Goal: Task Accomplishment & Management: Use online tool/utility

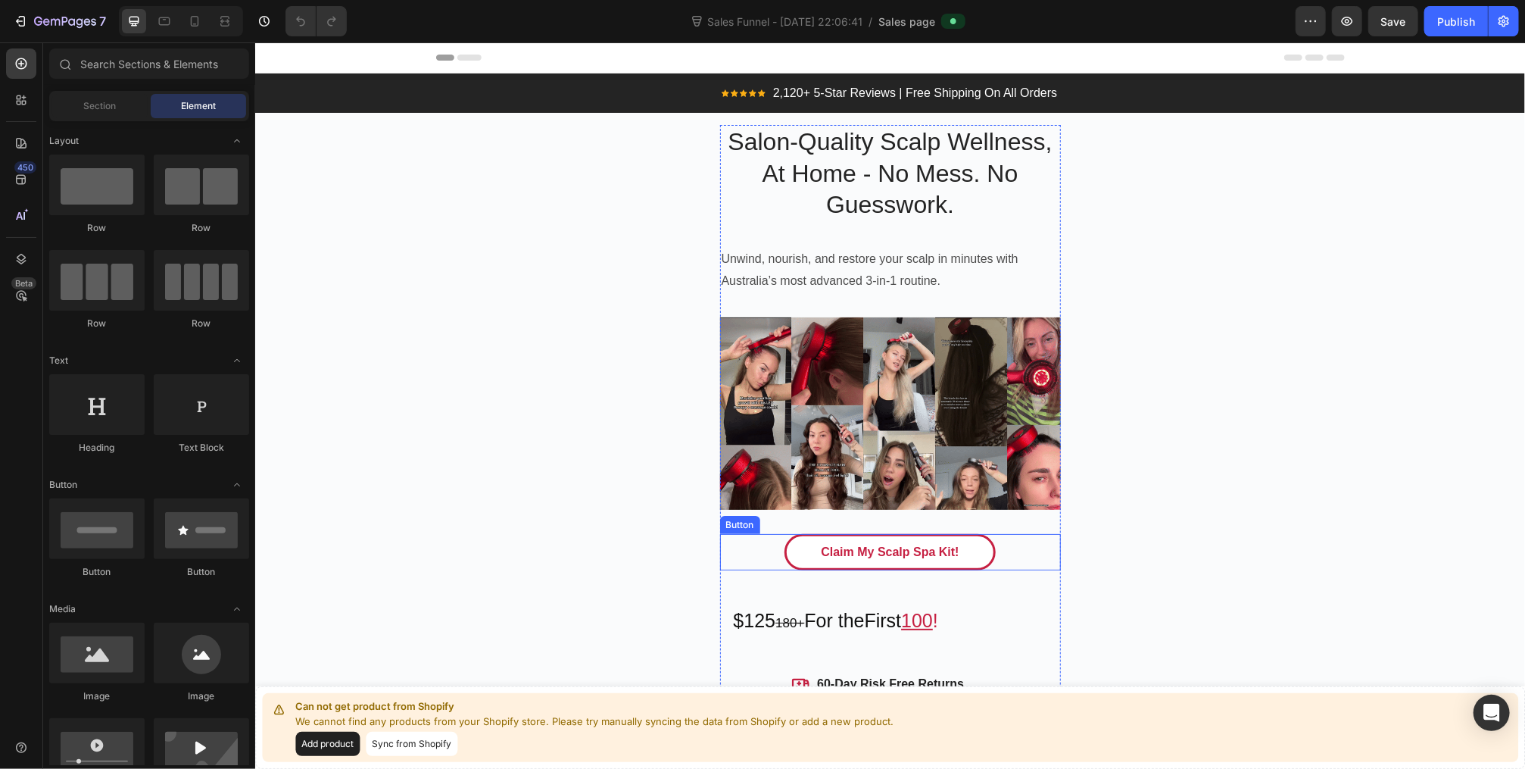
click at [786, 548] on link "Claim My Scalp Spa Kit!" at bounding box center [889, 551] width 211 height 36
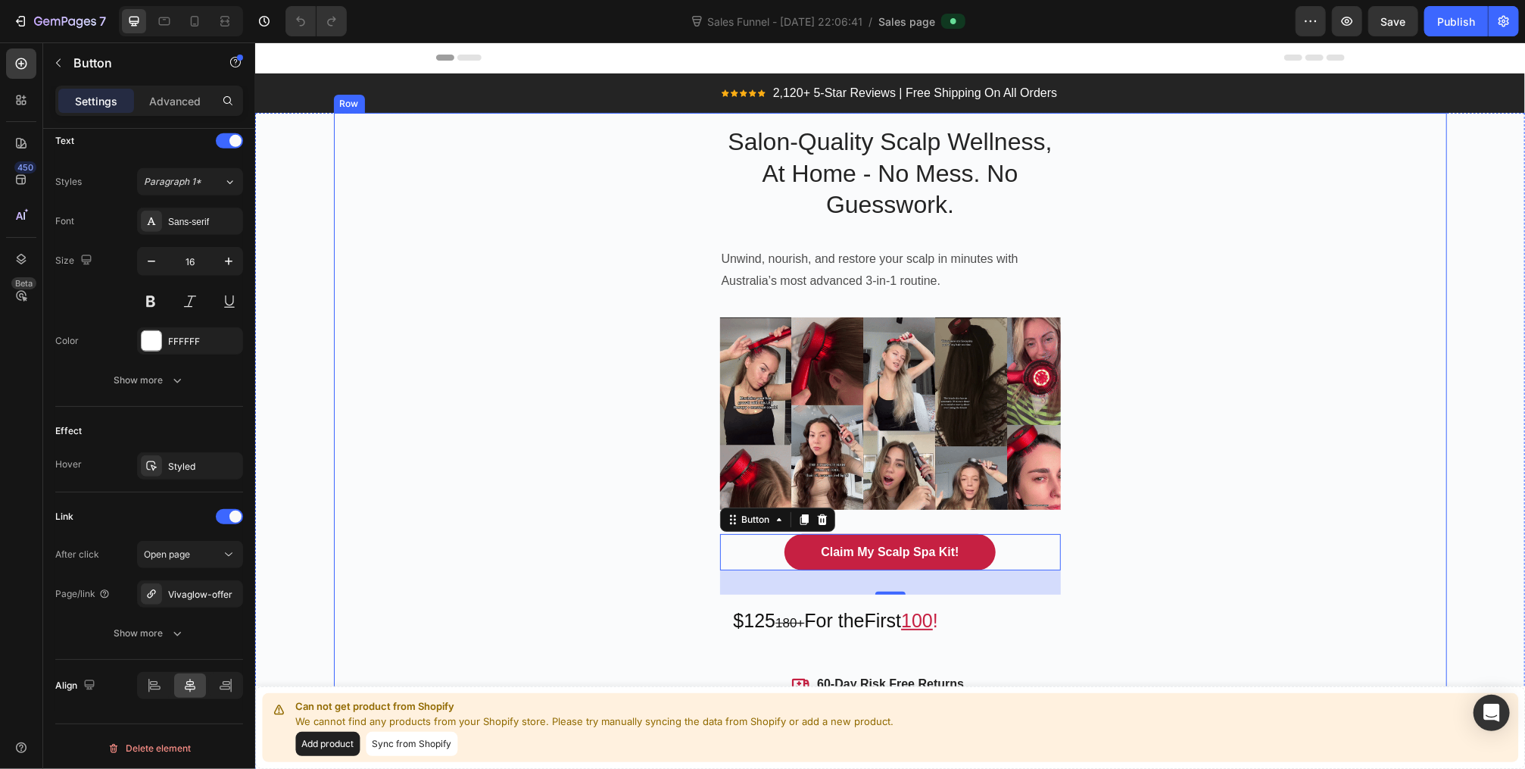
scroll to position [61, 0]
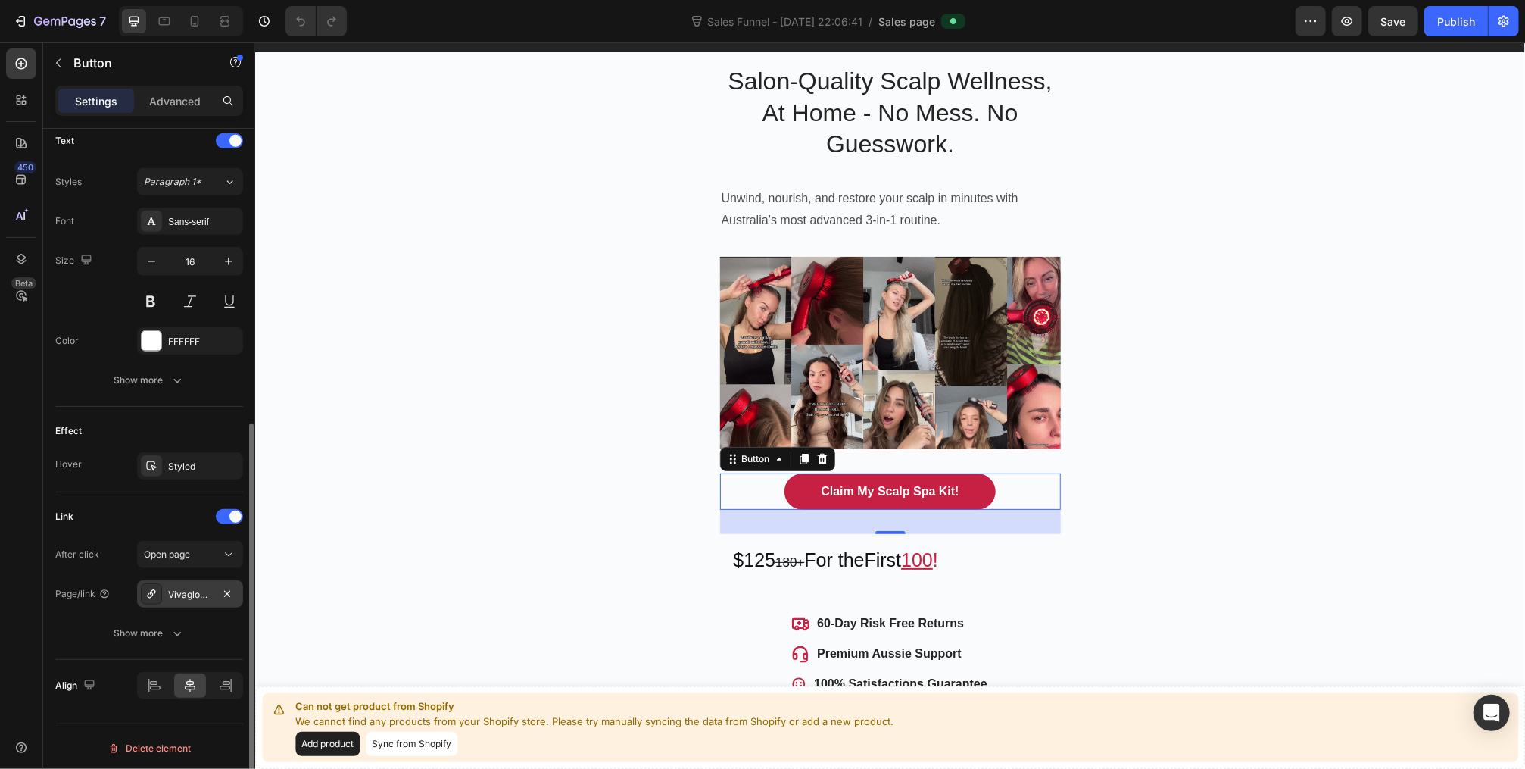
click at [196, 592] on div "Vivaglow-offer" at bounding box center [190, 595] width 44 height 14
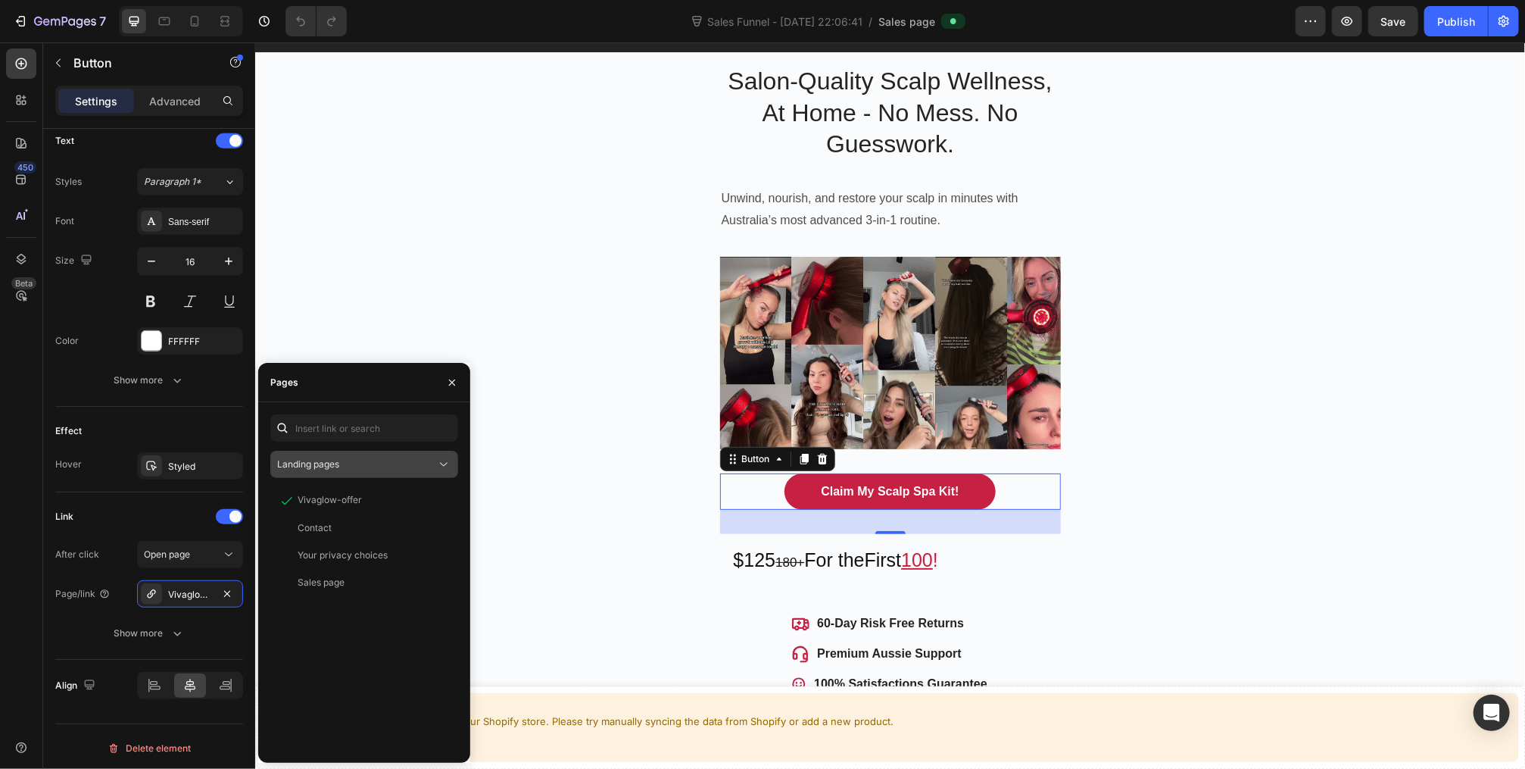
click at [421, 471] on div "Landing pages" at bounding box center [364, 464] width 174 height 15
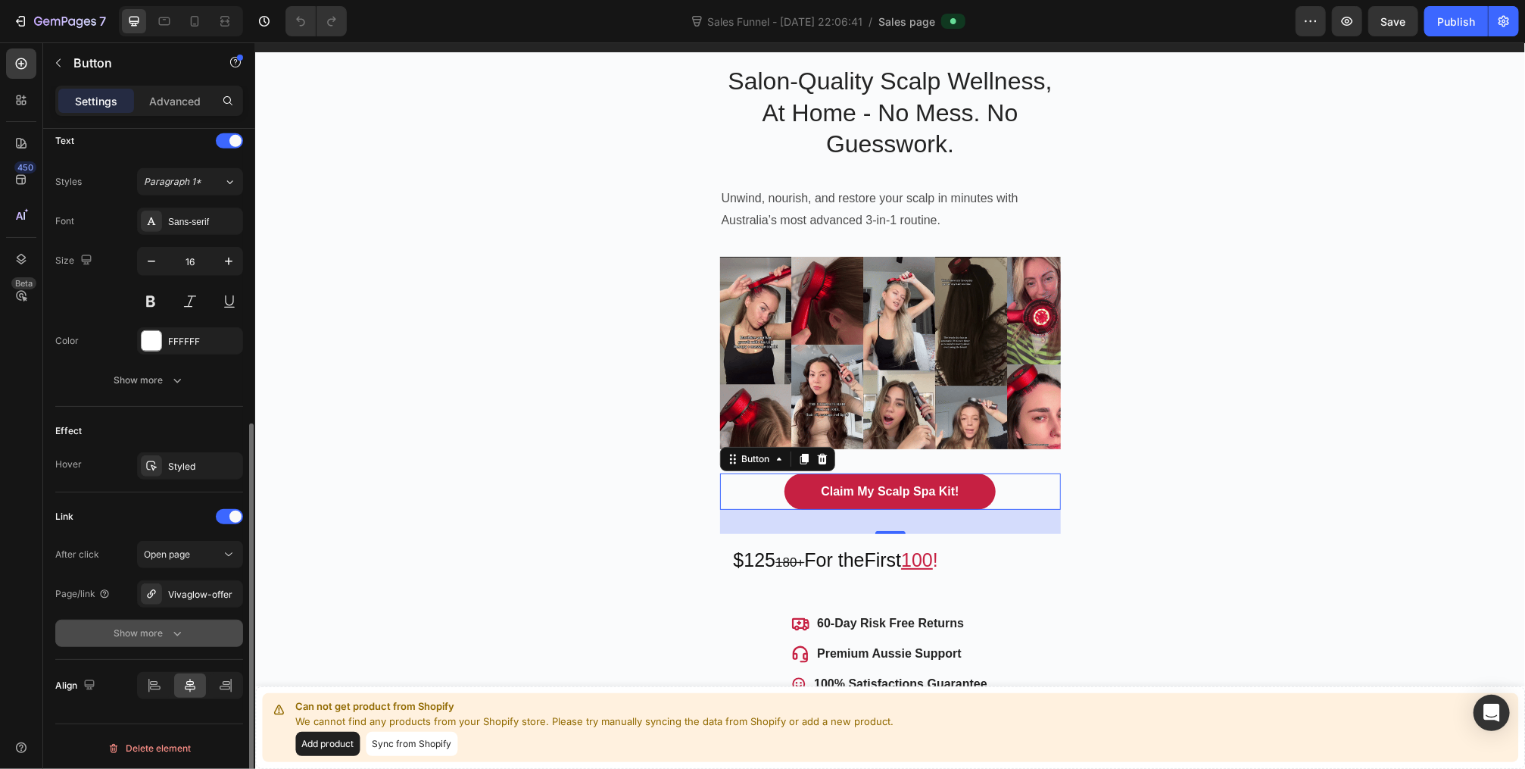
click at [153, 633] on div "Show more" at bounding box center [149, 633] width 70 height 15
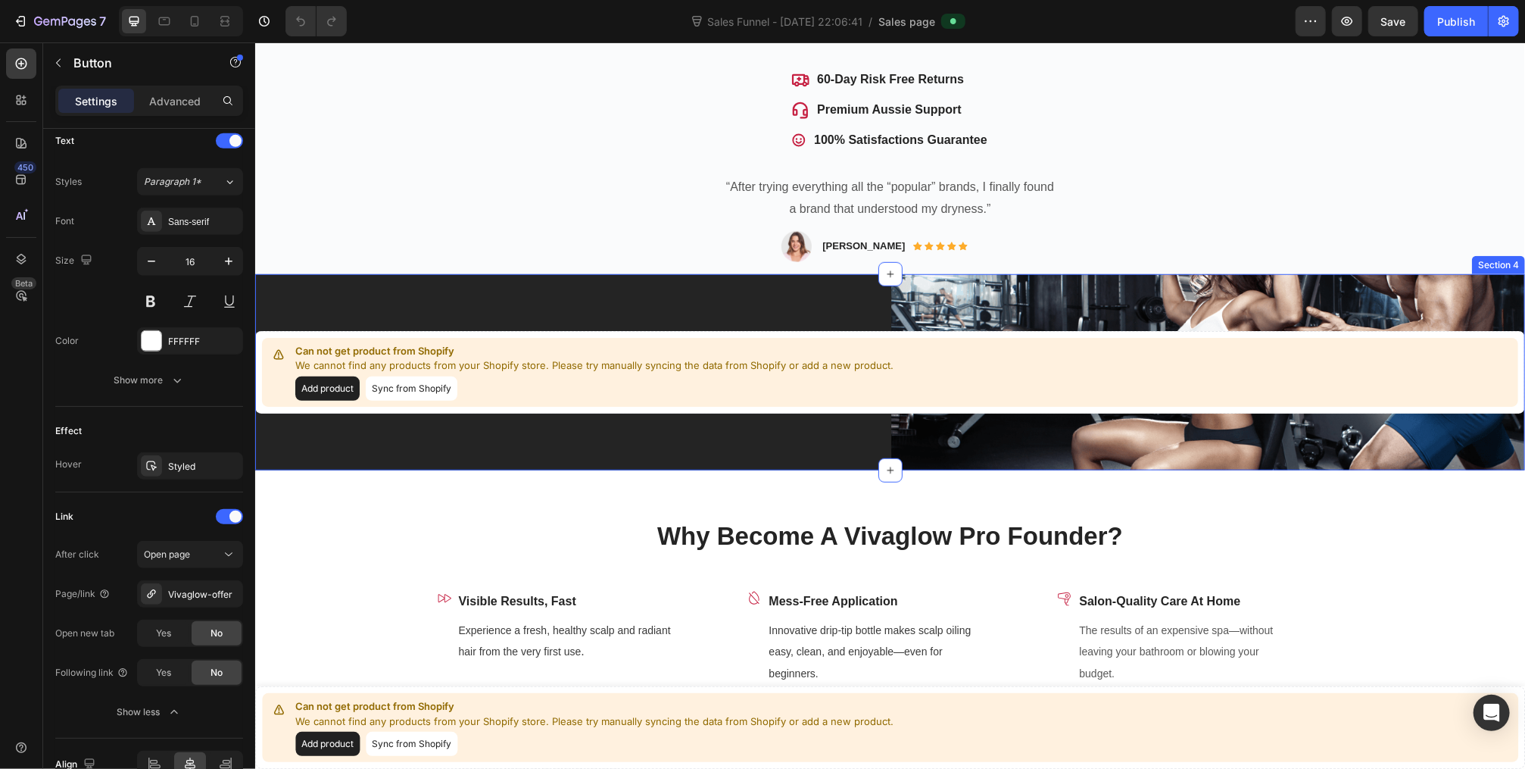
scroll to position [606, 0]
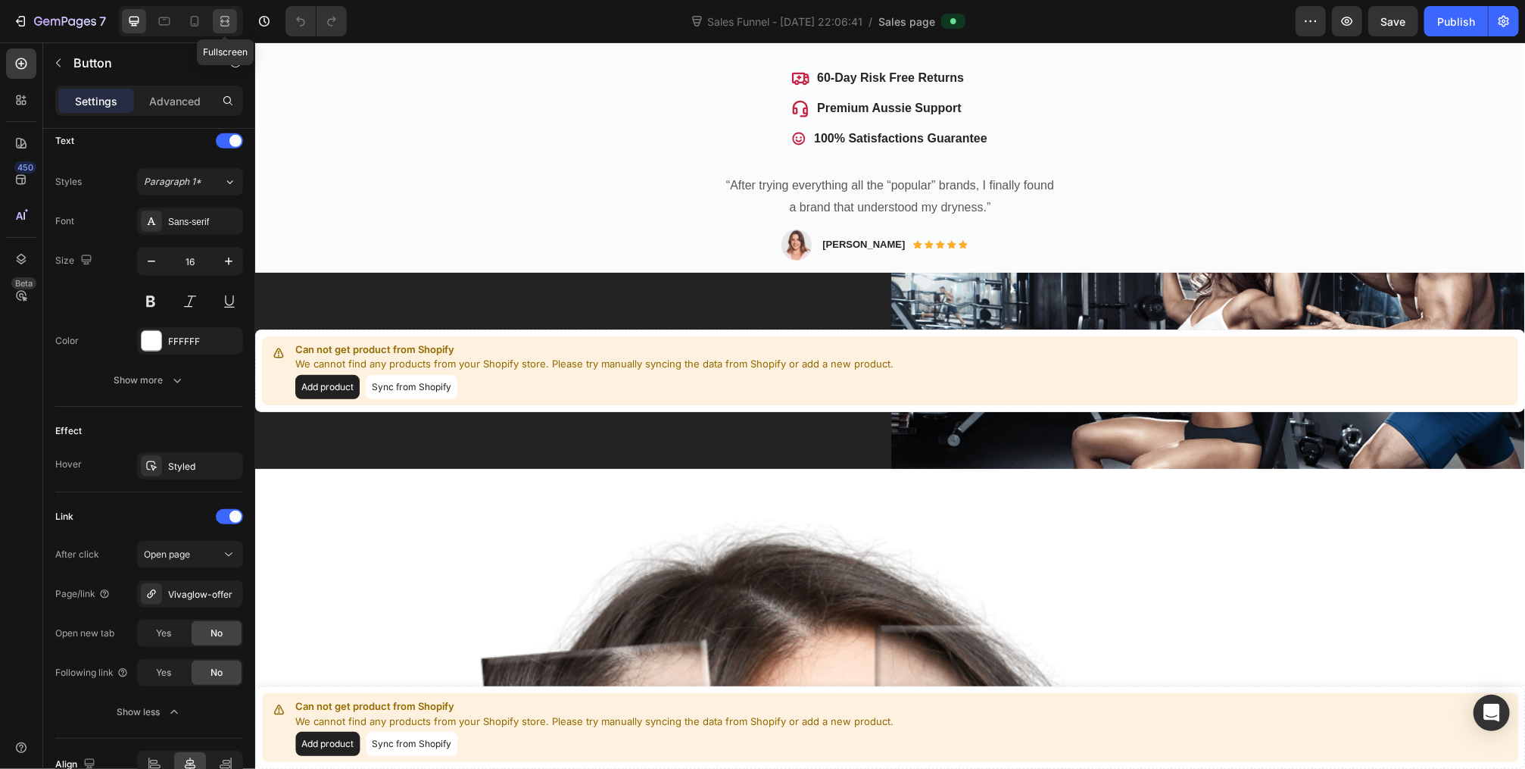
click at [225, 24] on icon at bounding box center [224, 21] width 15 height 15
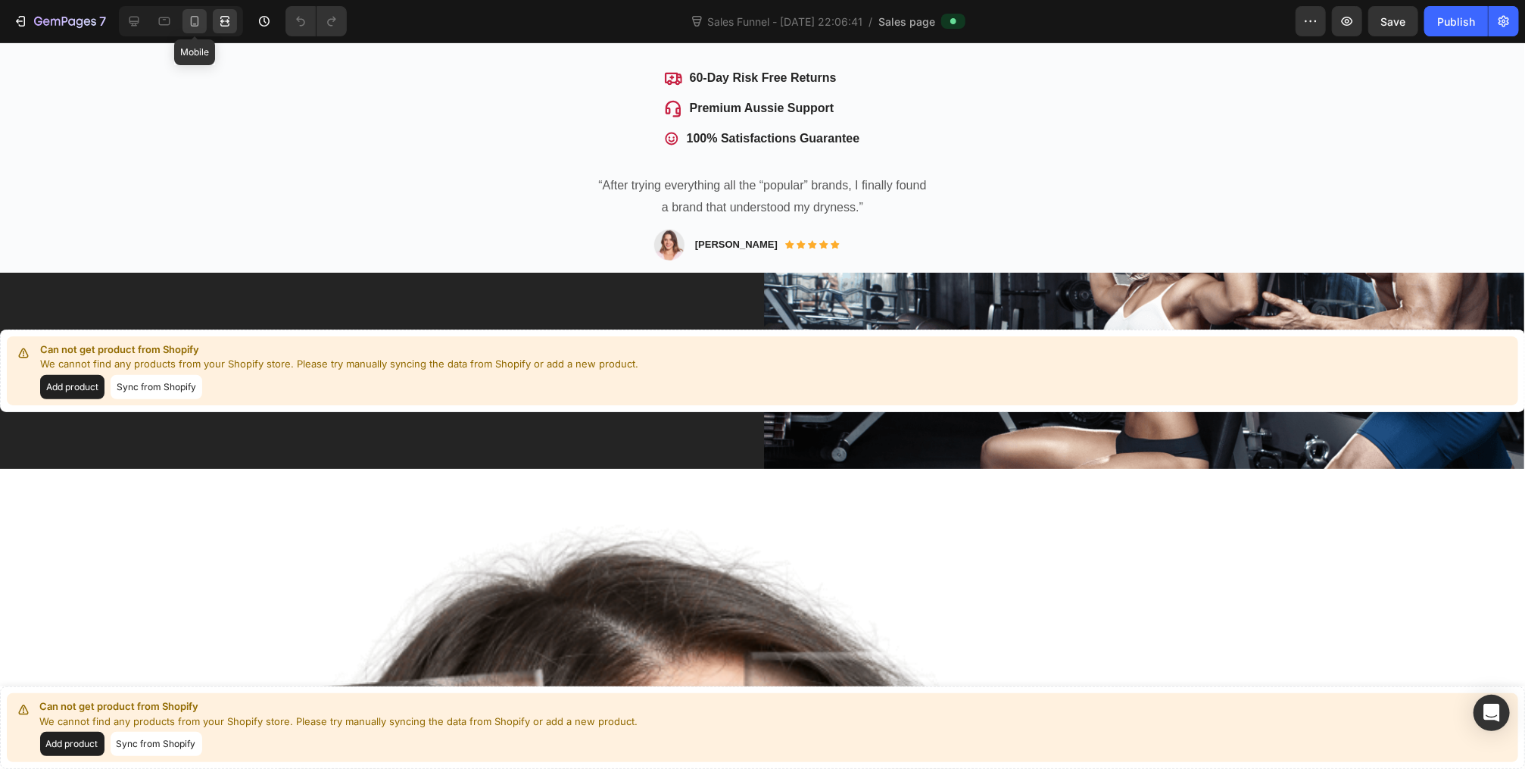
click at [189, 20] on icon at bounding box center [194, 21] width 15 height 15
type input "14"
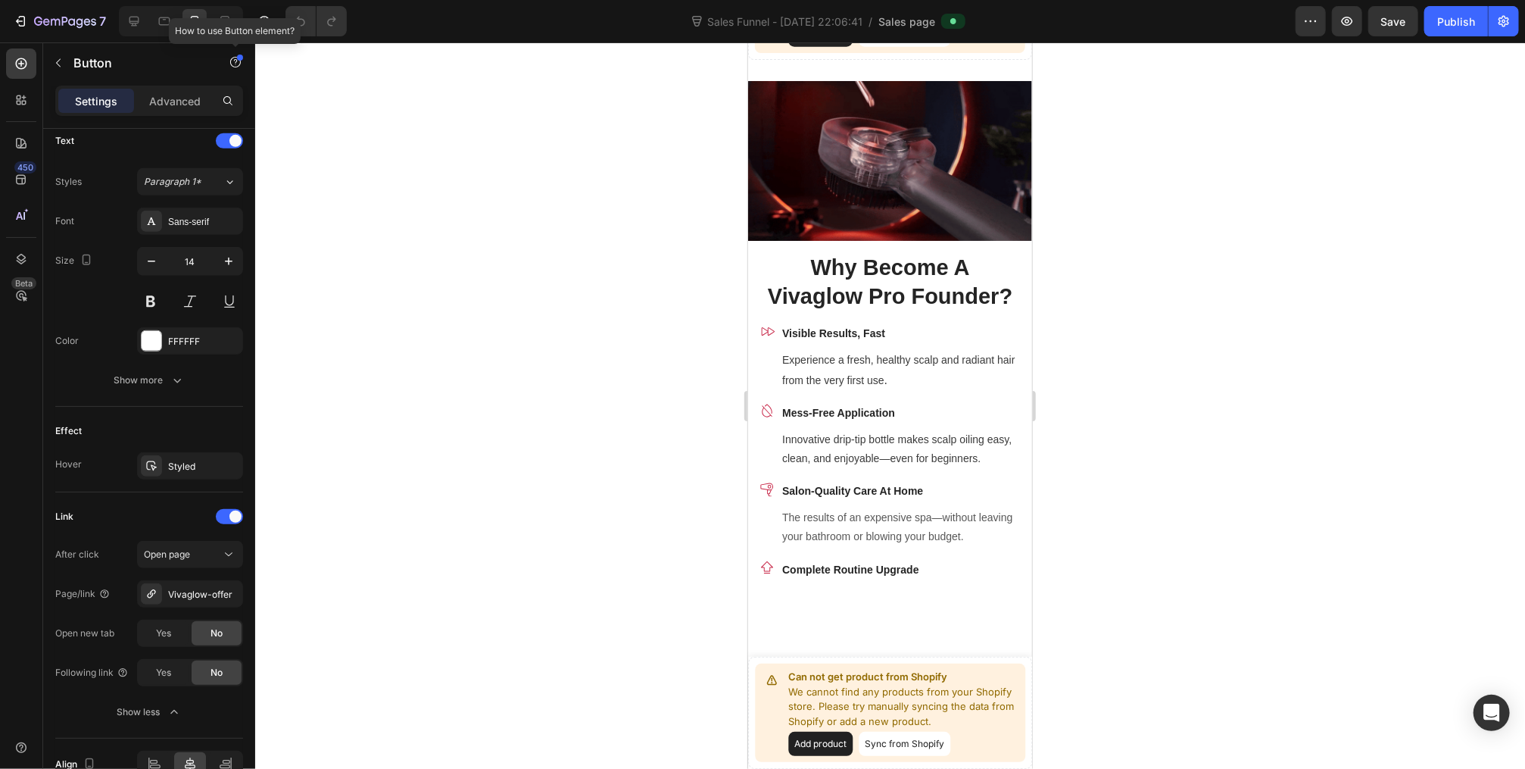
scroll to position [729, 0]
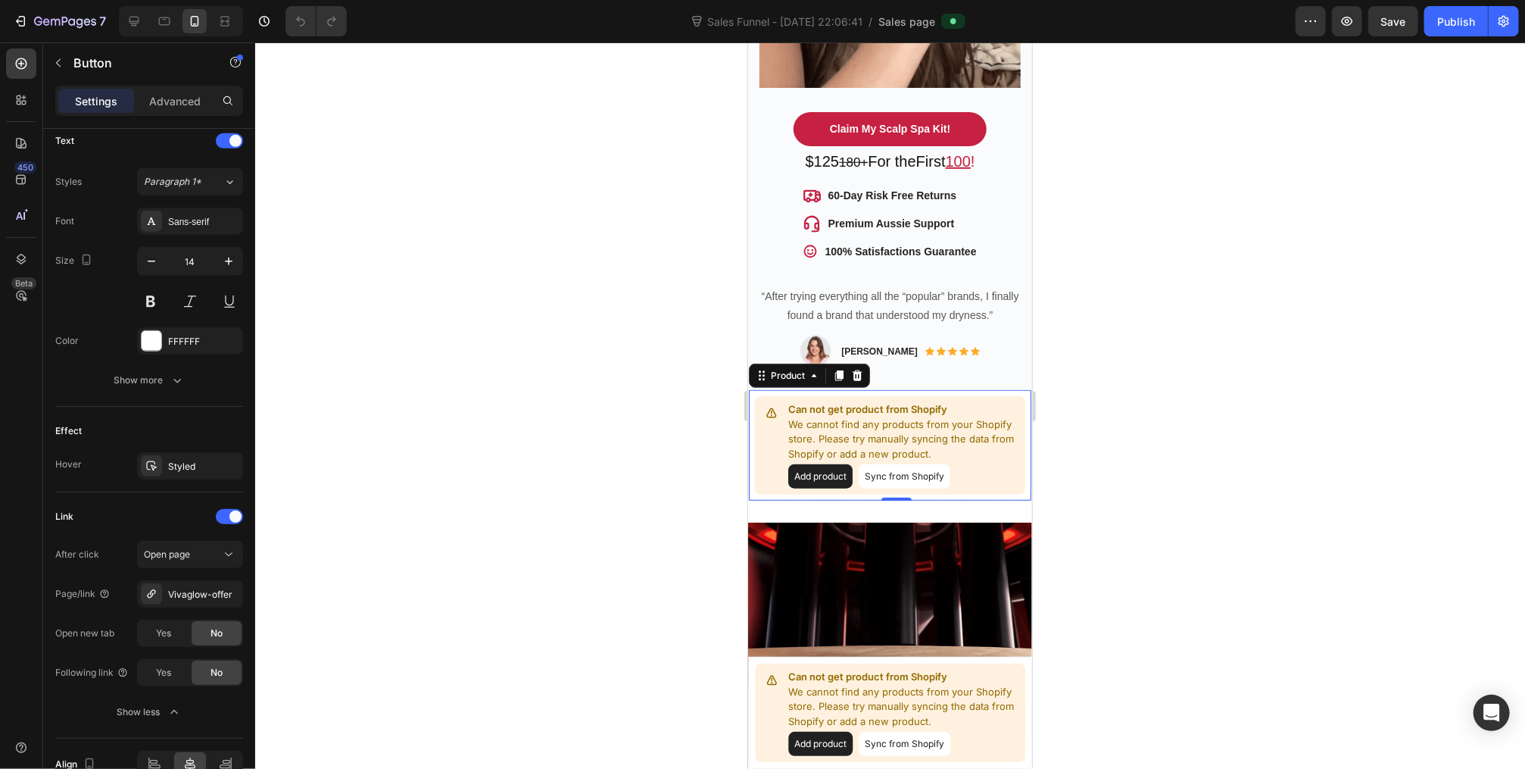
click at [823, 464] on button "Add product" at bounding box center [820, 476] width 64 height 24
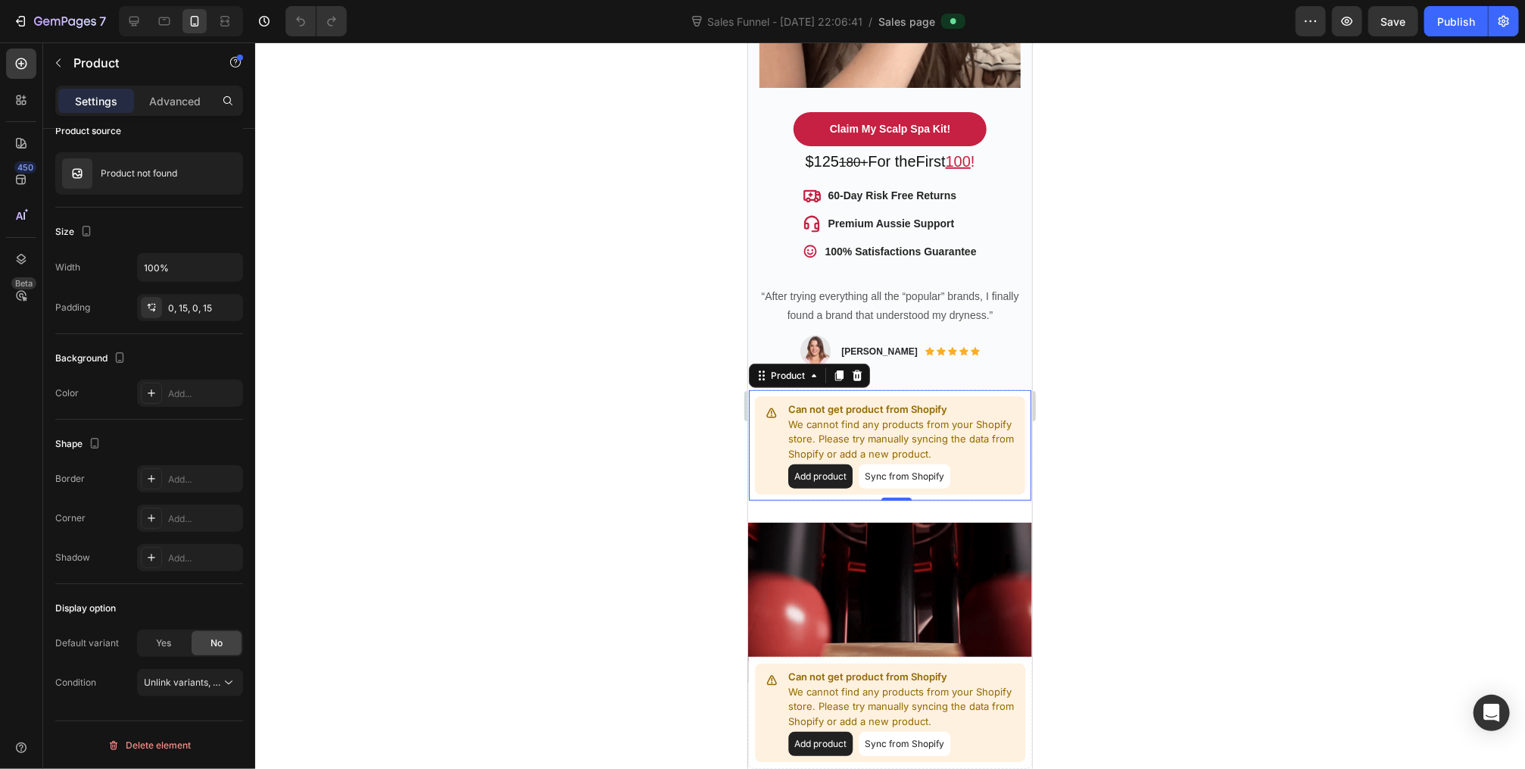
scroll to position [0, 0]
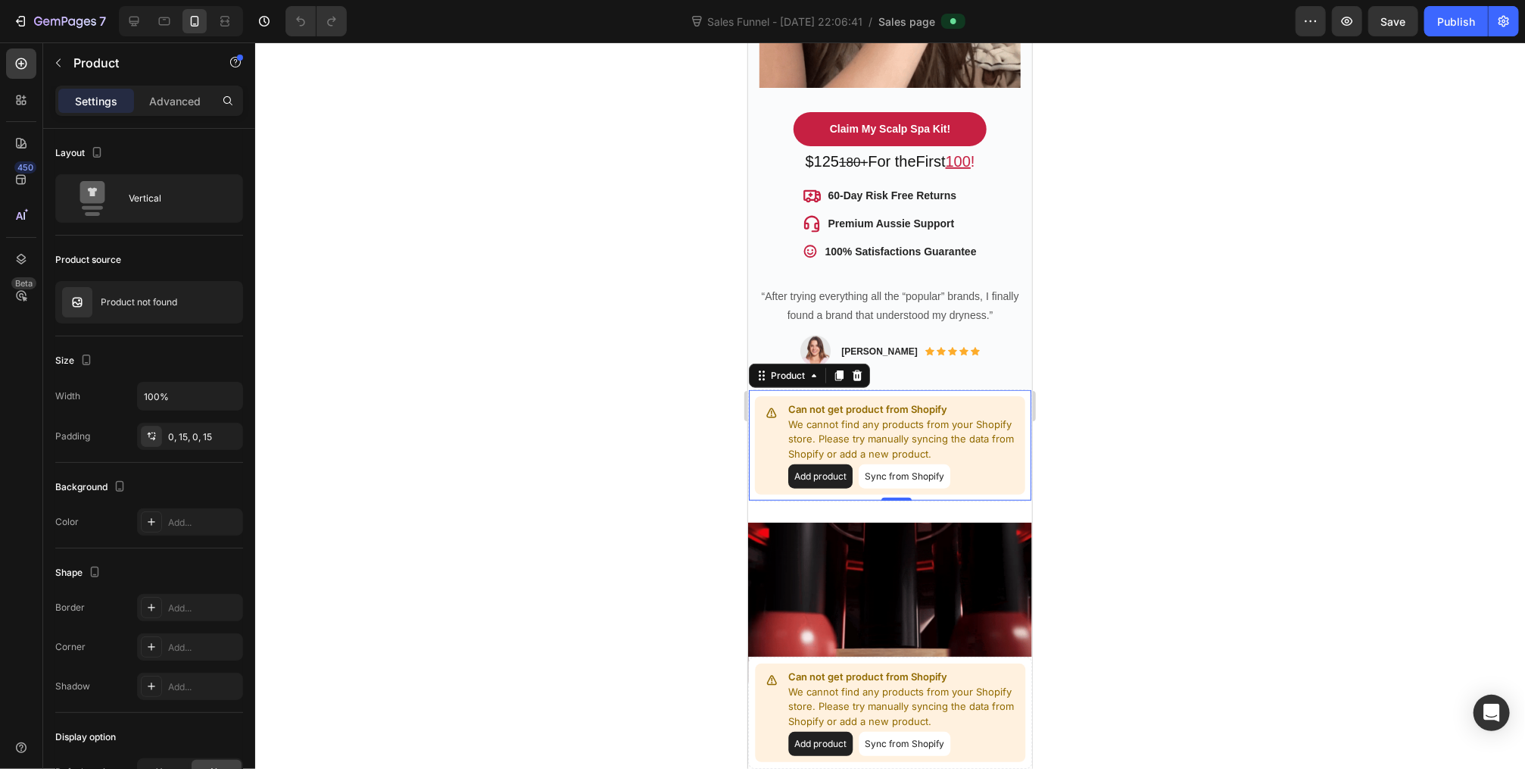
click at [990, 441] on p "We cannot find any products from your Shopify store. Please try manually syncin…" at bounding box center [903, 439] width 231 height 45
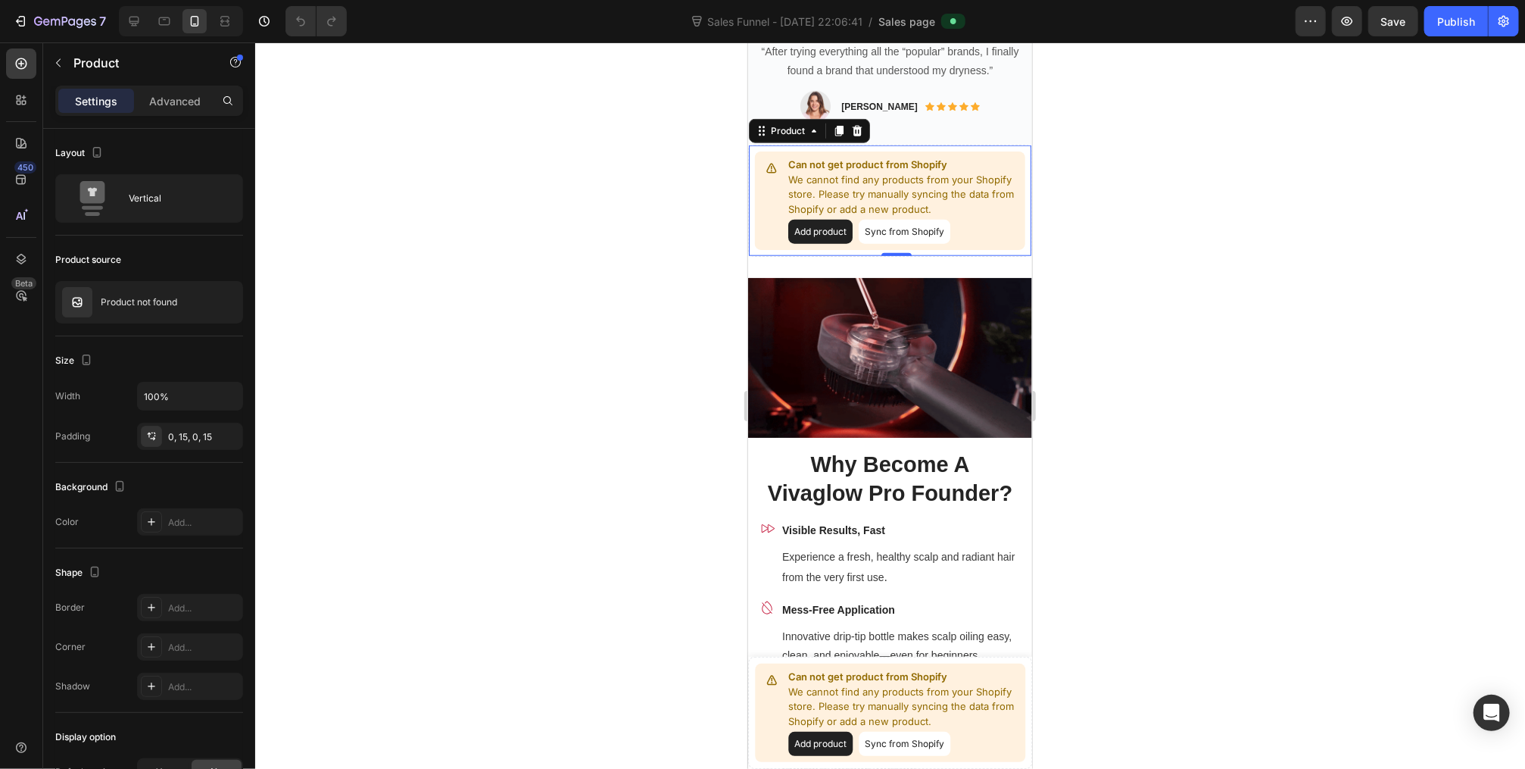
scroll to position [1032, 0]
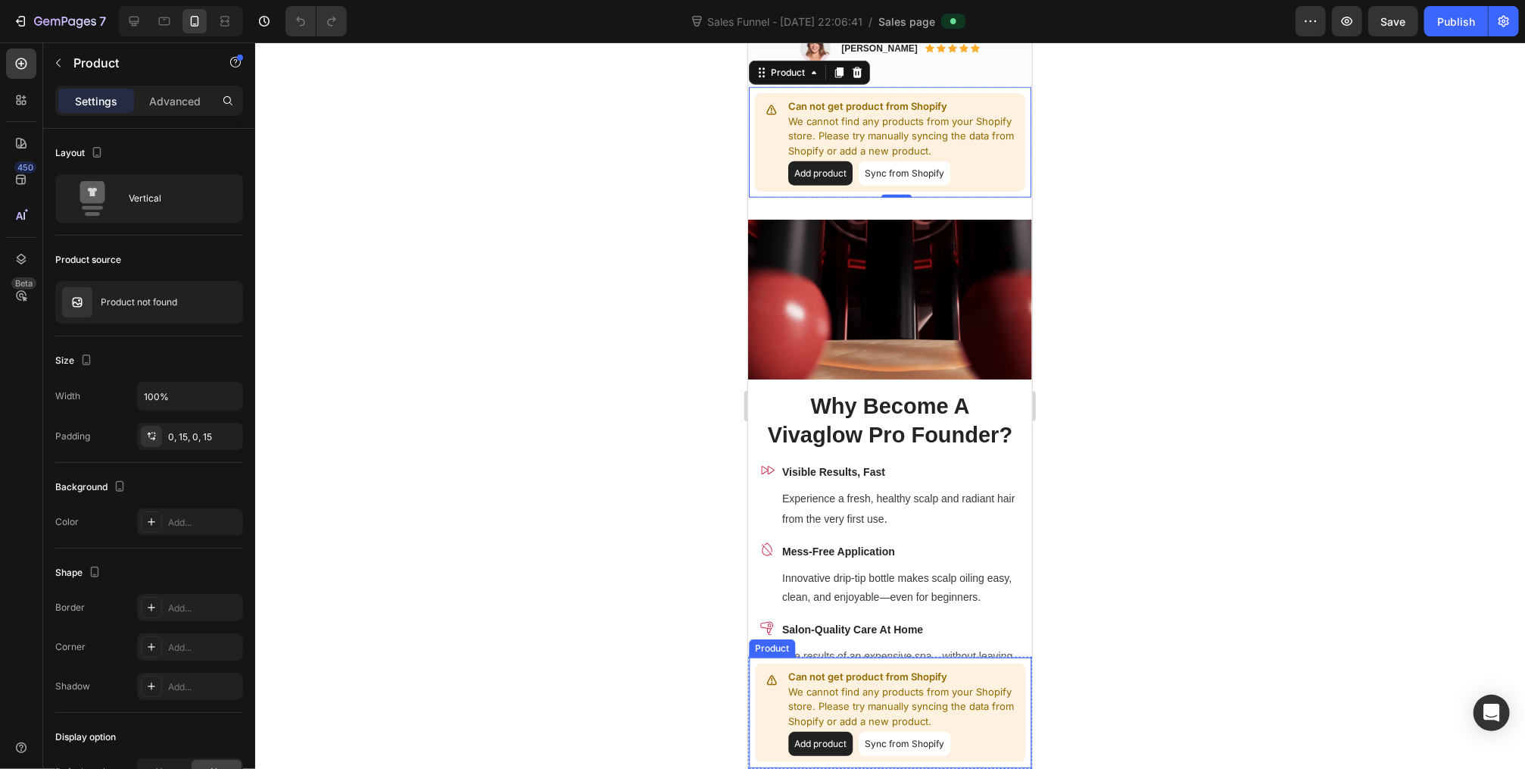
click at [850, 696] on p "We cannot find any products from your Shopify store. Please try manually syncin…" at bounding box center [903, 706] width 231 height 45
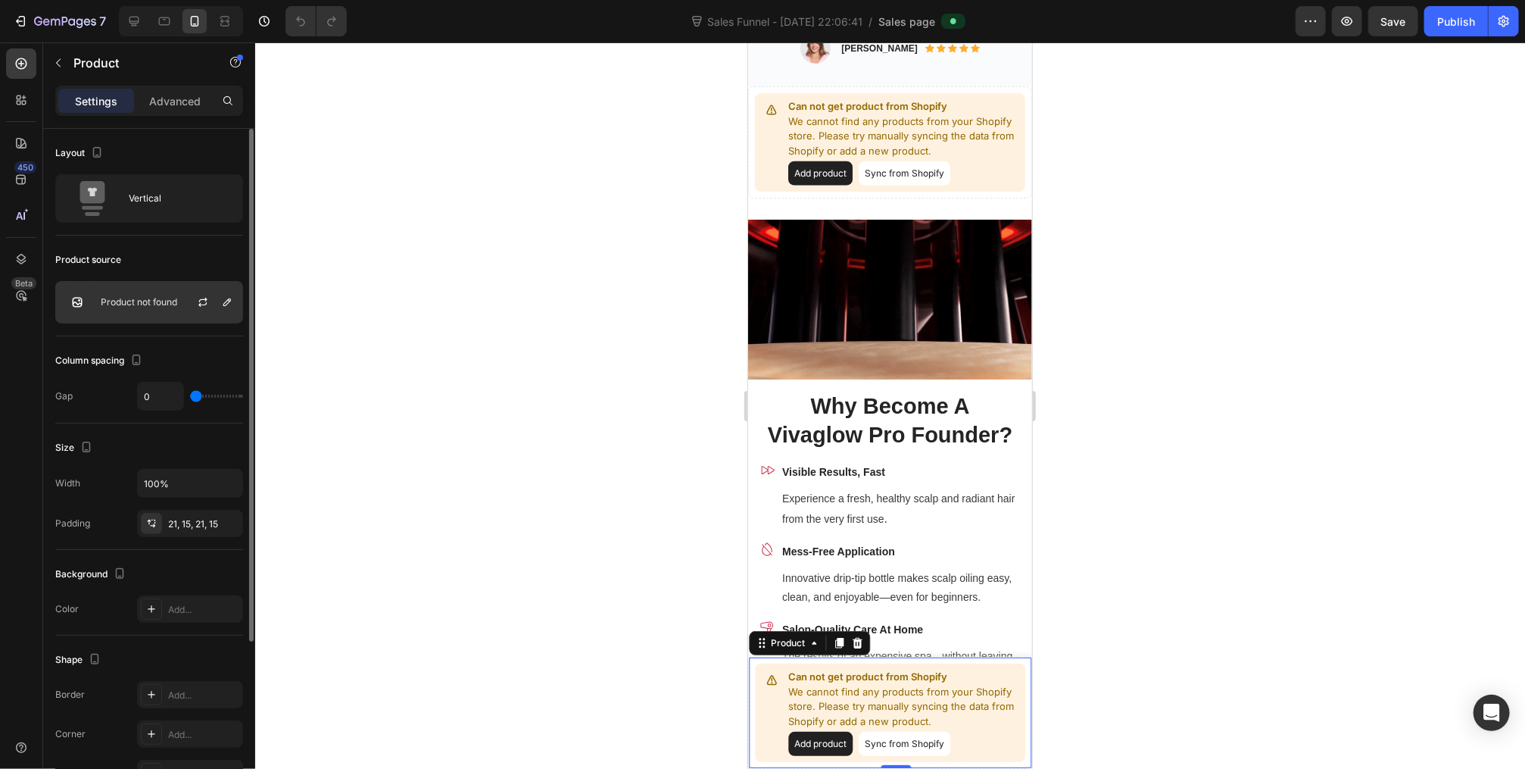
click at [133, 303] on p "Product not found" at bounding box center [139, 302] width 77 height 11
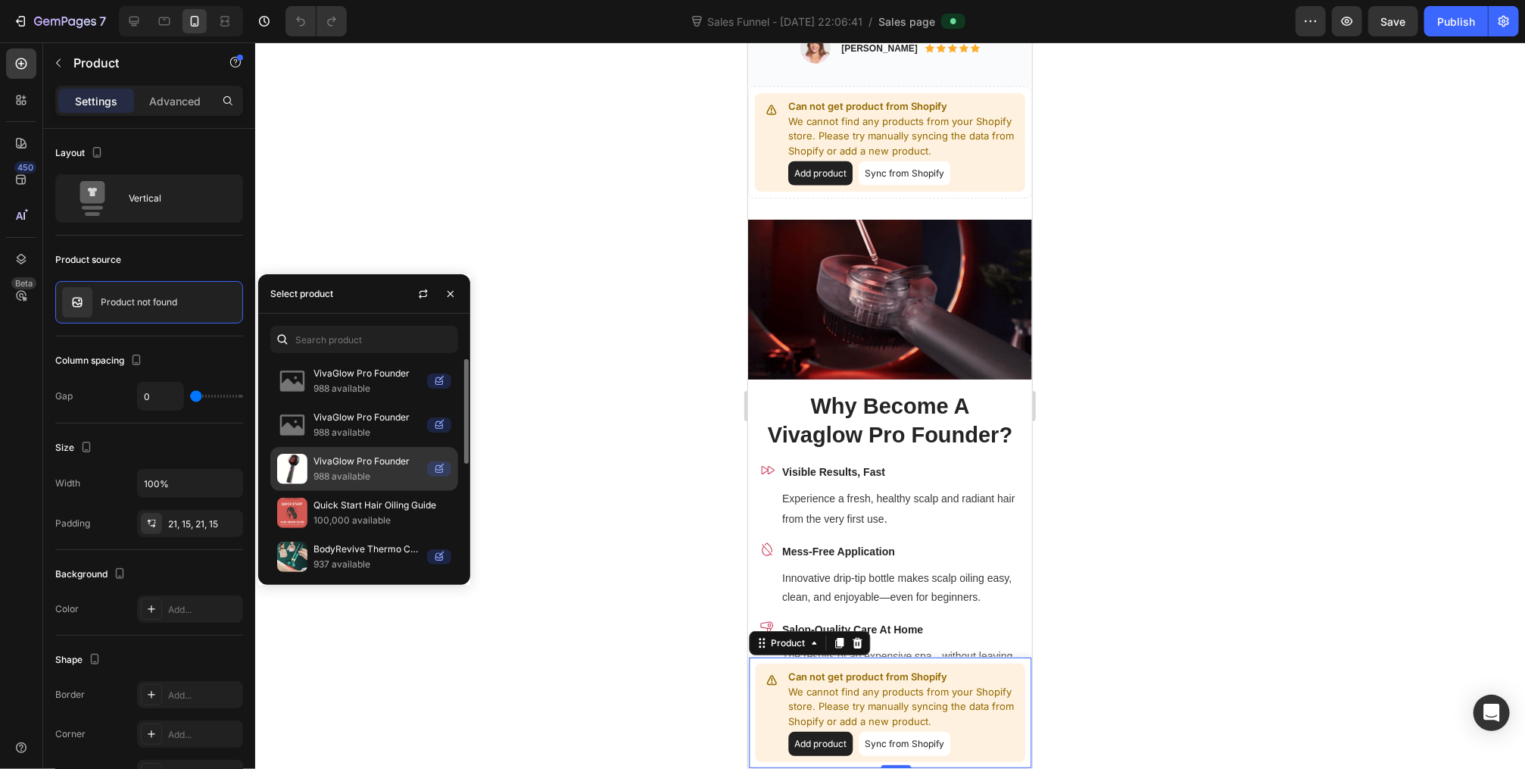
click at [343, 473] on p "988 available" at bounding box center [368, 476] width 108 height 15
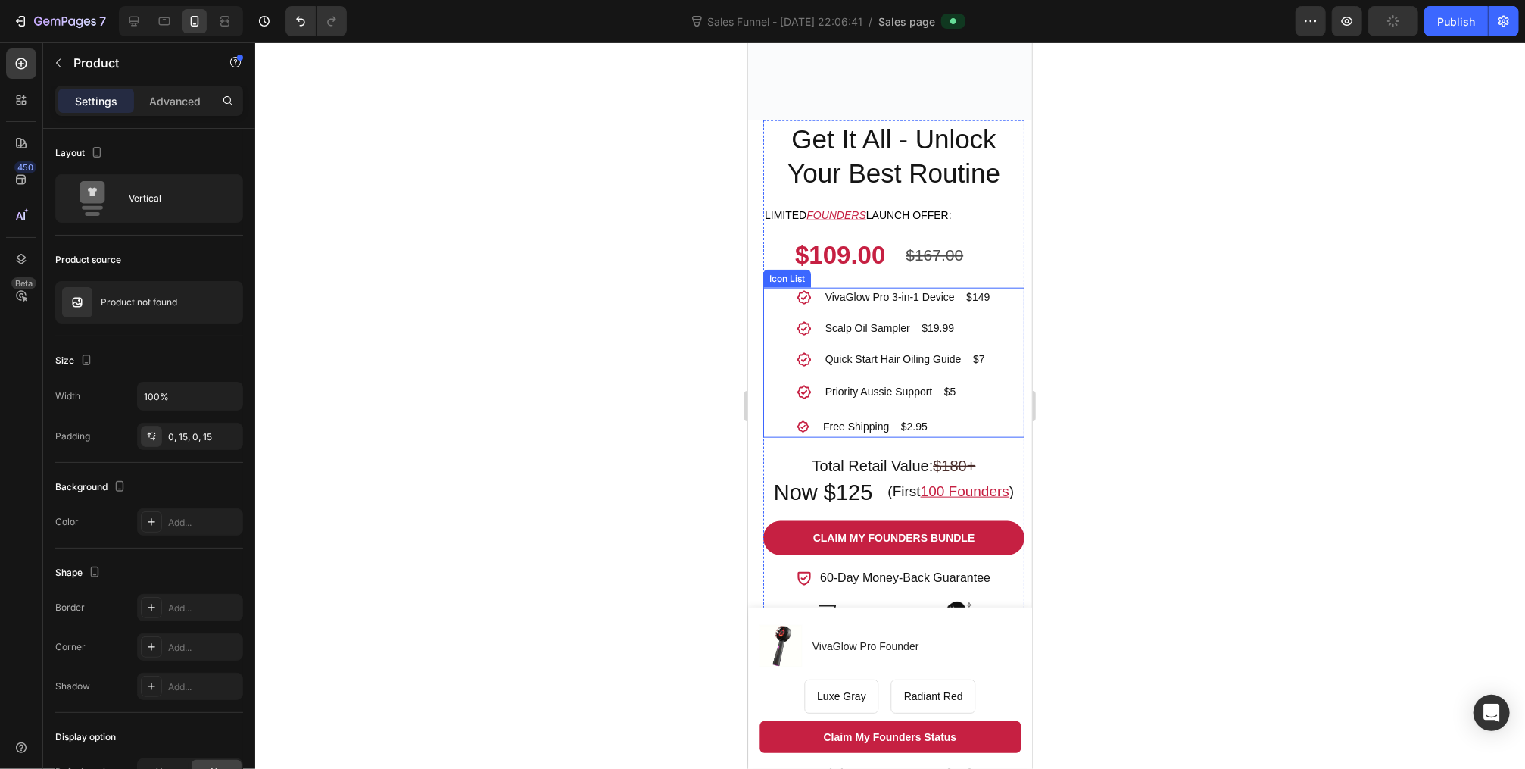
scroll to position [971, 0]
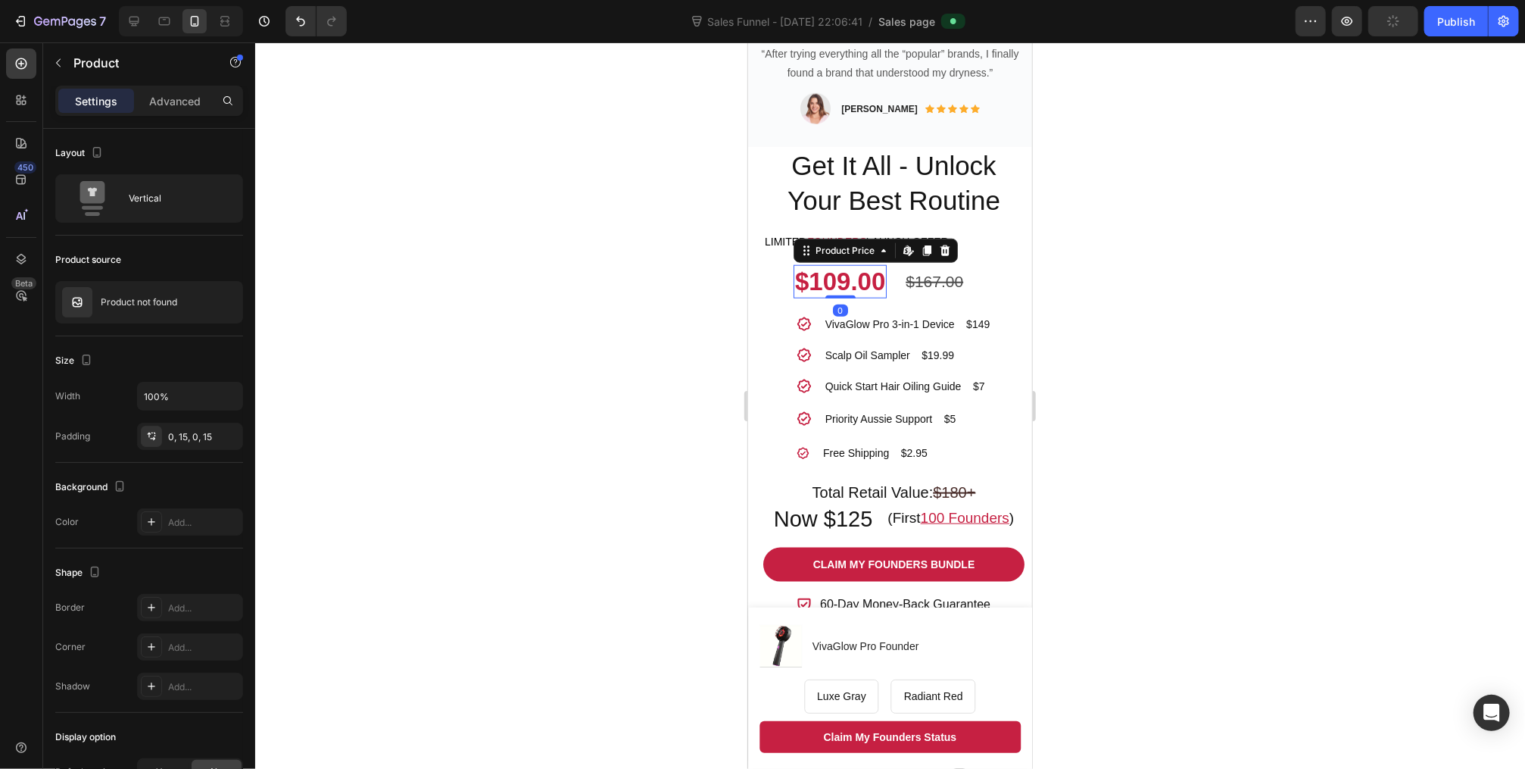
click at [828, 266] on div "$109.00" at bounding box center [839, 280] width 93 height 33
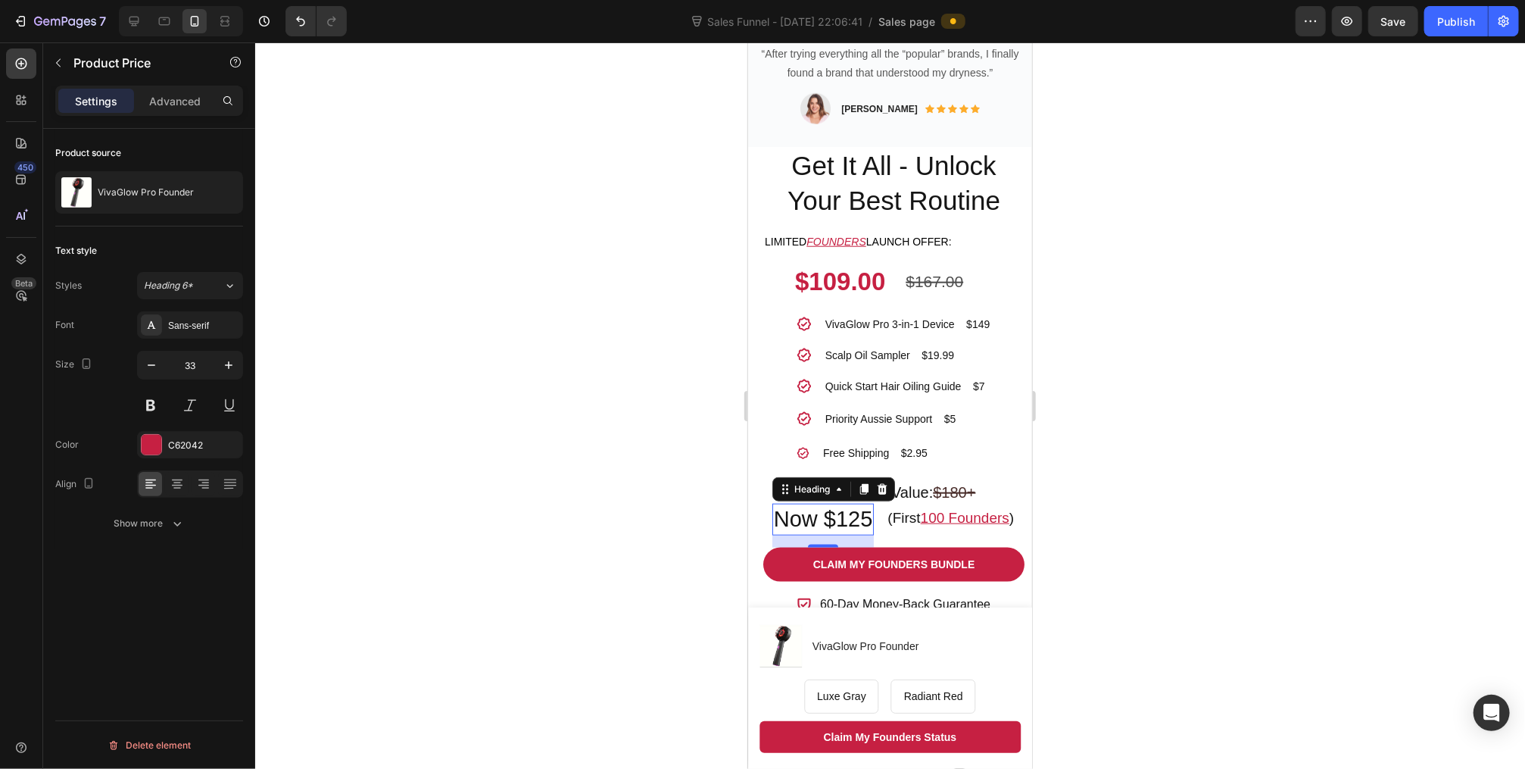
click at [845, 507] on h2 "Now $125" at bounding box center [823, 519] width 102 height 32
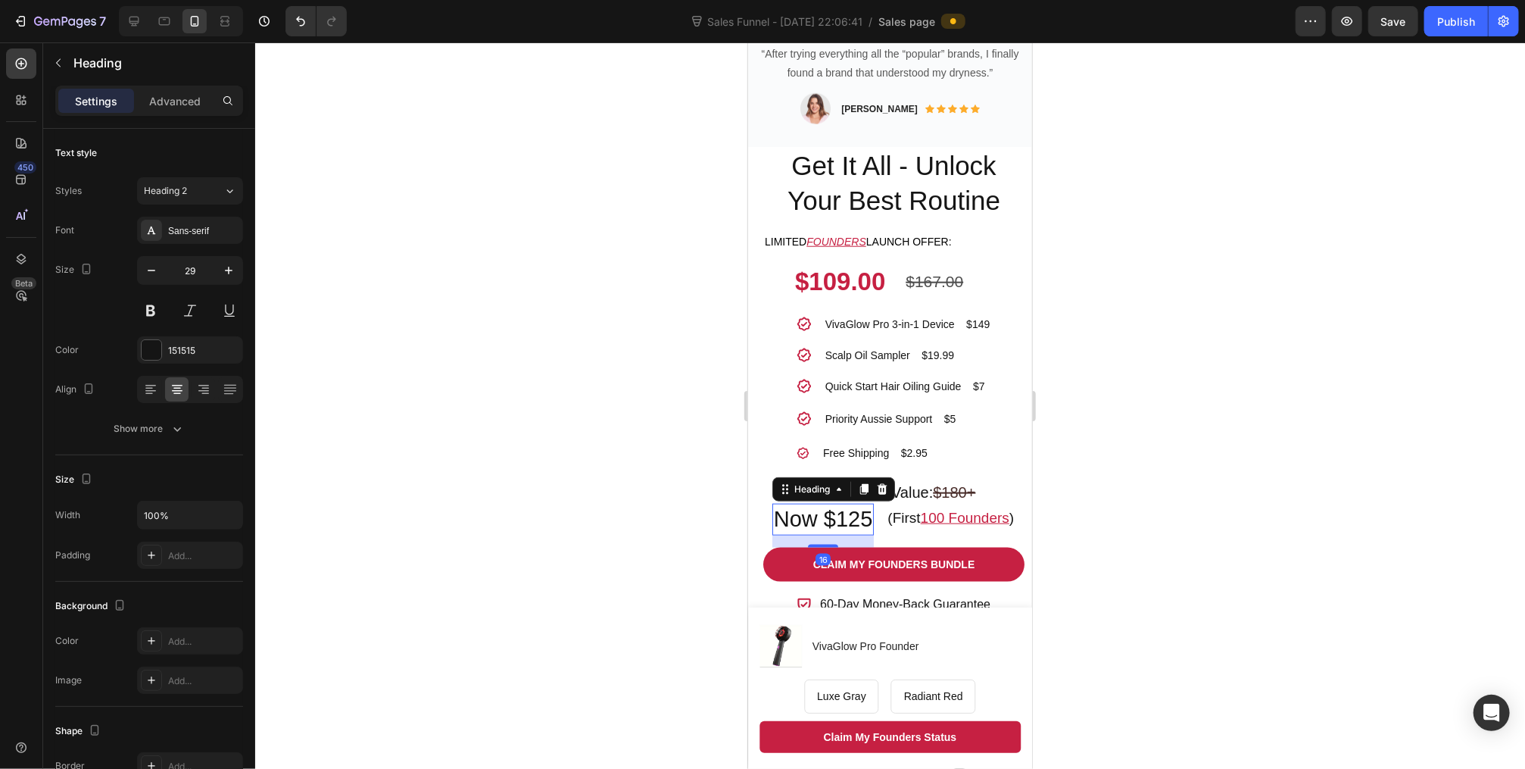
click at [857, 503] on h2 "Now $125" at bounding box center [823, 519] width 102 height 32
click at [857, 504] on p "Now $125" at bounding box center [822, 518] width 99 height 29
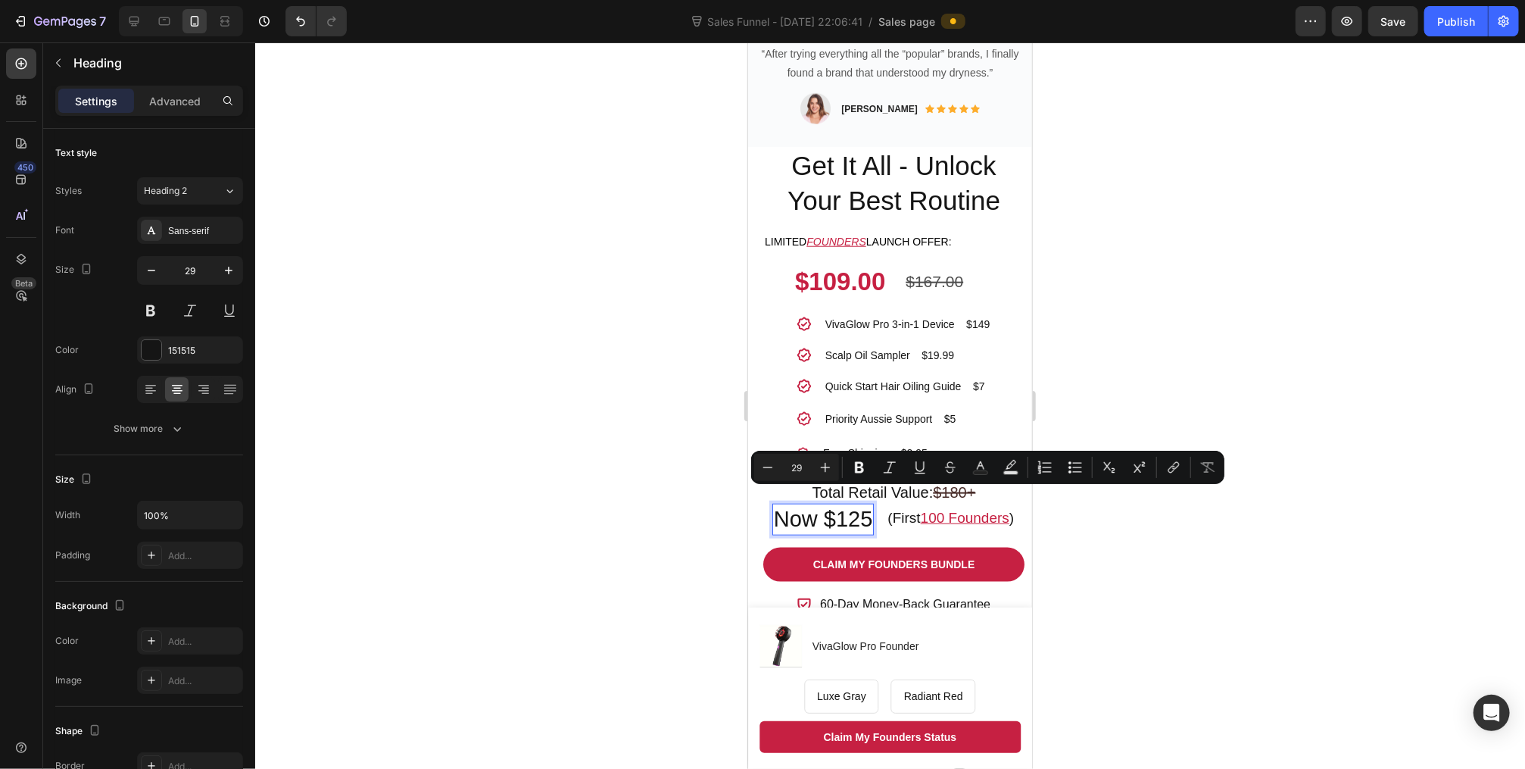
click at [841, 504] on p "Now $125" at bounding box center [822, 518] width 99 height 29
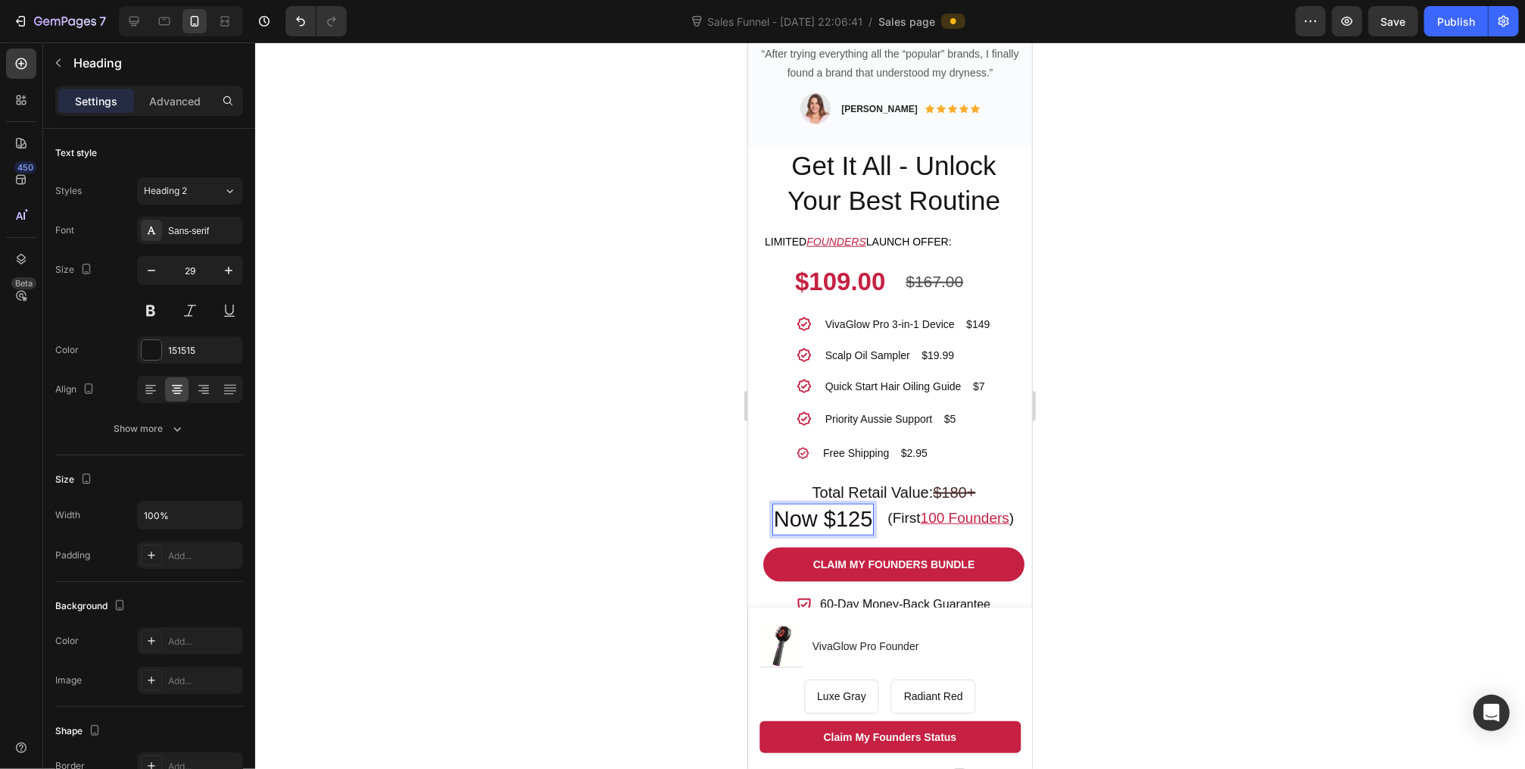
click at [852, 505] on p "Now $125" at bounding box center [822, 518] width 99 height 29
click at [942, 483] on s "$180+" at bounding box center [953, 491] width 42 height 17
click at [953, 483] on s "$180+" at bounding box center [953, 491] width 42 height 17
click at [907, 347] on p "Scalp Oil Sampler $19.99" at bounding box center [907, 355] width 165 height 16
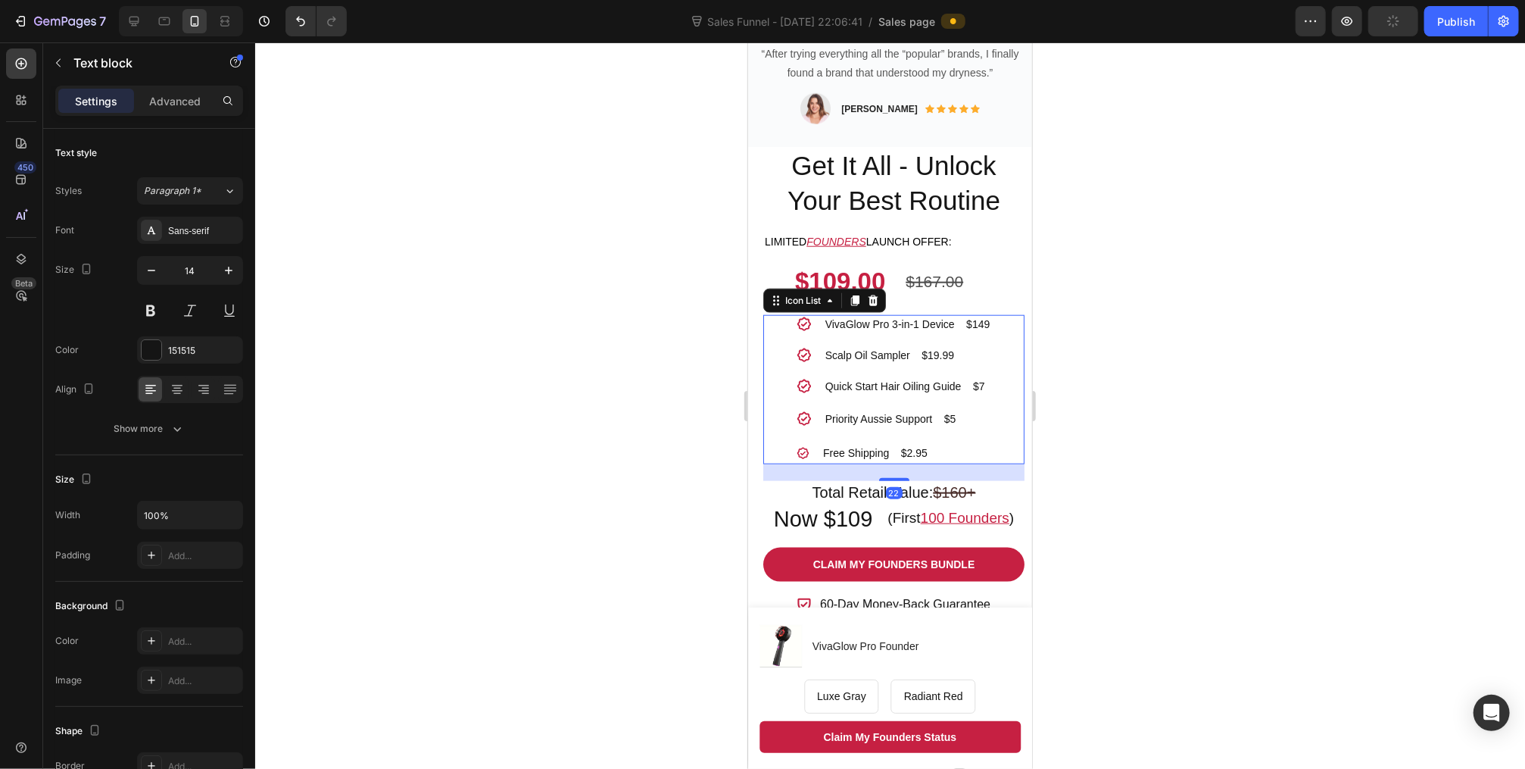
click at [768, 337] on div "Icon VivaGlow Pro 3-in-1 Device $149 Text block Icon Scalp Oil Sampler $19.99 T…" at bounding box center [893, 388] width 261 height 149
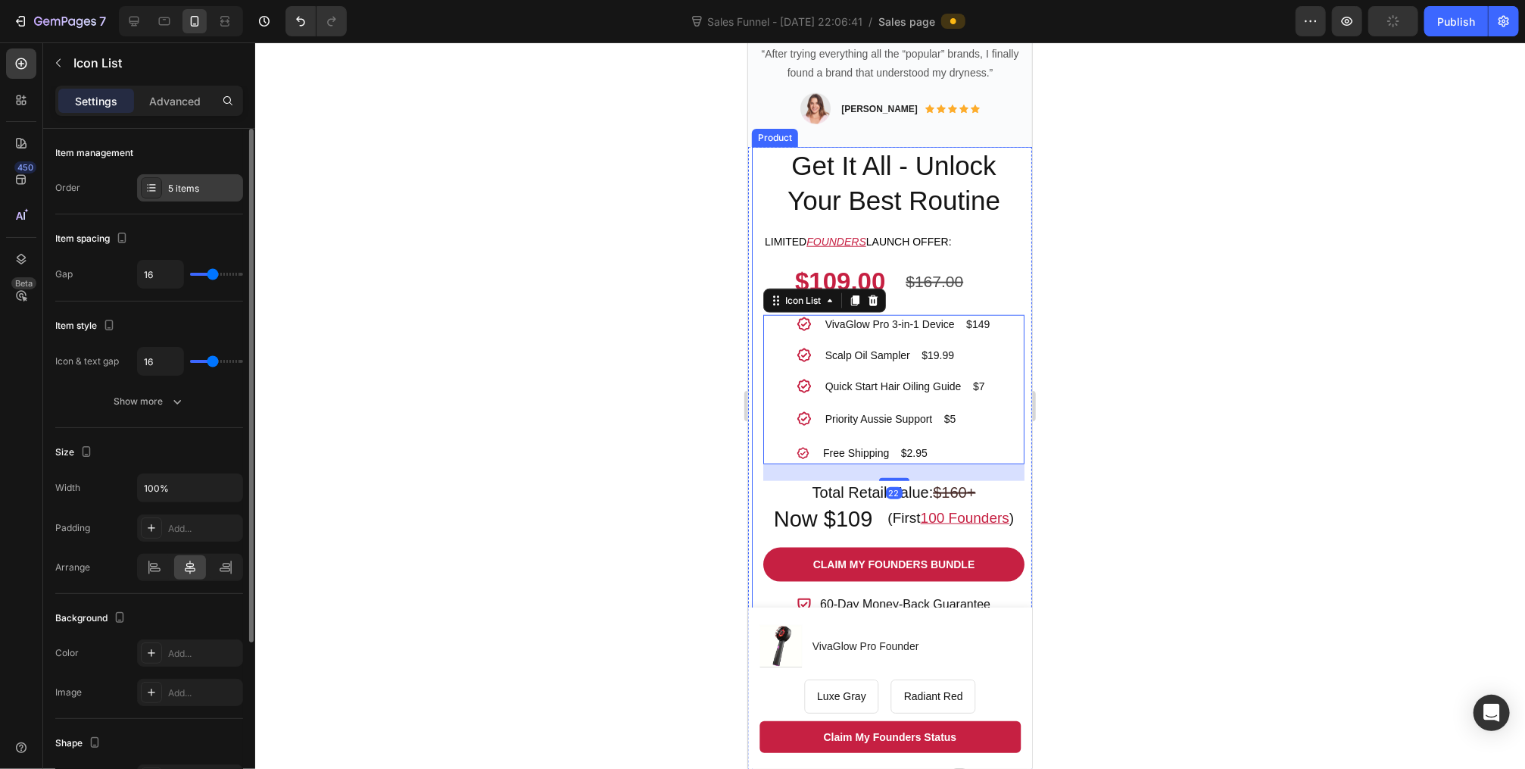
click at [174, 189] on div "5 items" at bounding box center [203, 189] width 71 height 14
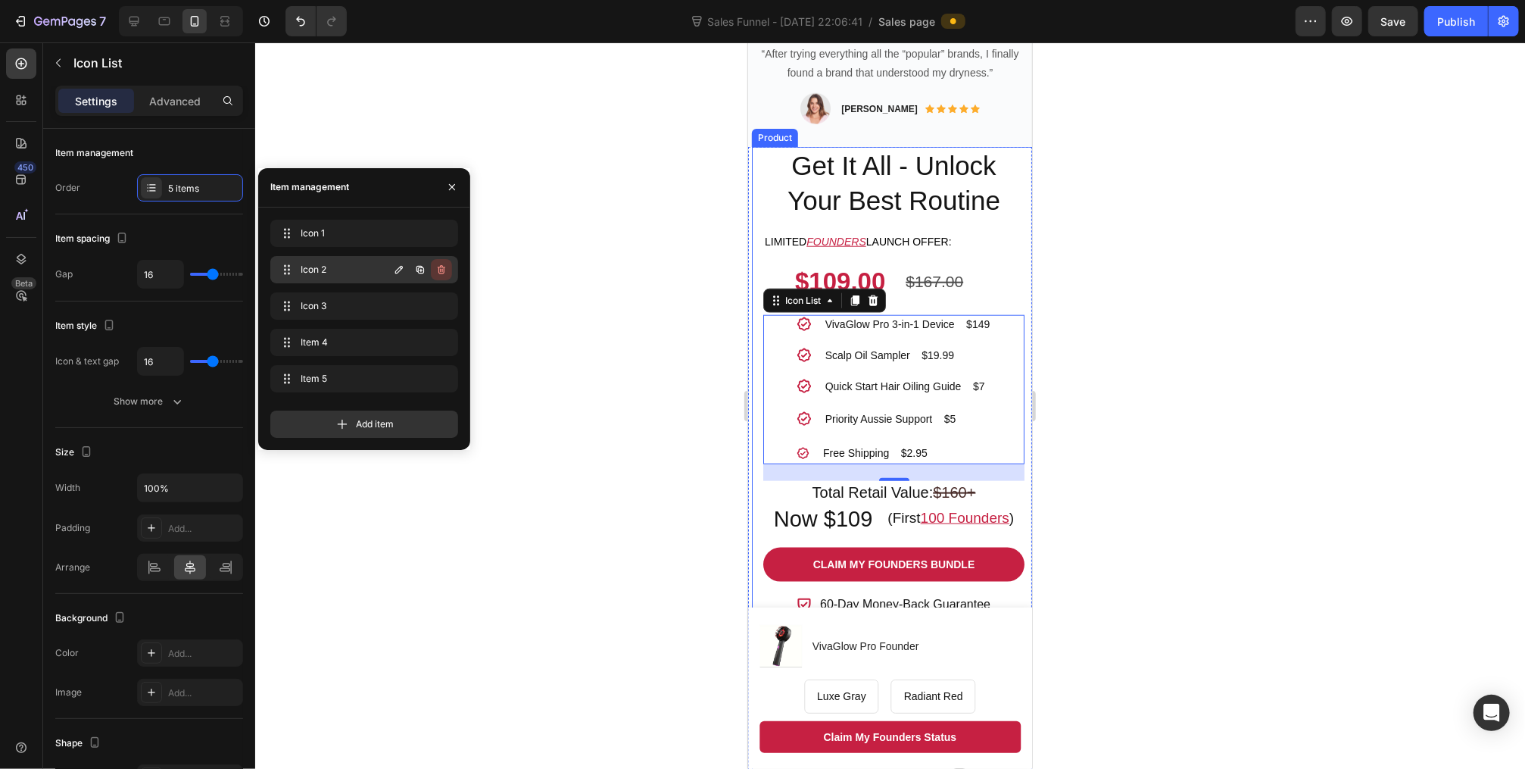
click at [443, 272] on icon "button" at bounding box center [442, 270] width 12 height 12
click at [443, 272] on div "Delete" at bounding box center [431, 270] width 28 height 14
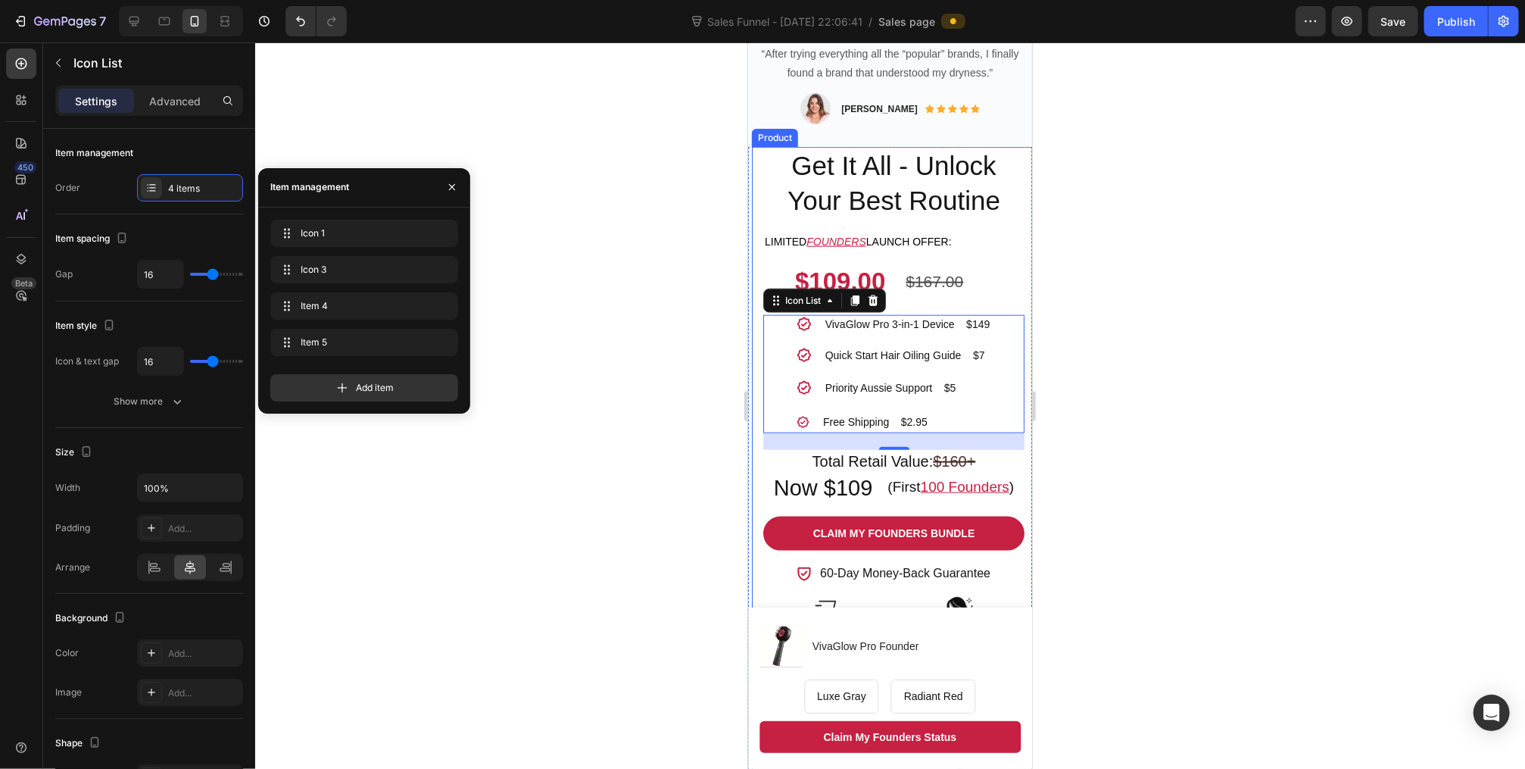
click at [687, 379] on div at bounding box center [890, 405] width 1270 height 726
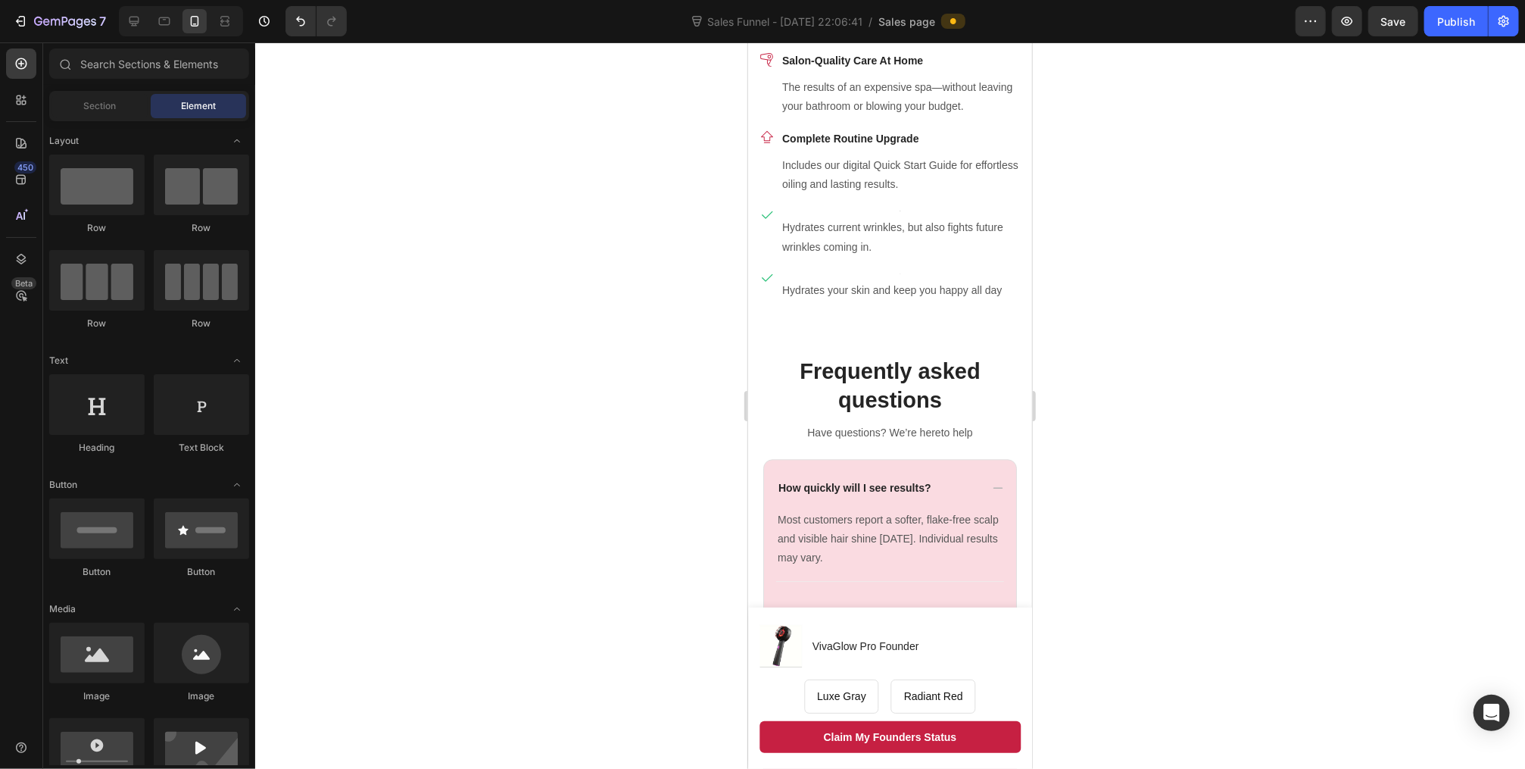
scroll to position [2244, 0]
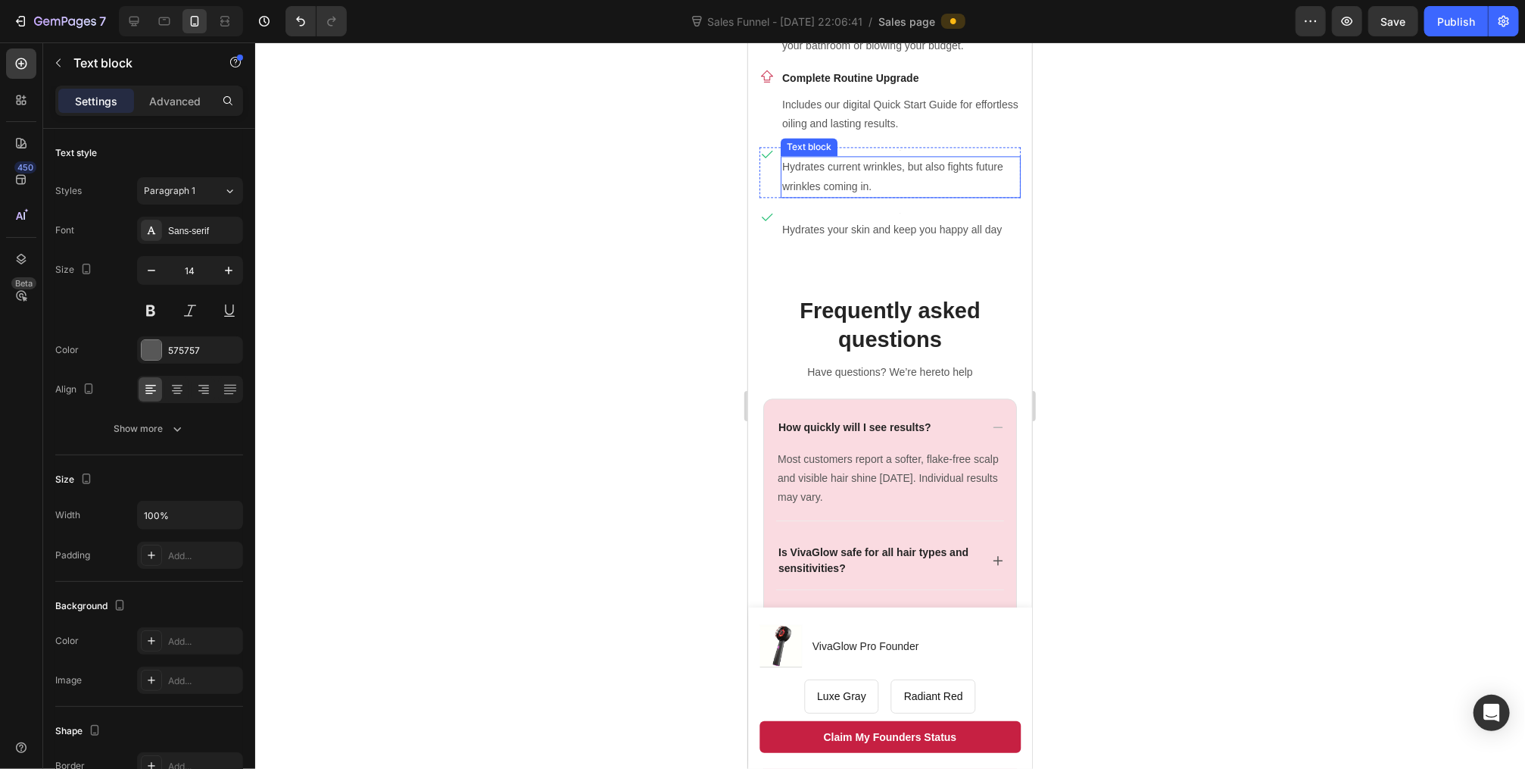
click at [808, 183] on p "Hydrates current wrinkles, but also fights future wrinkles coming in." at bounding box center [900, 176] width 237 height 38
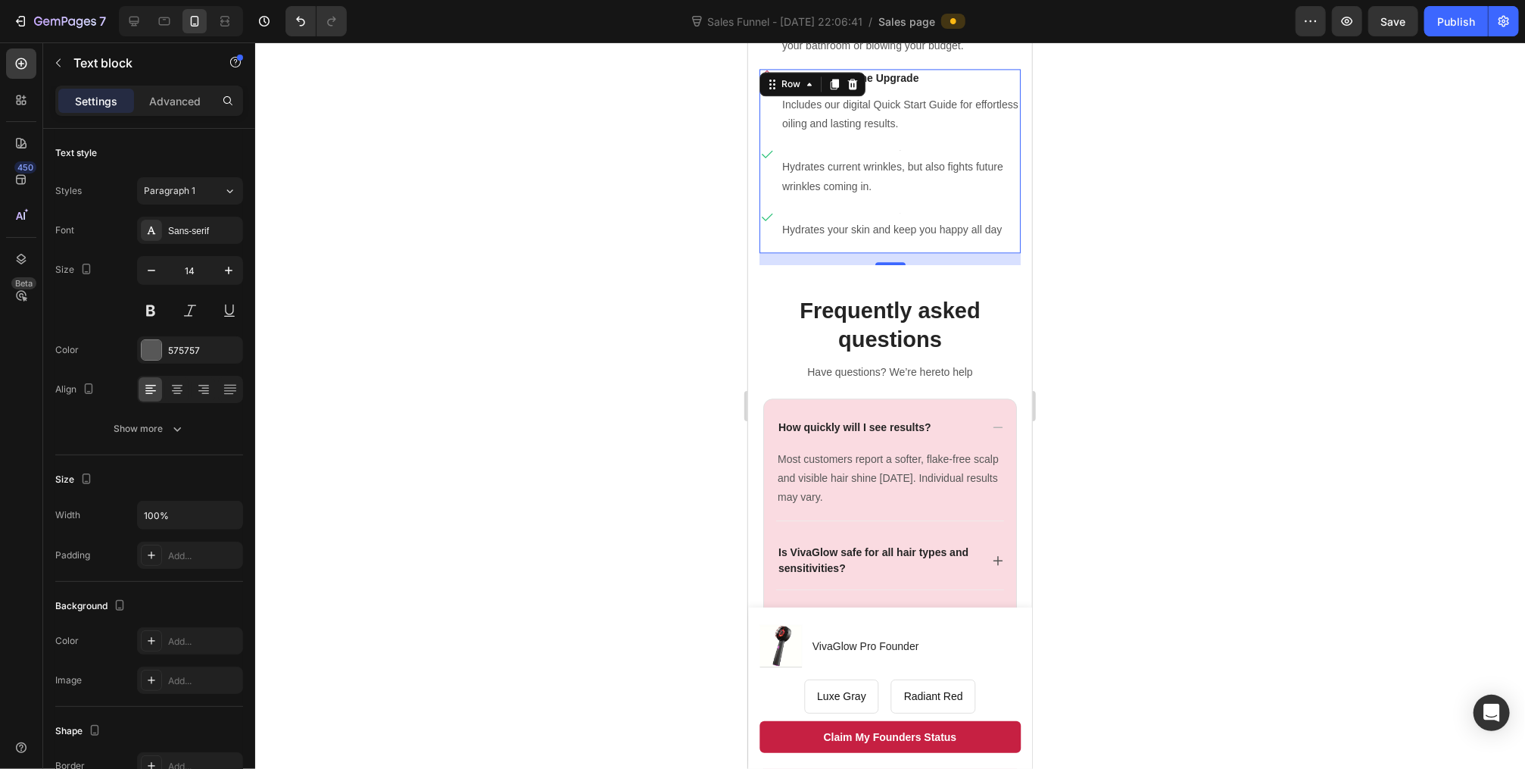
click at [765, 201] on div "Icon Text block Hydrates current wrinkles, but also fights future wrinkles comi…" at bounding box center [889, 177] width 261 height 62
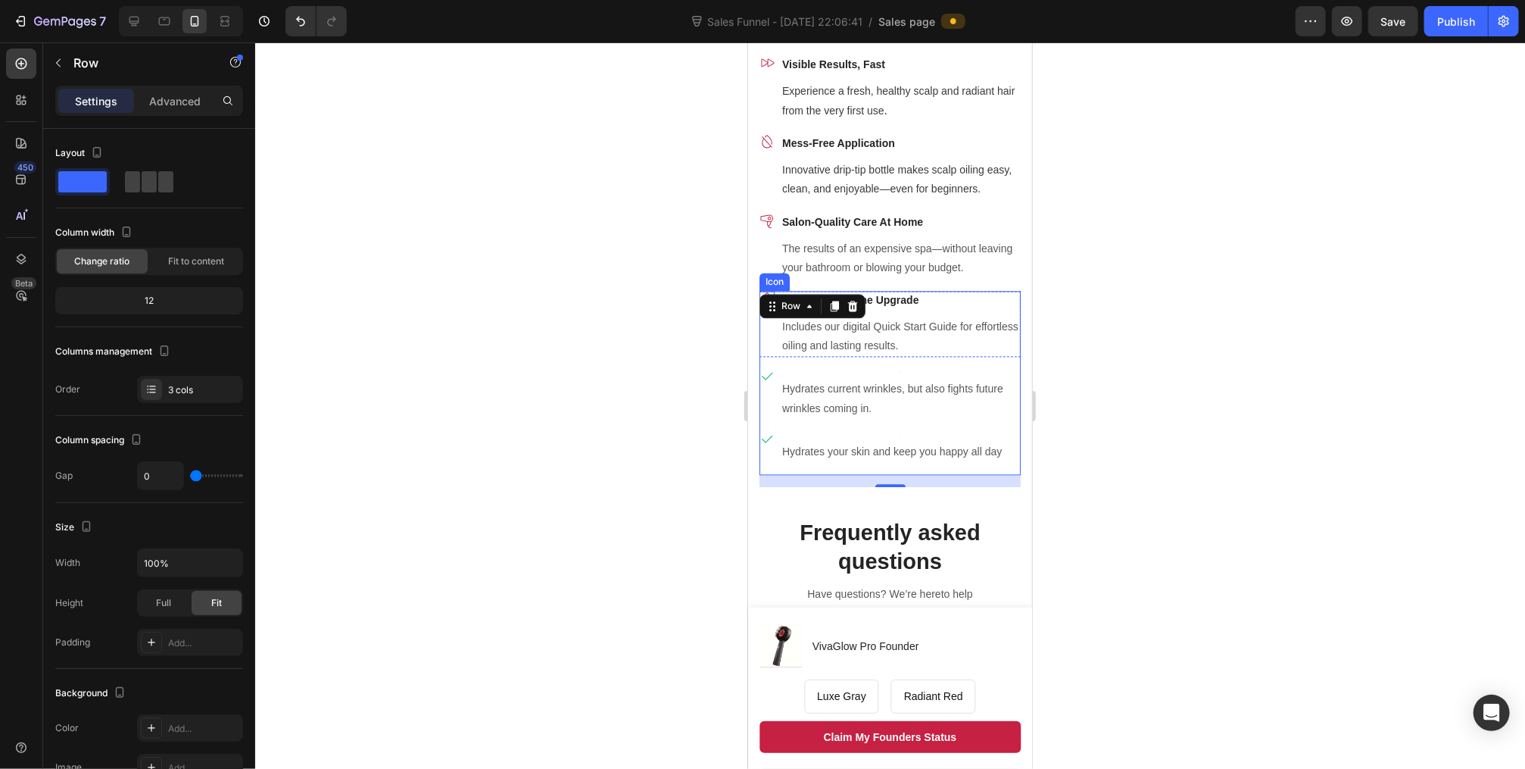
scroll to position [2001, 0]
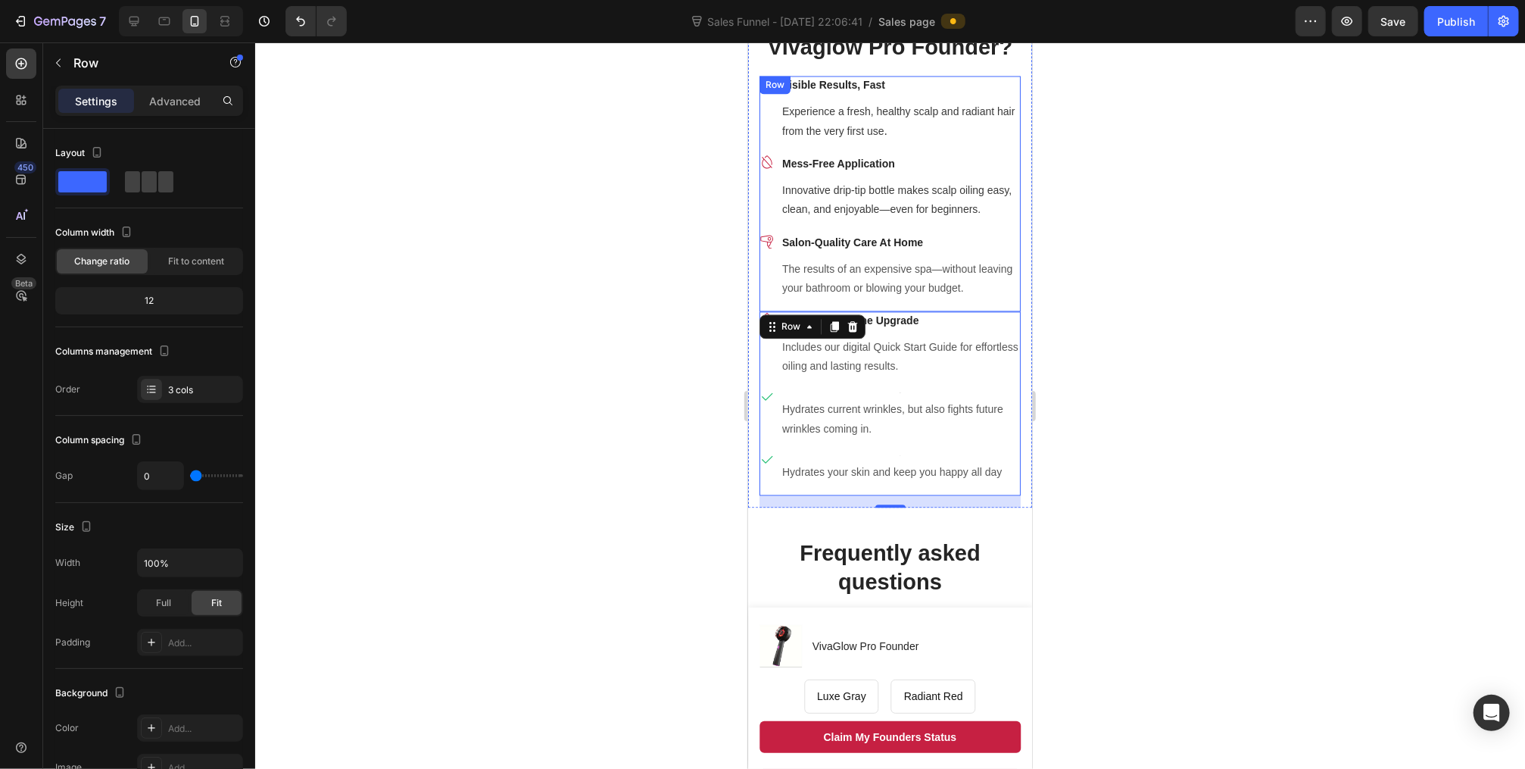
click at [1001, 226] on div "Icon Mess-Free Application Text block Innovative drip-tip bottle makes scalp oi…" at bounding box center [889, 193] width 261 height 78
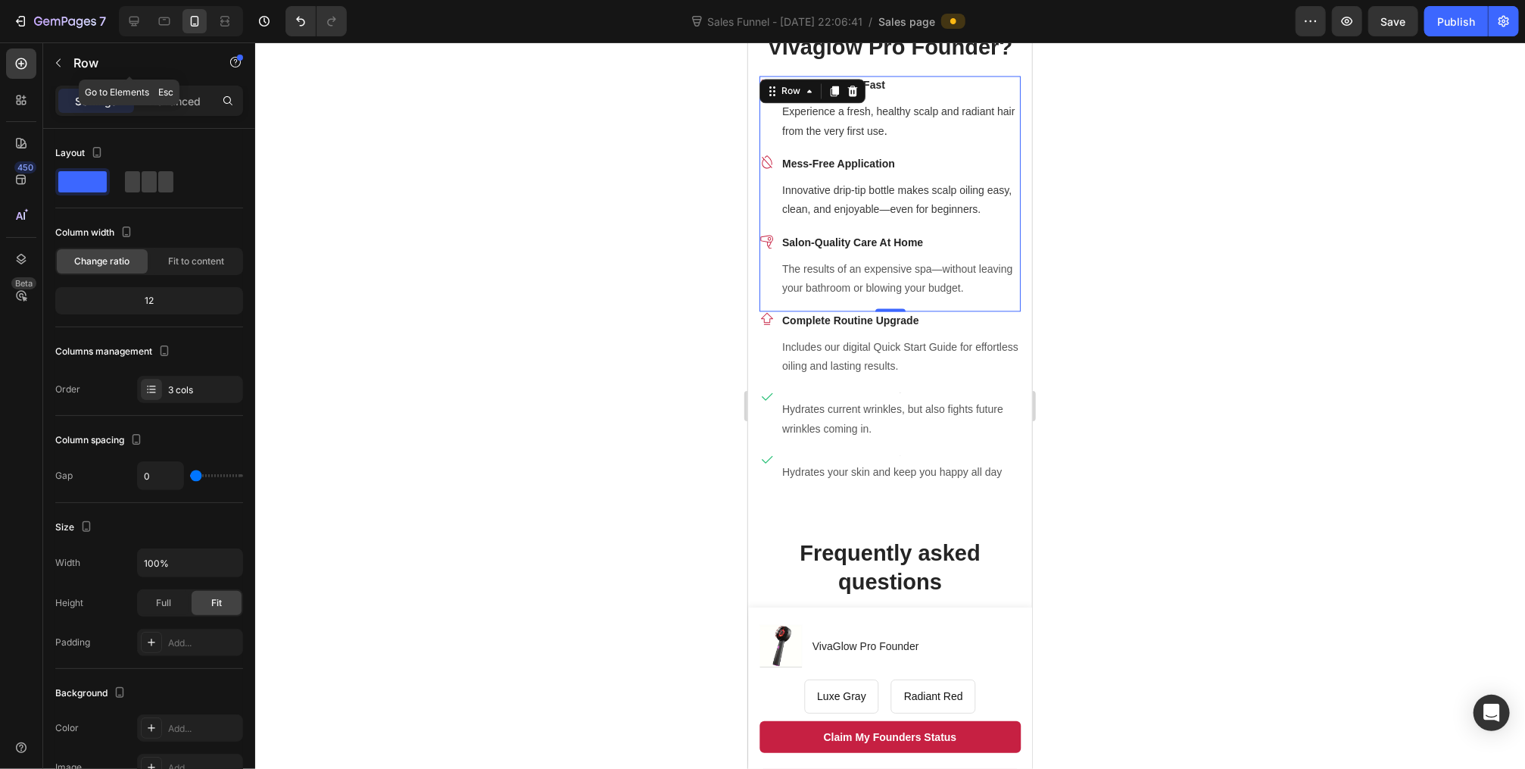
click at [67, 66] on button "button" at bounding box center [58, 63] width 24 height 24
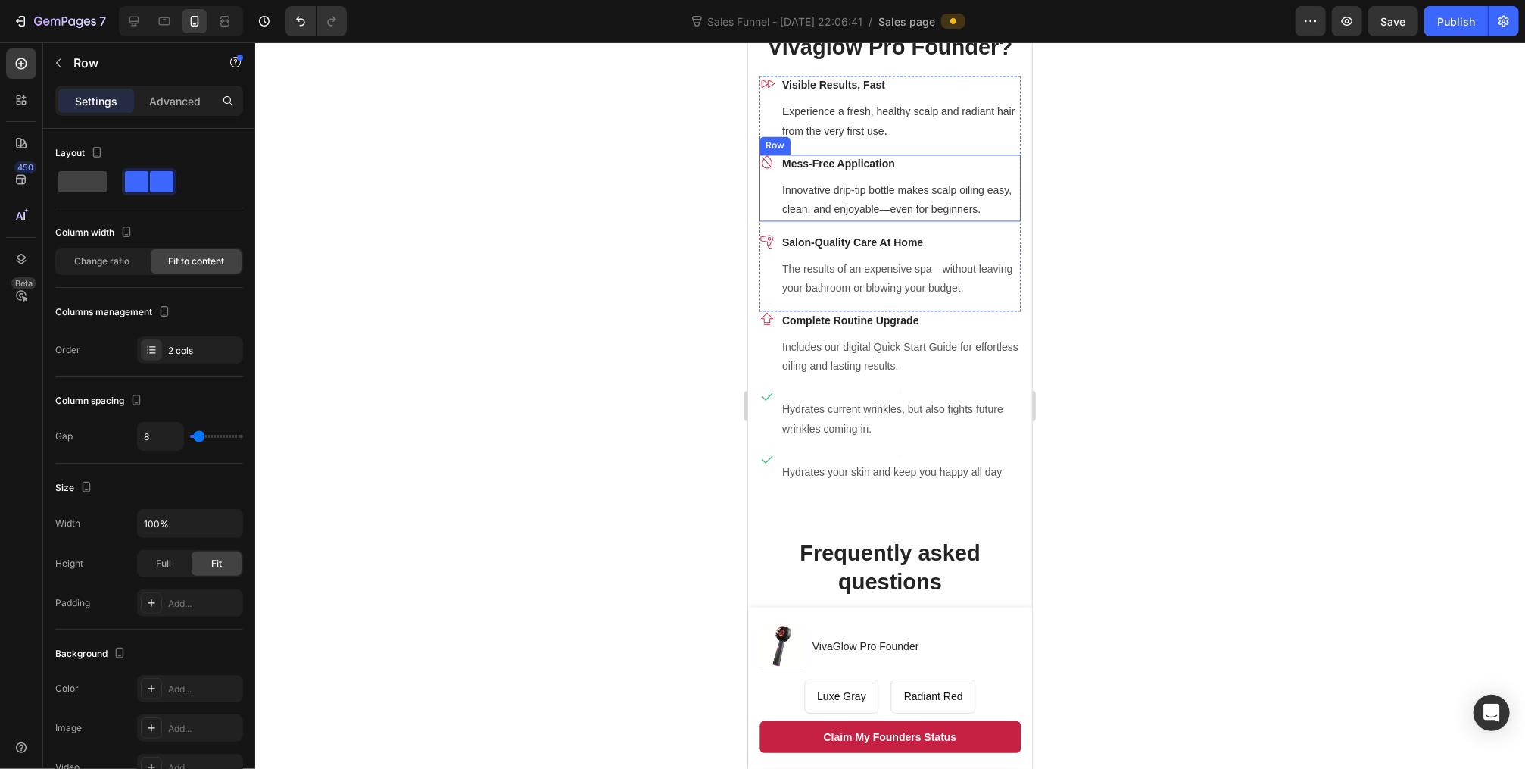
click at [765, 202] on div "Icon" at bounding box center [766, 187] width 15 height 66
click at [761, 226] on div "16" at bounding box center [889, 226] width 261 height 12
click at [1013, 251] on div "Why Become A Vivaglow Pro Founder? Heading Row Icon Visible Results, Fast Text …" at bounding box center [890, 254] width 284 height 504
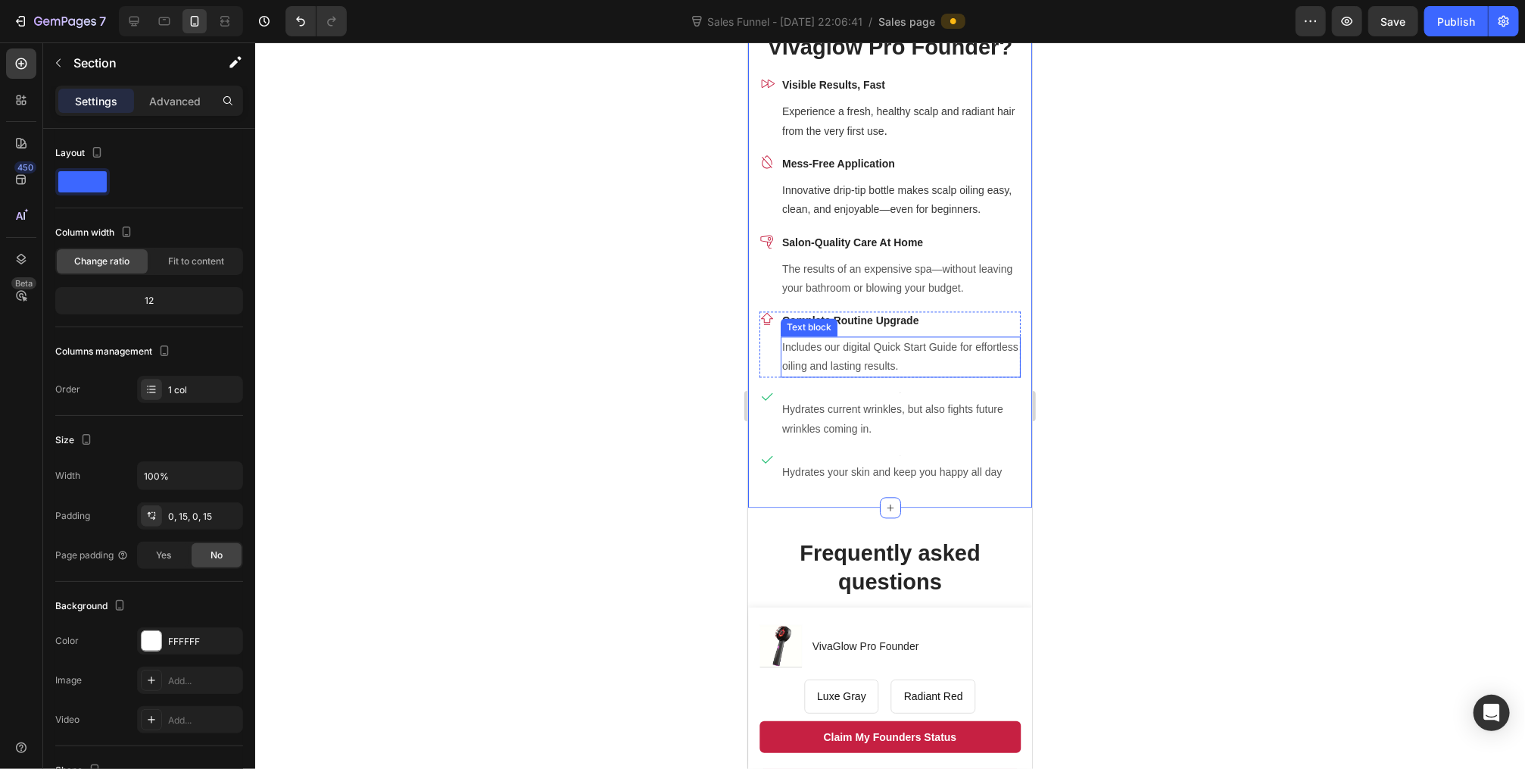
scroll to position [1941, 0]
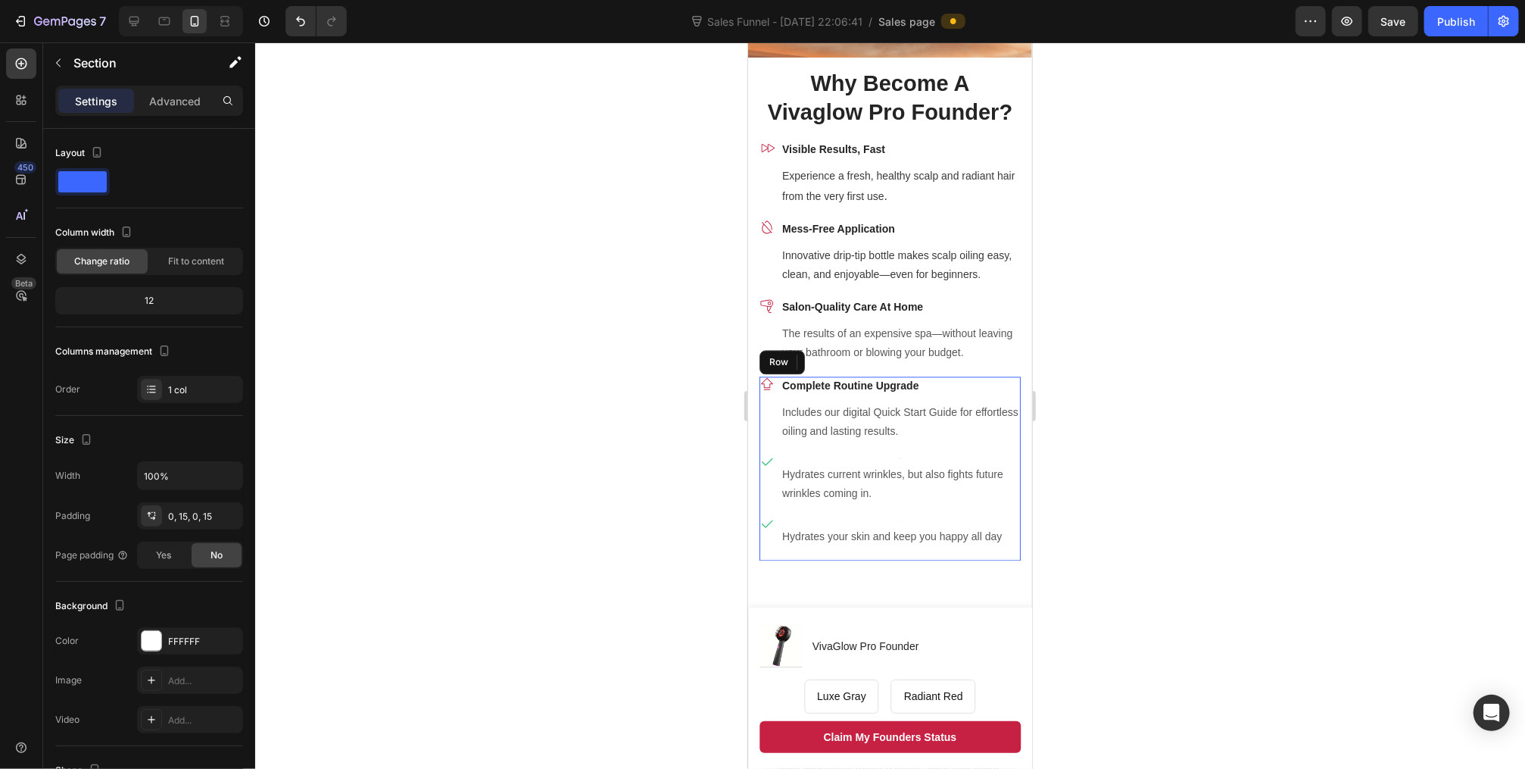
click at [989, 442] on div "Icon Complete Routine Upgrade Text block Includes our digital Quick Start Guide…" at bounding box center [889, 415] width 261 height 78
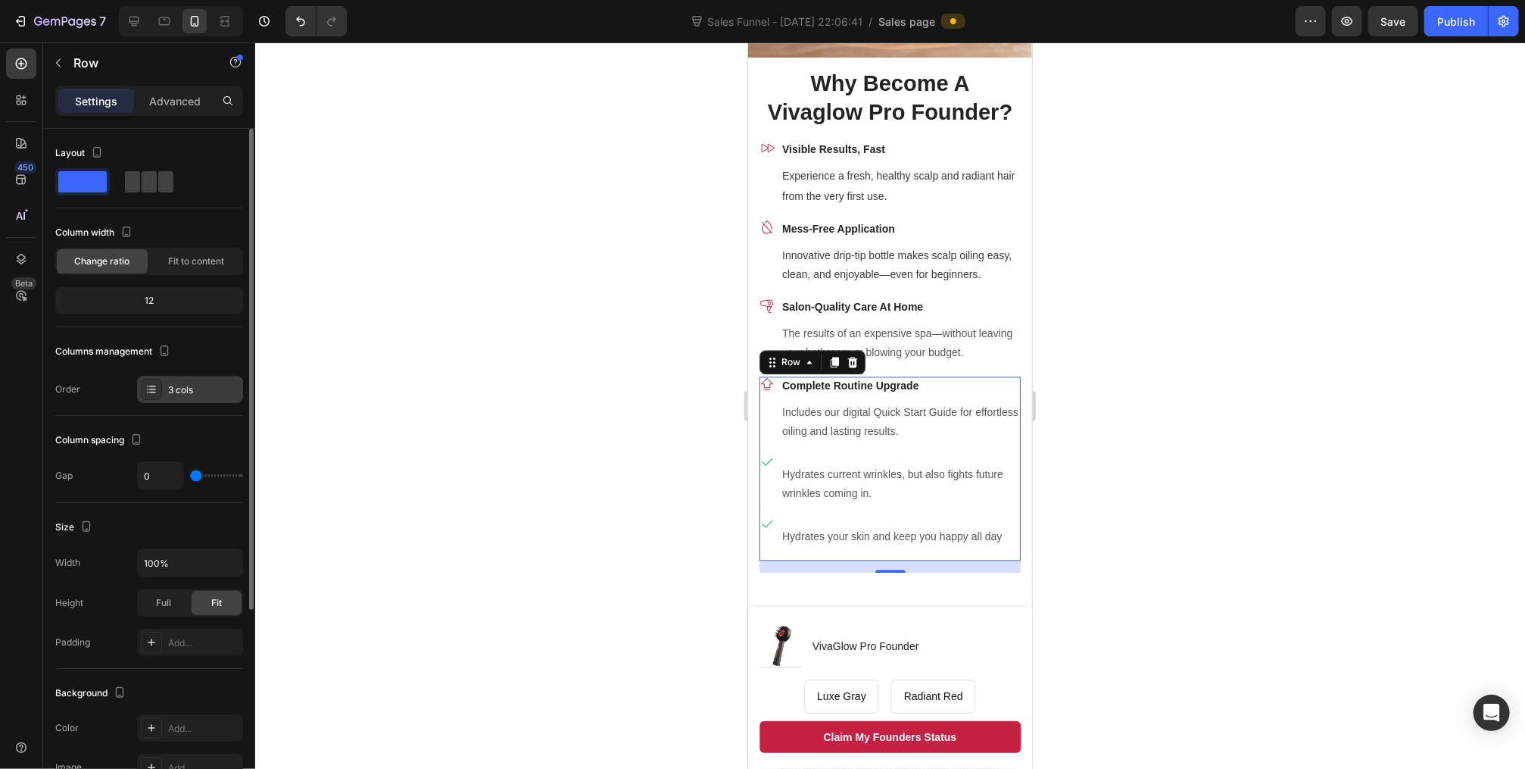
click at [161, 389] on div at bounding box center [151, 389] width 21 height 21
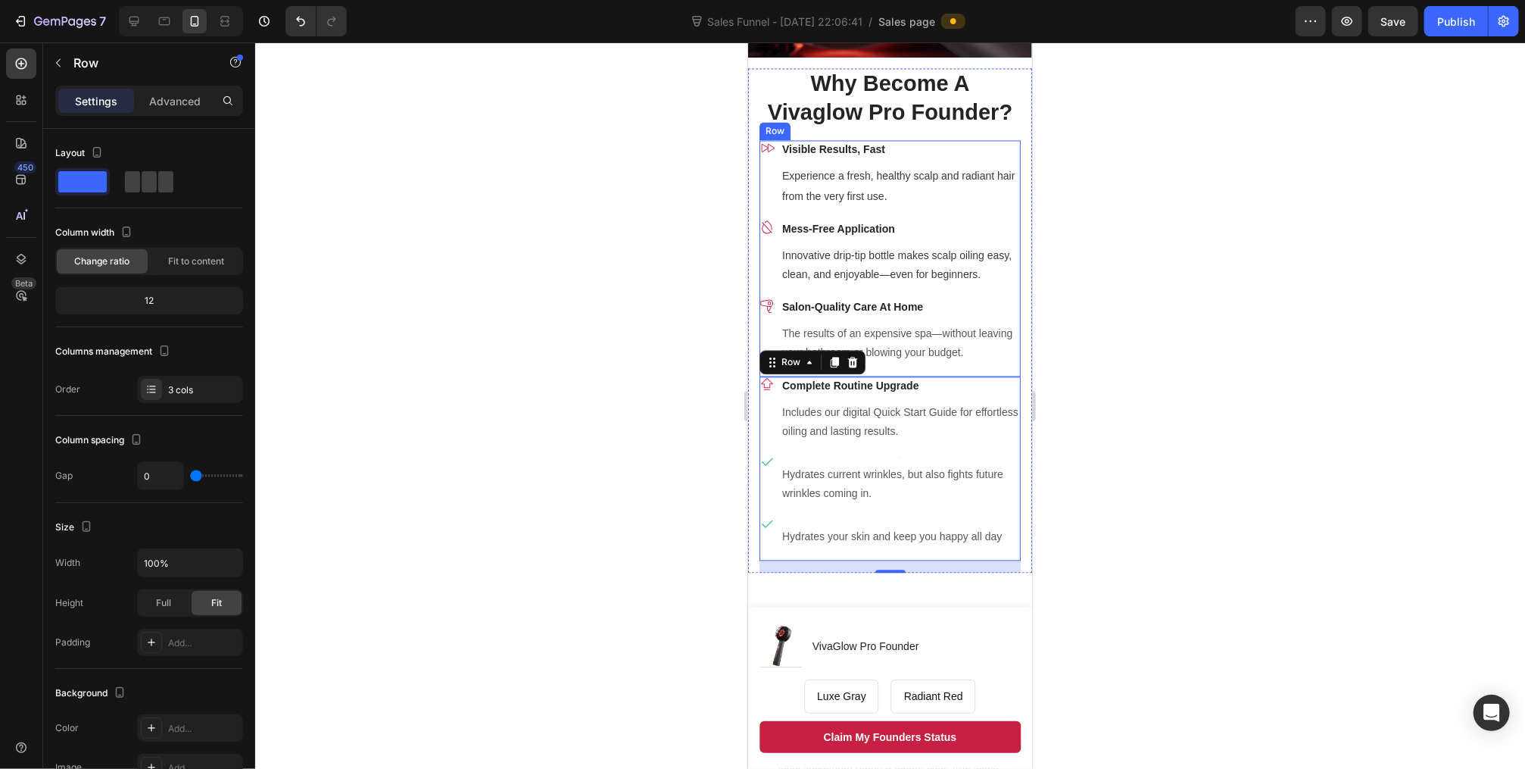
click at [1005, 361] on div "Icon Salon-Quality Care At Home Text block The results of an expensive spa—with…" at bounding box center [889, 337] width 261 height 78
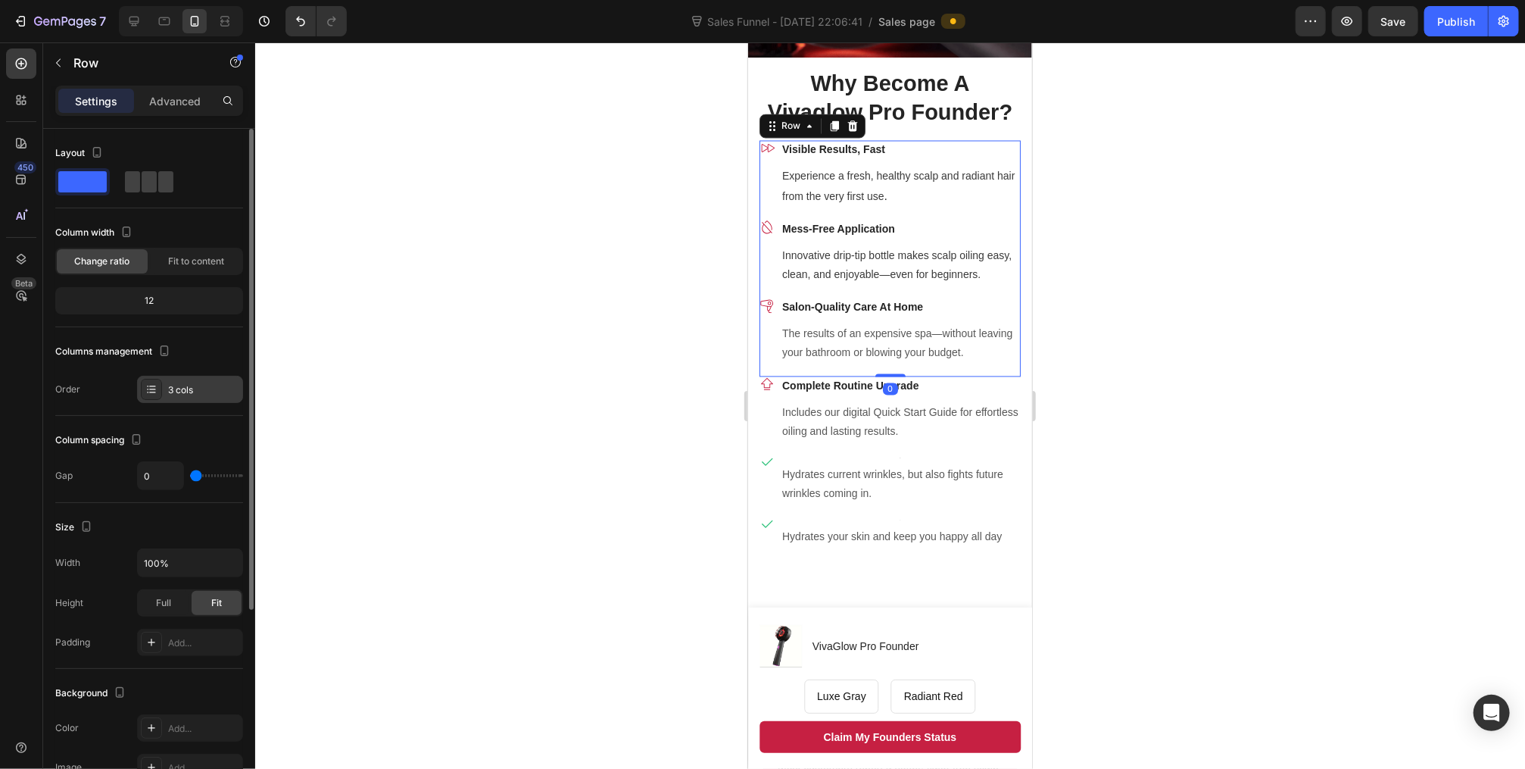
click at [191, 395] on div "3 cols" at bounding box center [203, 390] width 71 height 14
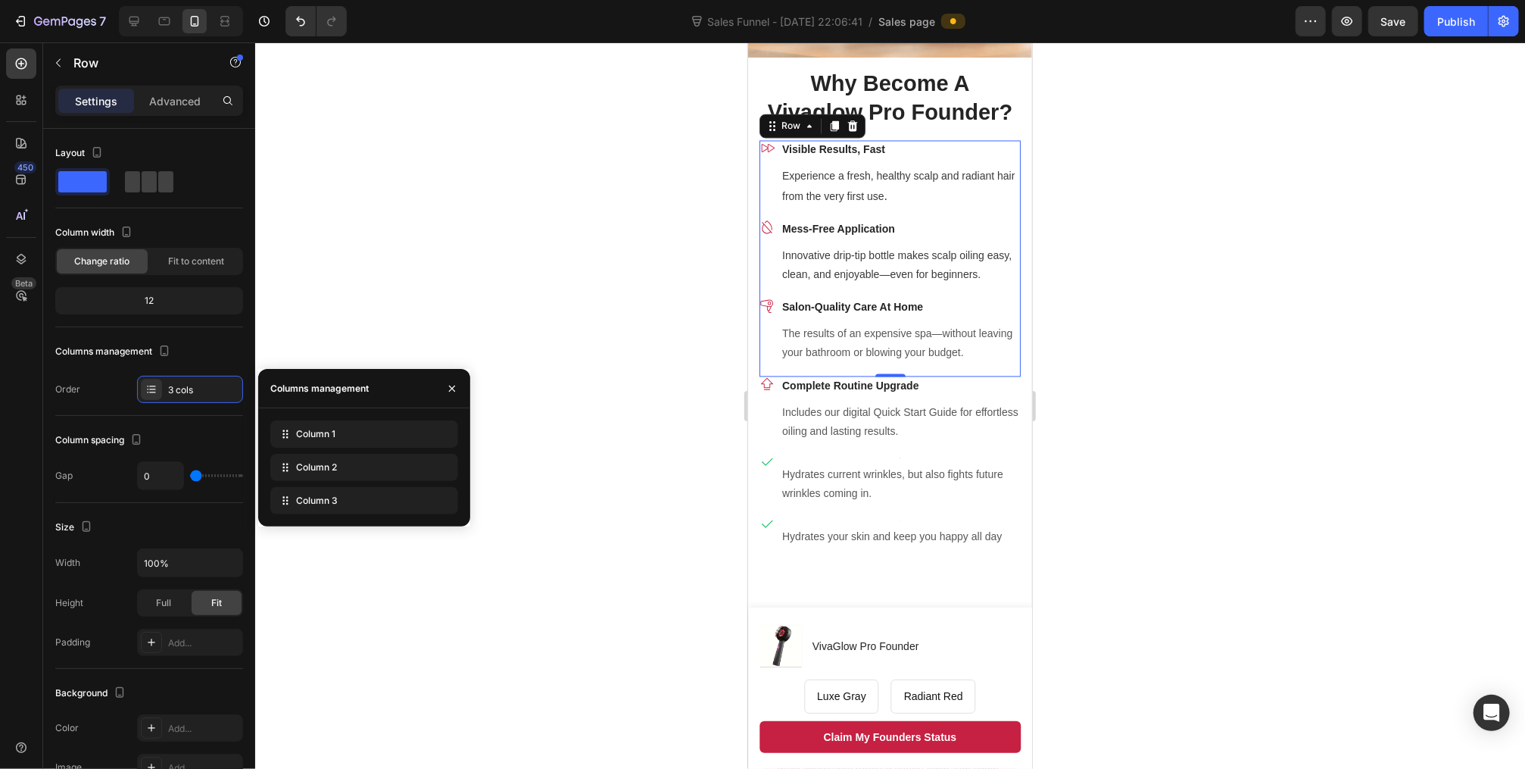
click at [652, 261] on div at bounding box center [890, 405] width 1270 height 726
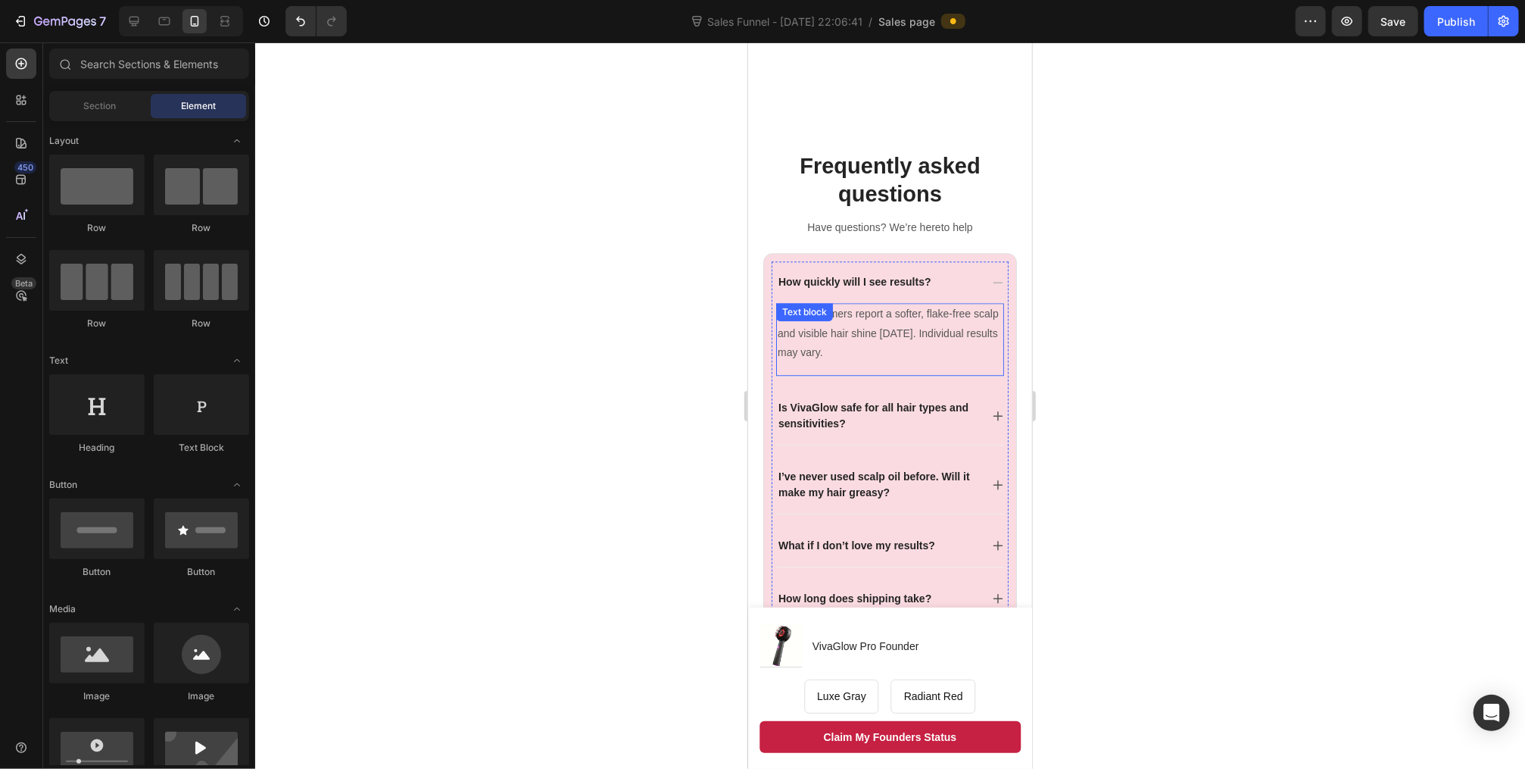
scroll to position [2547, 0]
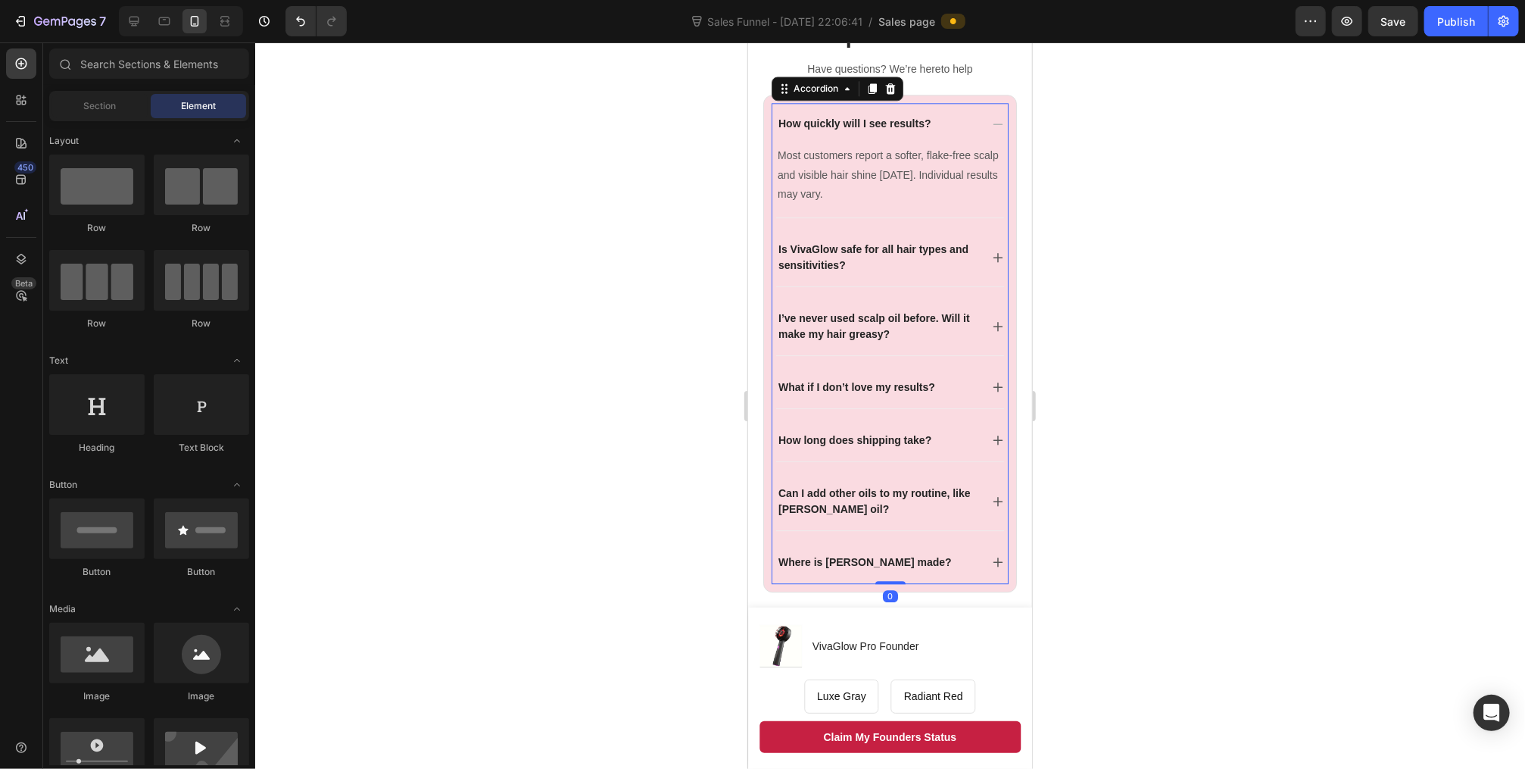
click at [991, 255] on icon at bounding box center [997, 257] width 12 height 12
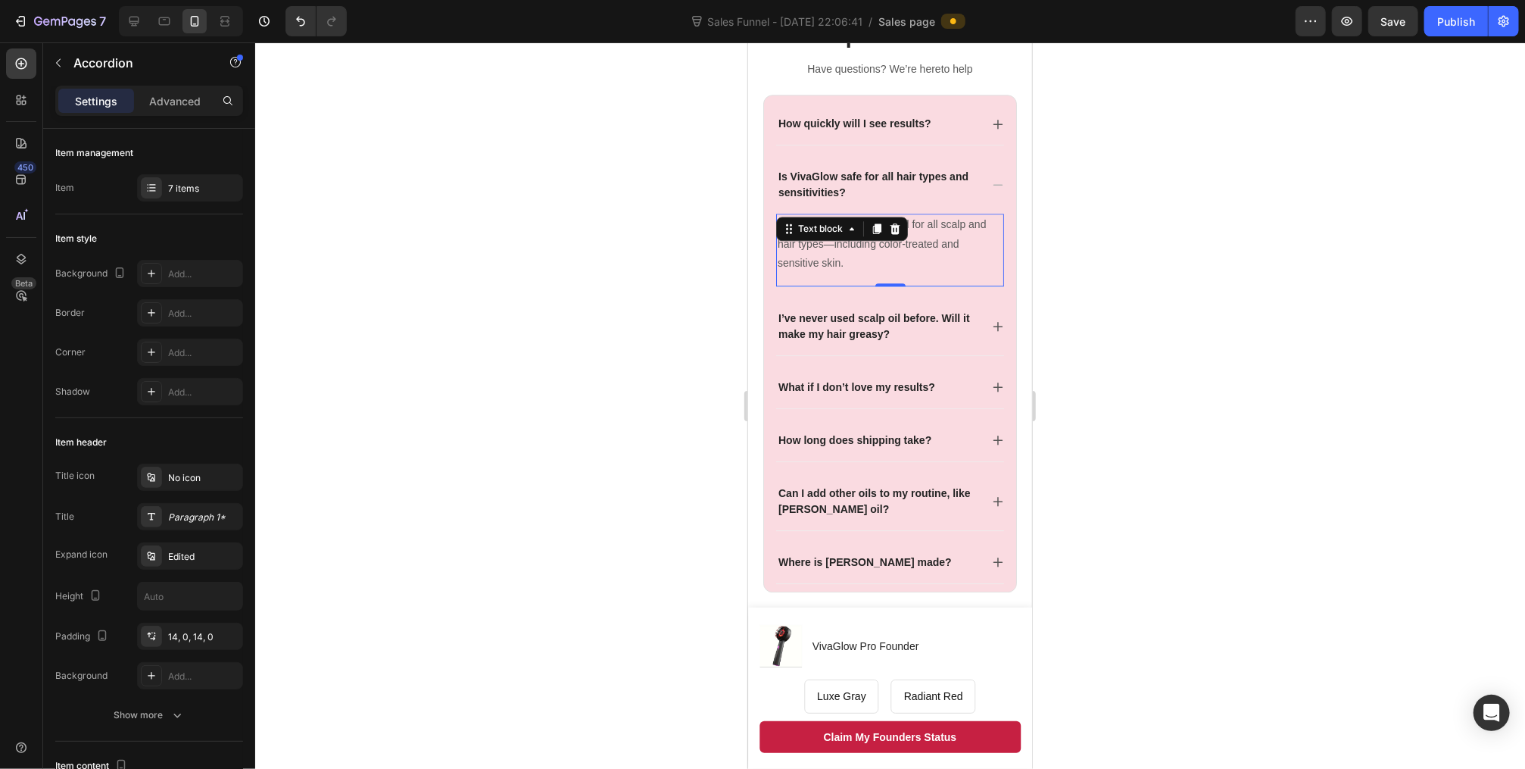
click at [897, 218] on div "Yes! VivaGlow is formulated for all scalp and hair types—including color-treate…" at bounding box center [890, 249] width 228 height 73
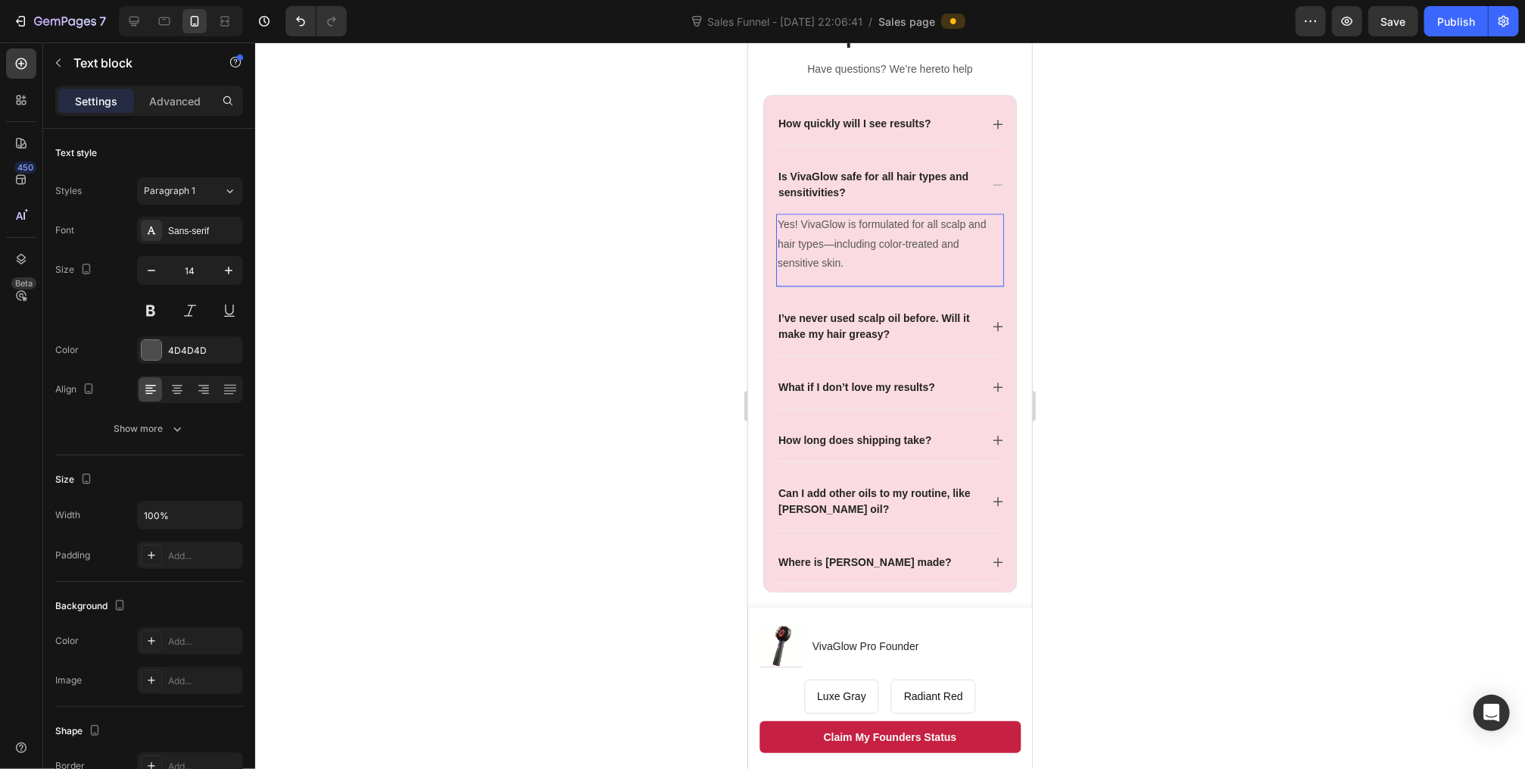
click at [927, 232] on p "Yes! VivaGlow is formulated for all scalp and hair types—including color-treate…" at bounding box center [889, 243] width 225 height 58
click at [895, 222] on span "Yes! VivaGlow is formulated for all scalp and hair types—including color-treate…" at bounding box center [881, 242] width 208 height 50
click at [876, 261] on p "Yes! VivaGlow is designed for all scalp and hair types—including color-treated …" at bounding box center [889, 243] width 225 height 58
click at [829, 220] on span "Yes! VivaGlow is designed for all scalp and hair types—including color-treated …" at bounding box center [888, 242] width 222 height 50
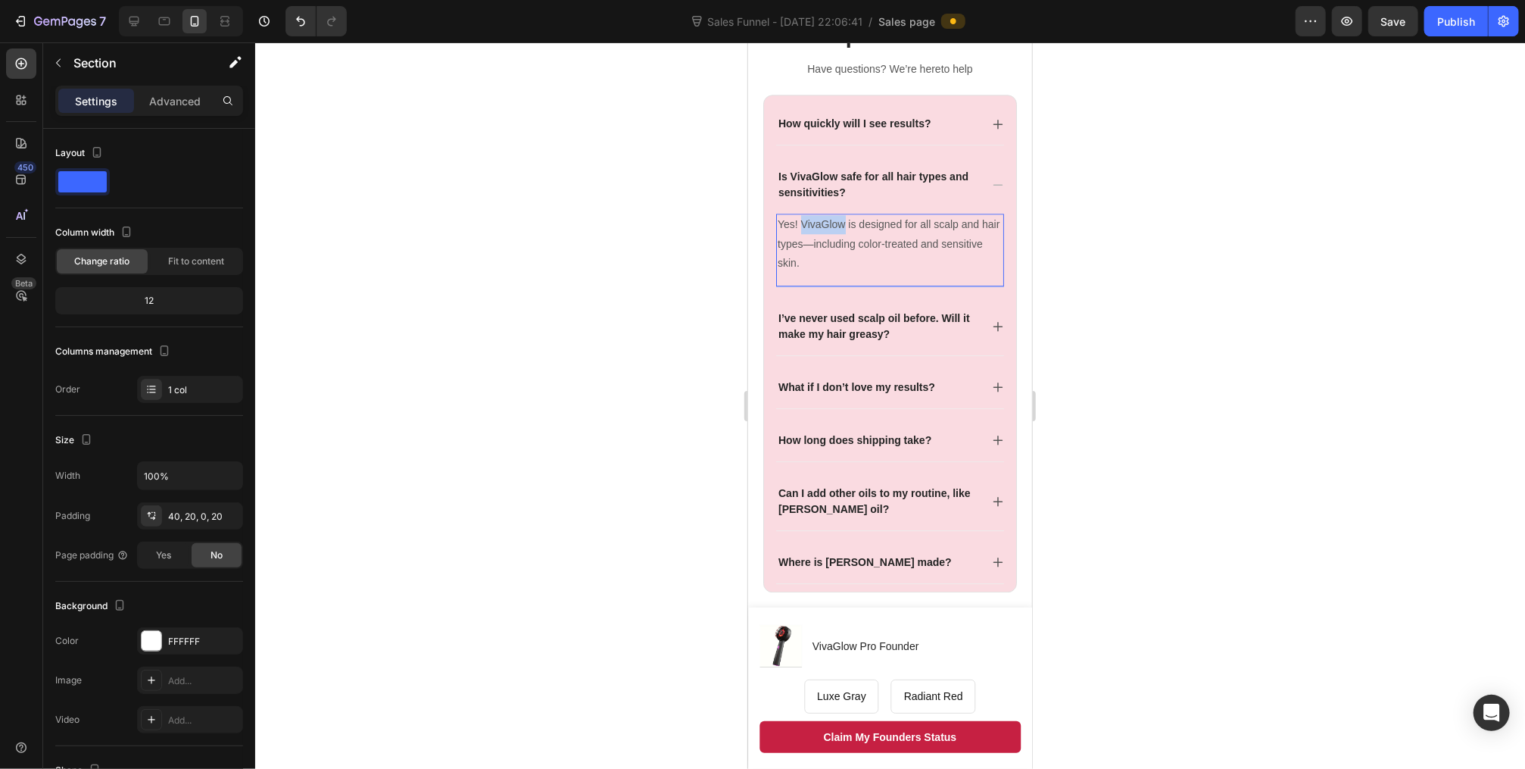
drag, startPoint x: 829, startPoint y: 220, endPoint x: 763, endPoint y: 257, distance: 75.3
click at [762, 257] on div "Frequently asked questions Heading Have questions? We’re hereto help Text block…" at bounding box center [890, 287] width 284 height 653
click at [841, 221] on div "Yes! VivaGlow is designed for all scalp and hair types—including color-treated …" at bounding box center [890, 249] width 228 height 73
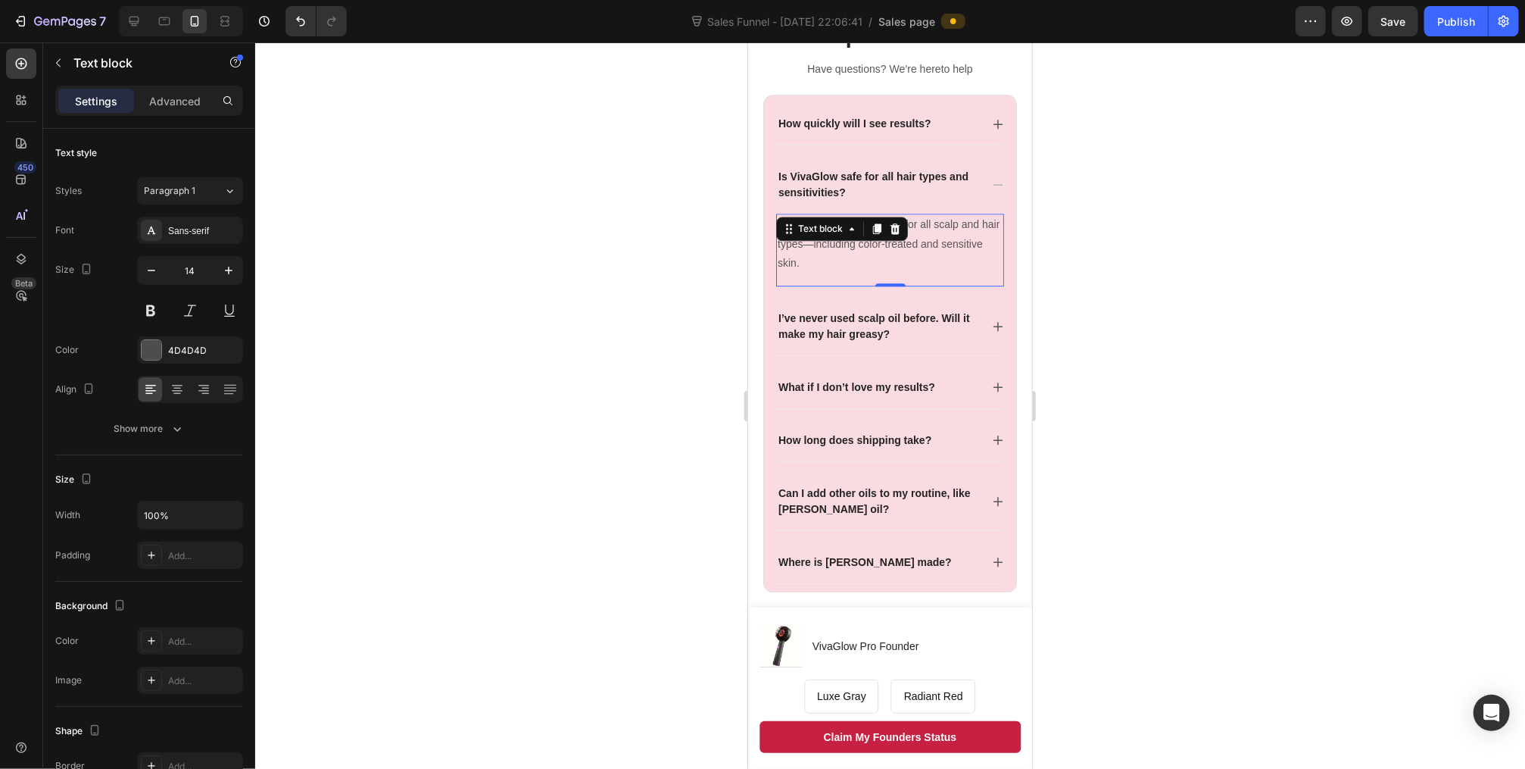
click at [810, 275] on div "Yes! VivaGlow is designed for all scalp and hair types—including color-treated …" at bounding box center [890, 249] width 228 height 73
click at [801, 219] on span "Yes! VivaGlow is designed for all scalp and hair types—including color-treated …" at bounding box center [888, 242] width 222 height 50
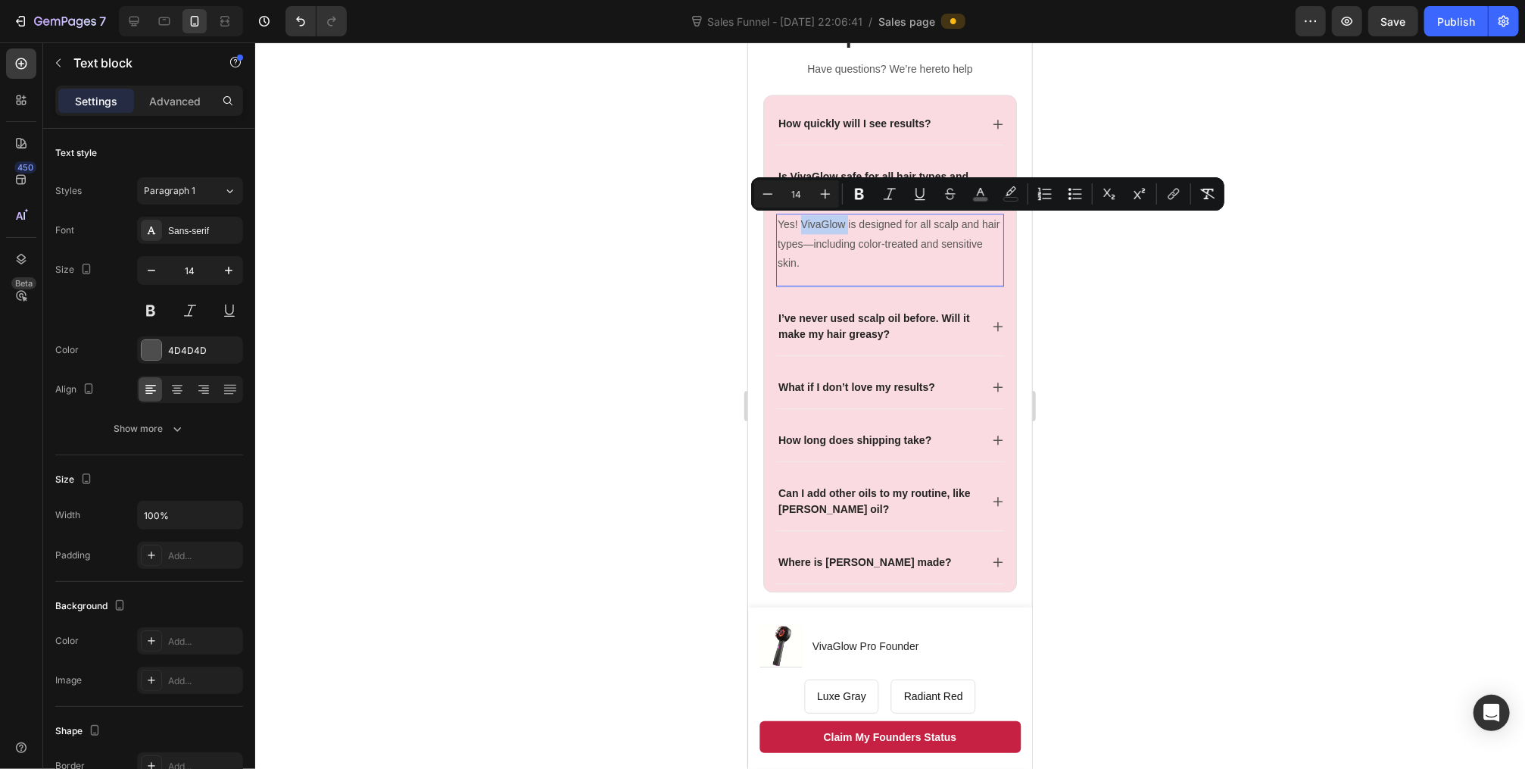
click at [801, 219] on span "Yes! VivaGlow is designed for all scalp and hair types—including color-treated …" at bounding box center [888, 242] width 222 height 50
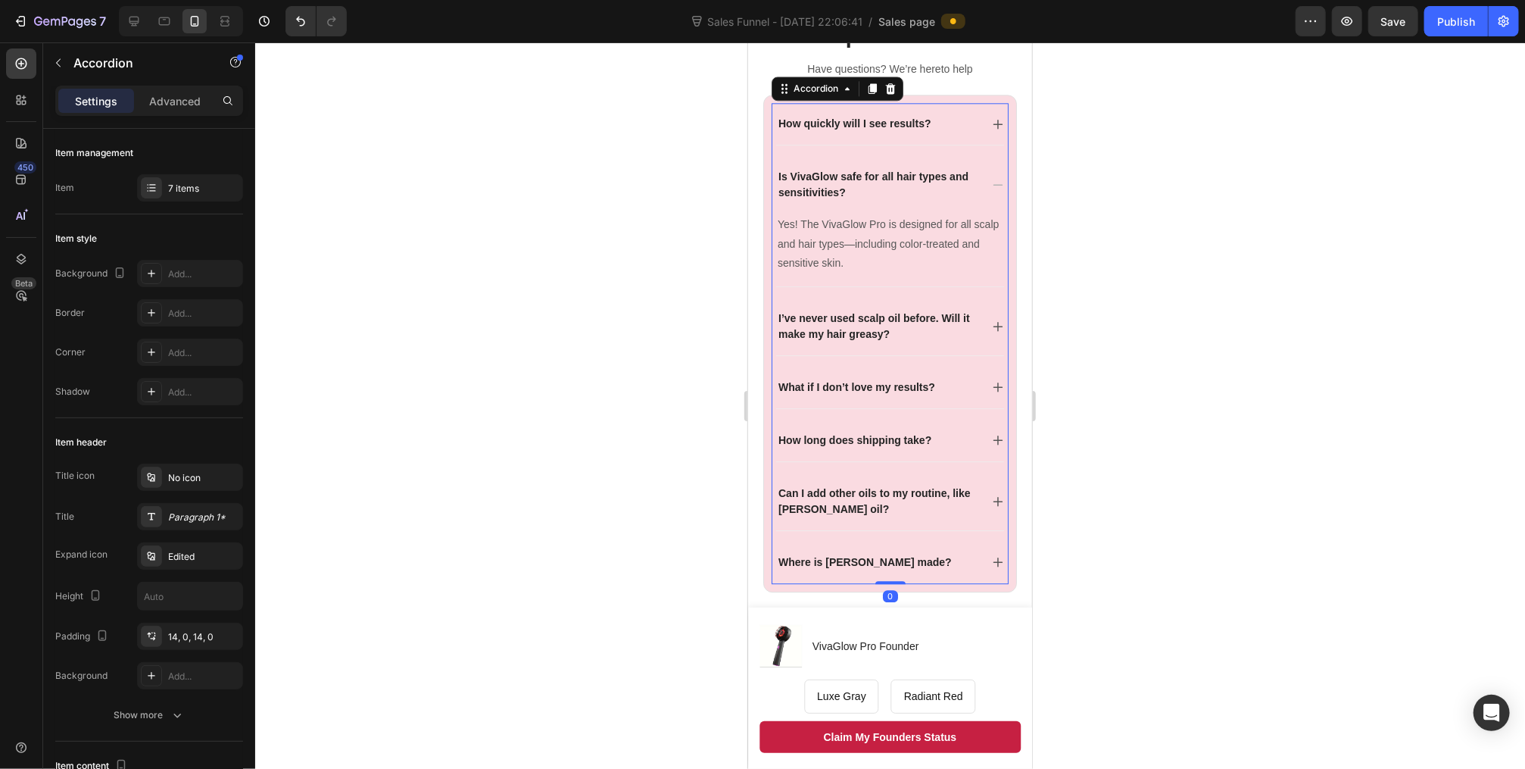
click at [991, 320] on icon at bounding box center [997, 326] width 12 height 12
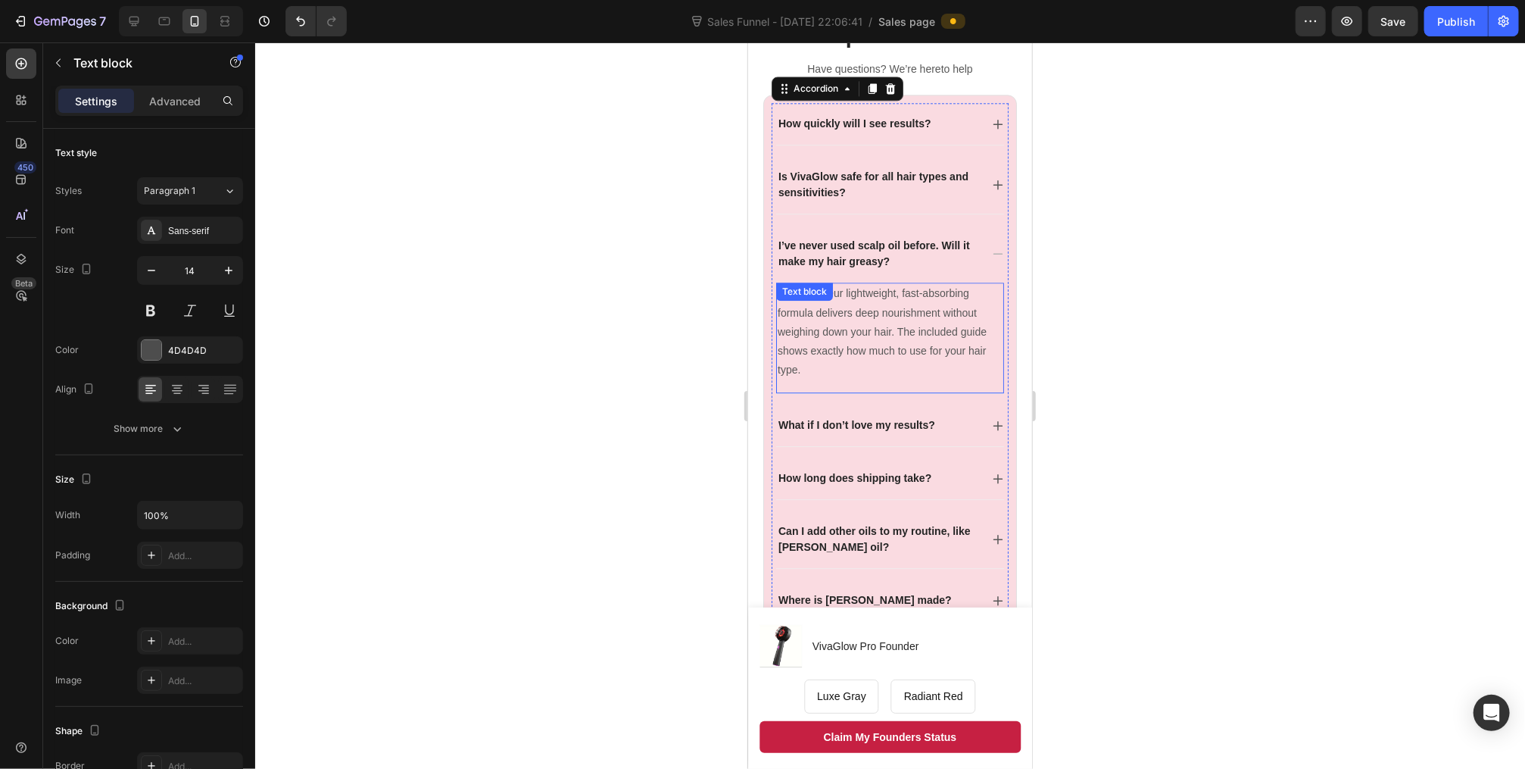
click at [947, 354] on p "Not at all! Our lightweight, fast-absorbing formula delivers deep nourishment w…" at bounding box center [889, 330] width 225 height 95
click at [813, 345] on span "Not at all! Our lightweight, fast-absorbing formula delivers deep nourishment w…" at bounding box center [881, 330] width 209 height 89
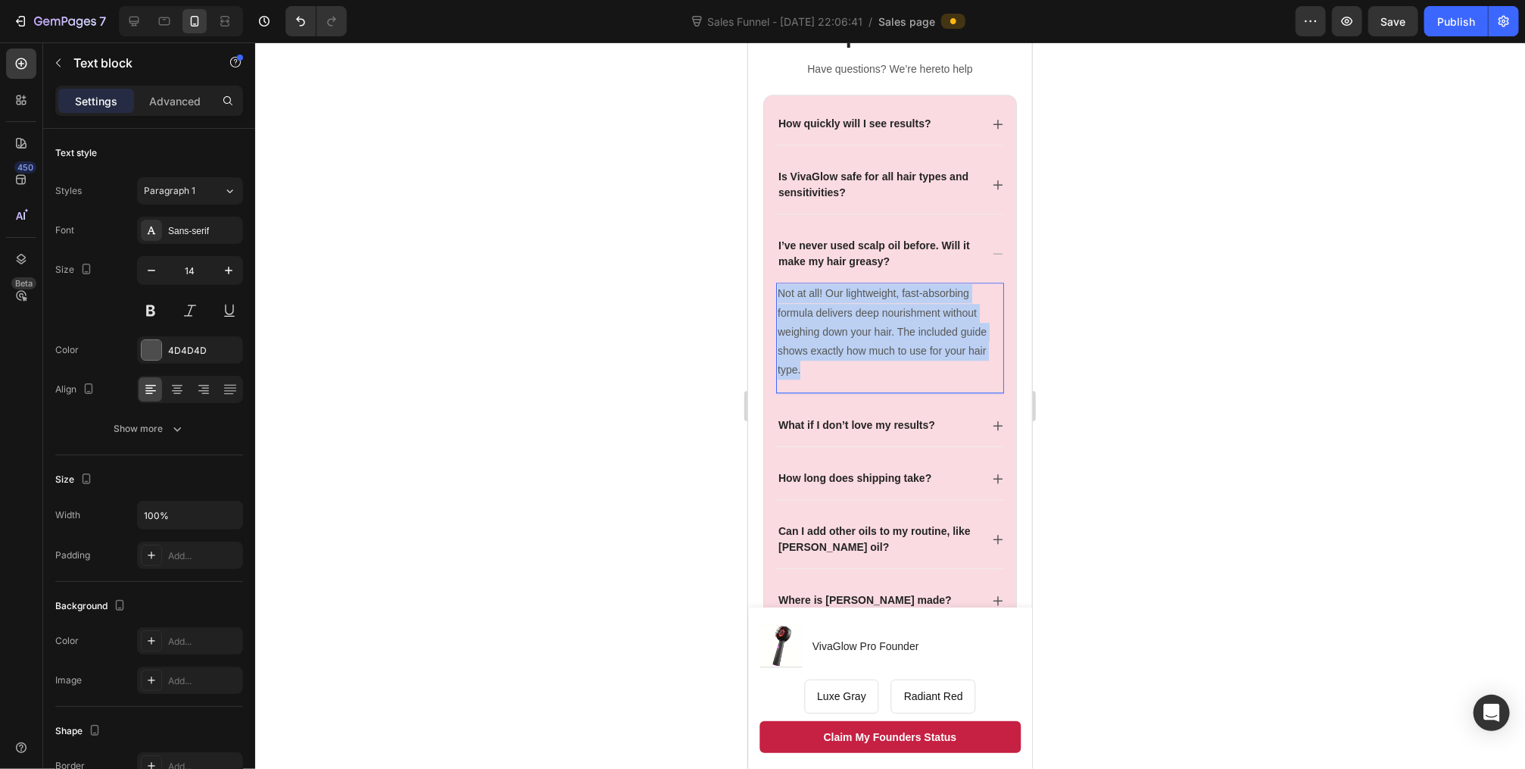
click at [813, 345] on span "Not at all! Our lightweight, fast-absorbing formula delivers deep nourishment w…" at bounding box center [881, 330] width 209 height 89
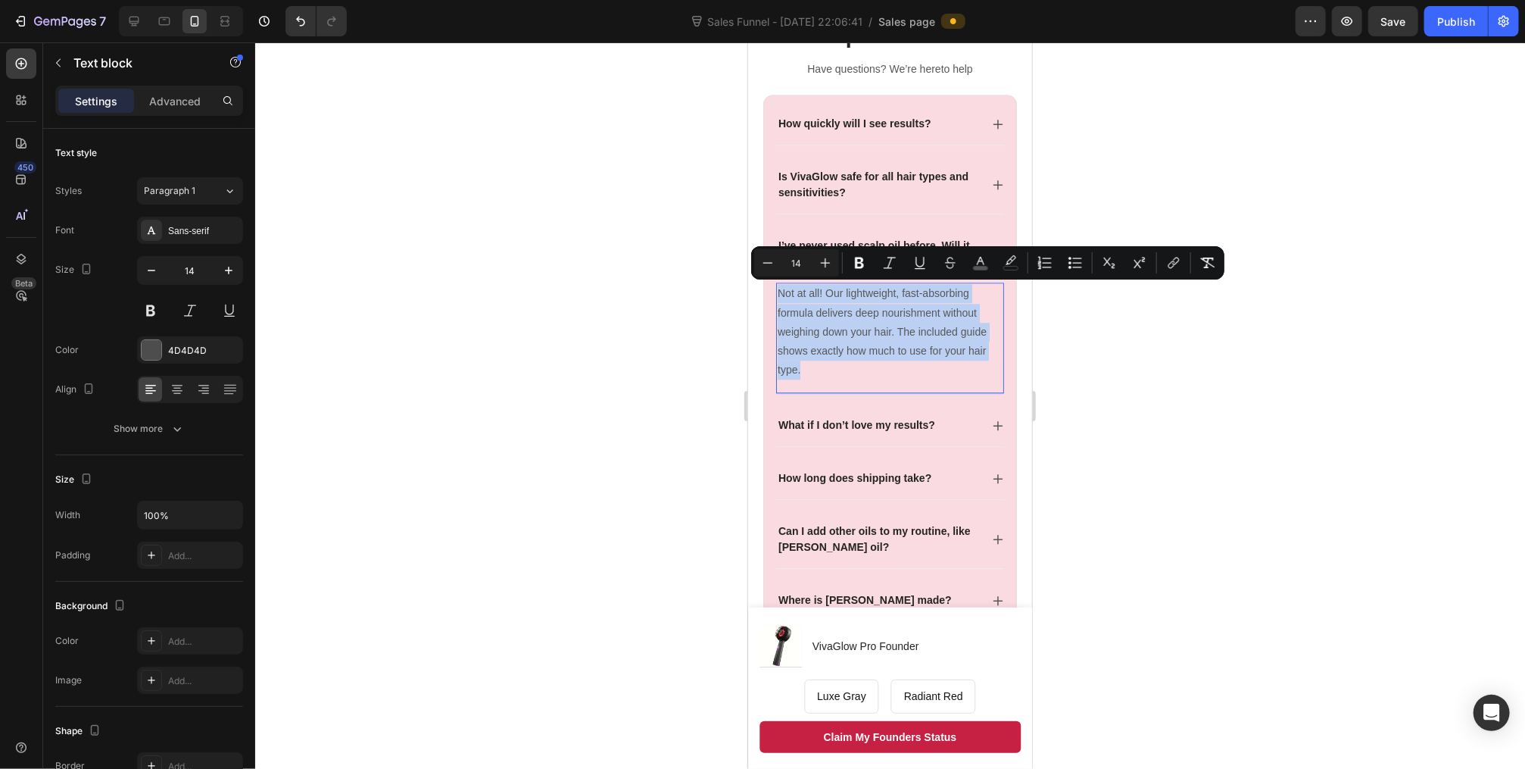
click at [841, 311] on span "Not at all! Our lightweight, fast-absorbing formula delivers deep nourishment w…" at bounding box center [881, 330] width 209 height 89
drag, startPoint x: 801, startPoint y: 368, endPoint x: 828, endPoint y: 293, distance: 79.8
click at [828, 293] on p "Not at all! Our lightweight, fast-absorbing formula delivers deep nourishment w…" at bounding box center [889, 330] width 225 height 95
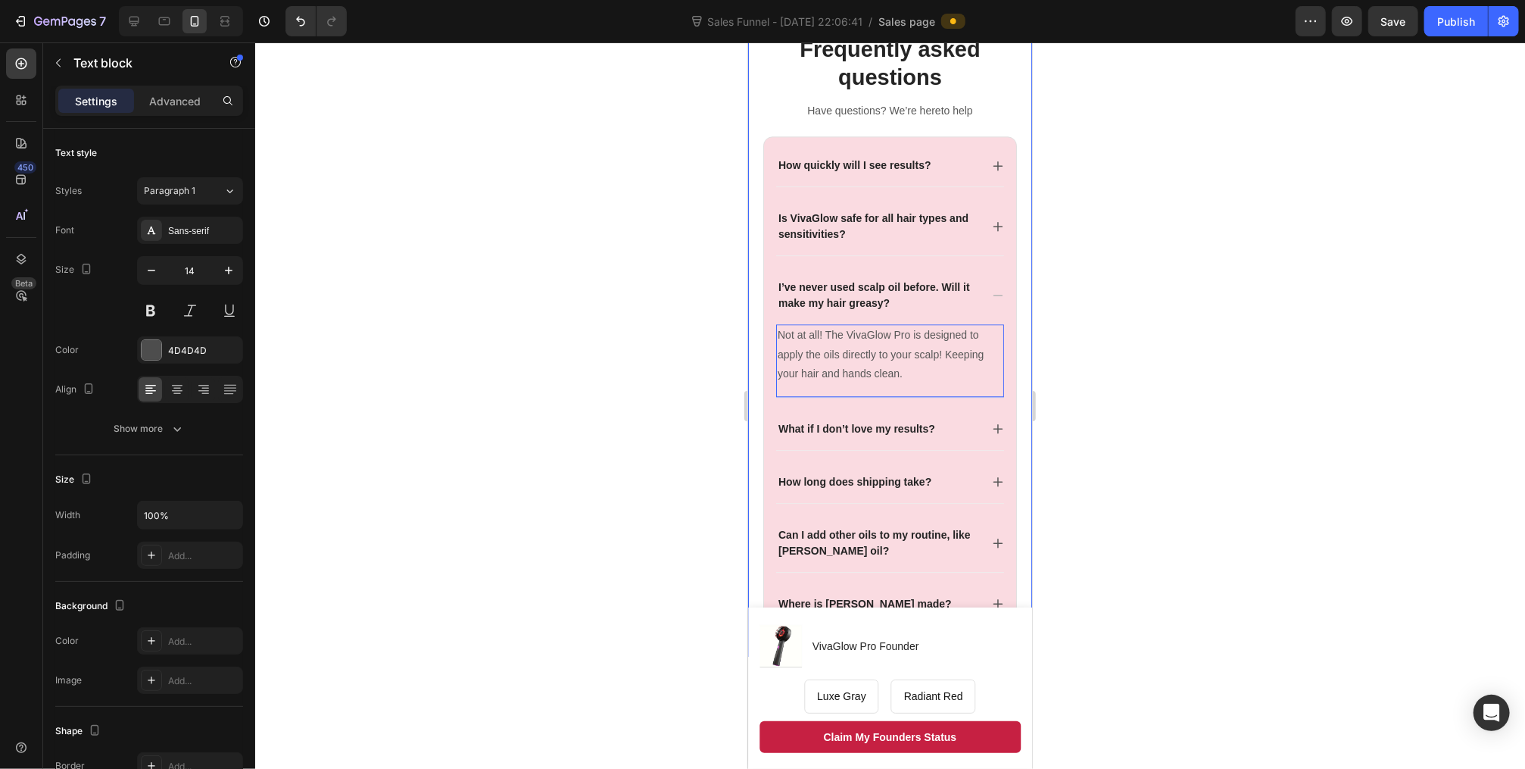
scroll to position [2486, 0]
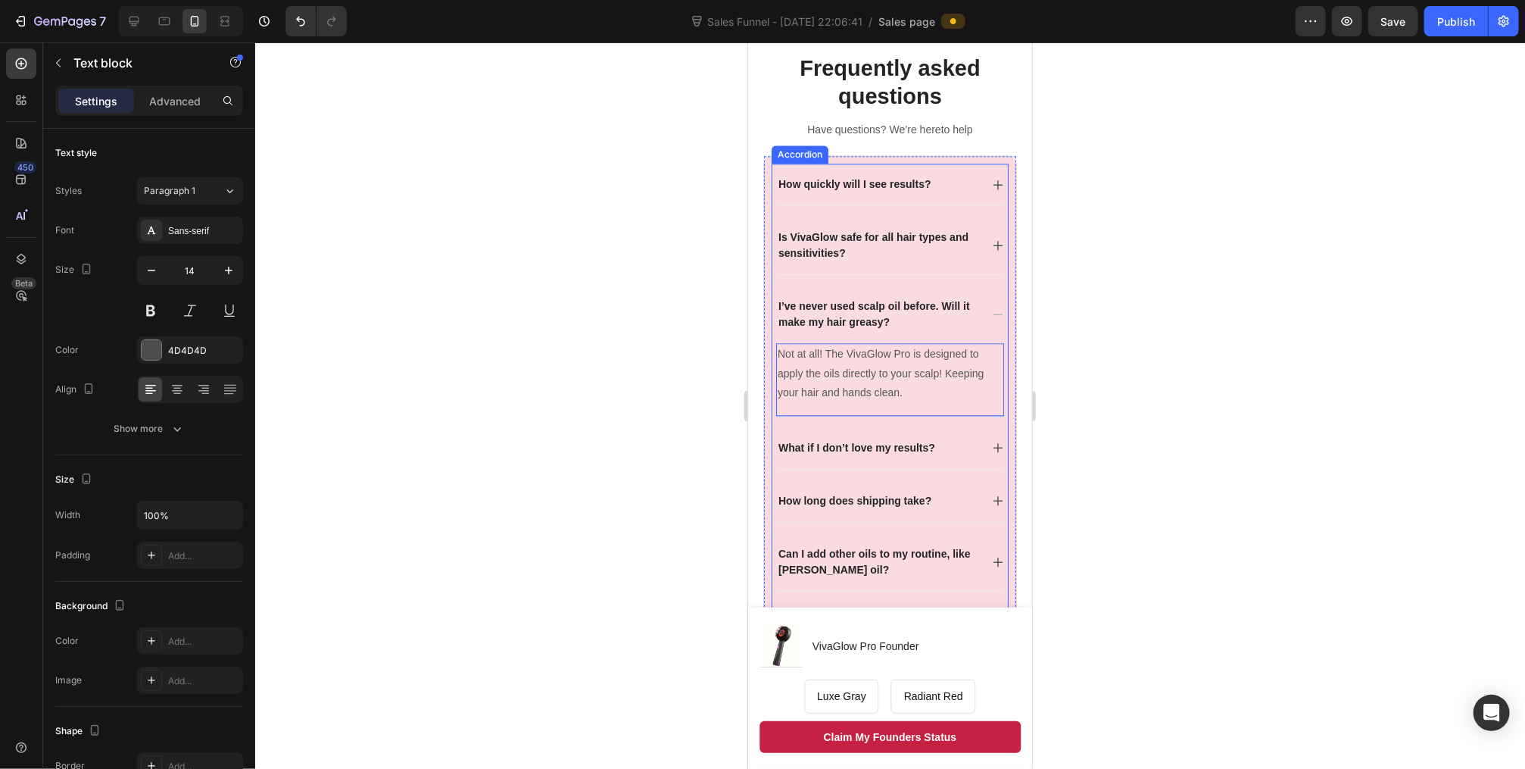
click at [954, 445] on div "What if I don’t love my results?" at bounding box center [878, 447] width 204 height 20
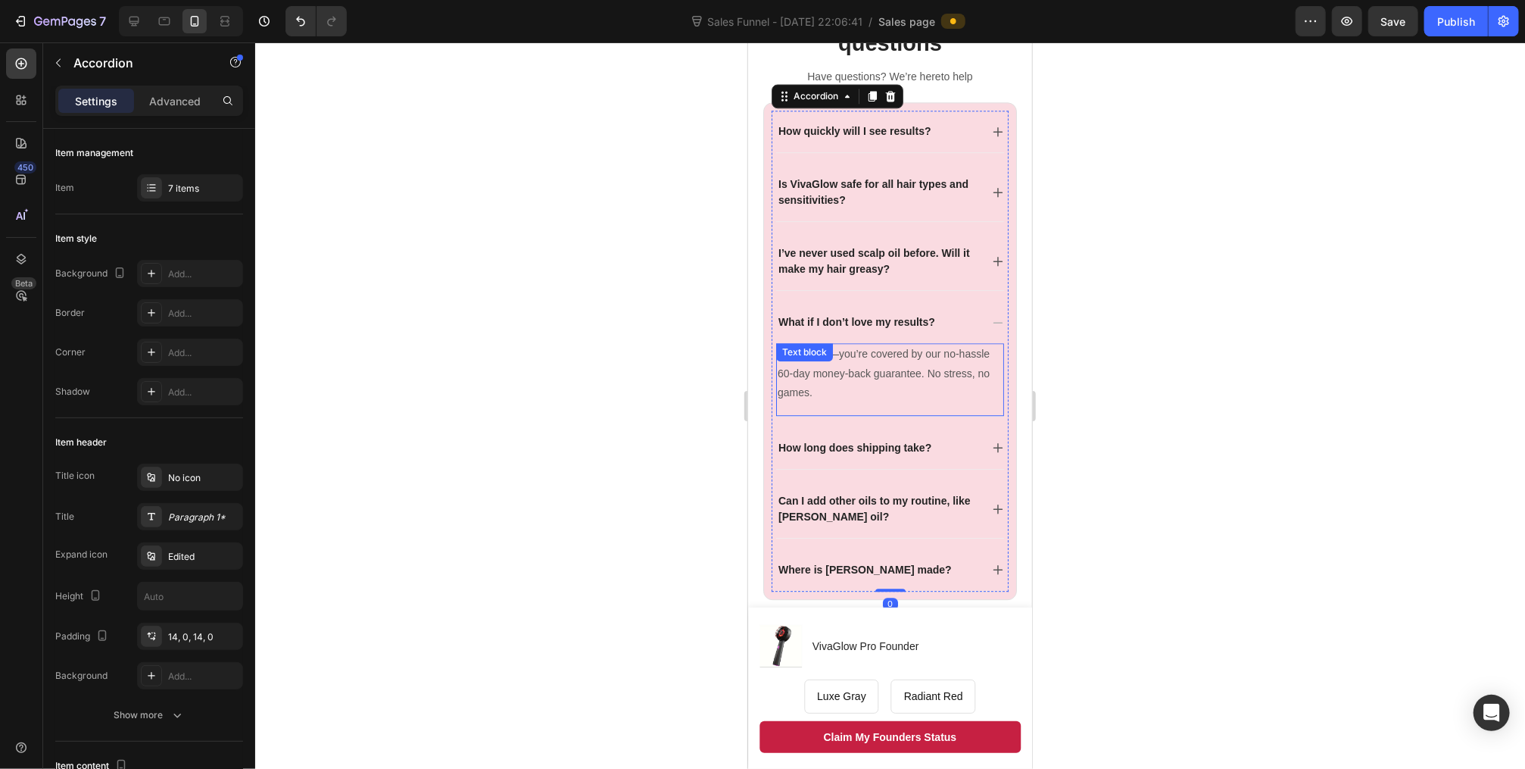
scroll to position [2607, 0]
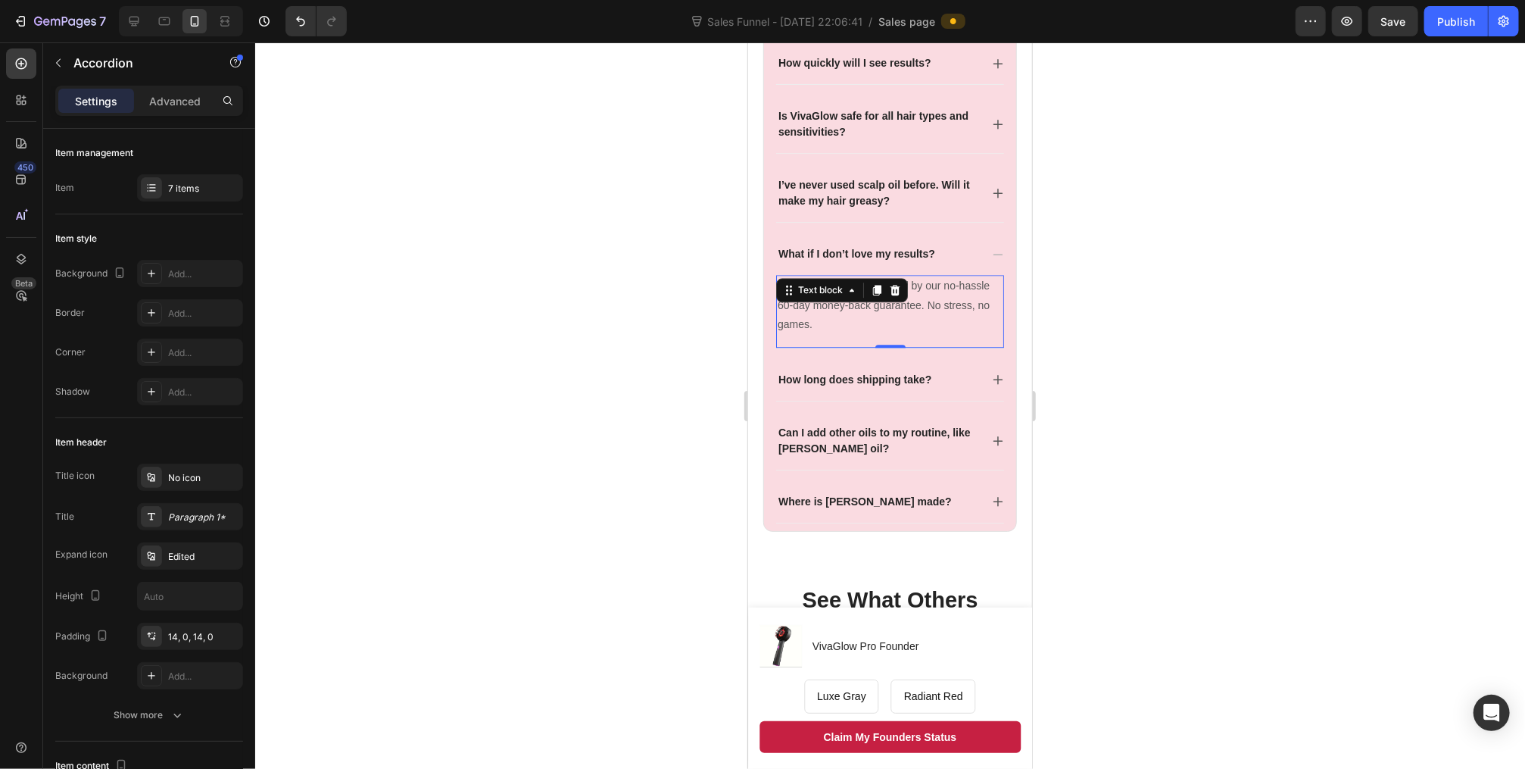
click at [859, 301] on span "No worries—you’re covered by our no-hassle 60-day money-back guarantee. No stre…" at bounding box center [883, 304] width 212 height 50
click at [962, 358] on div "How long does shipping take?" at bounding box center [890, 379] width 228 height 42
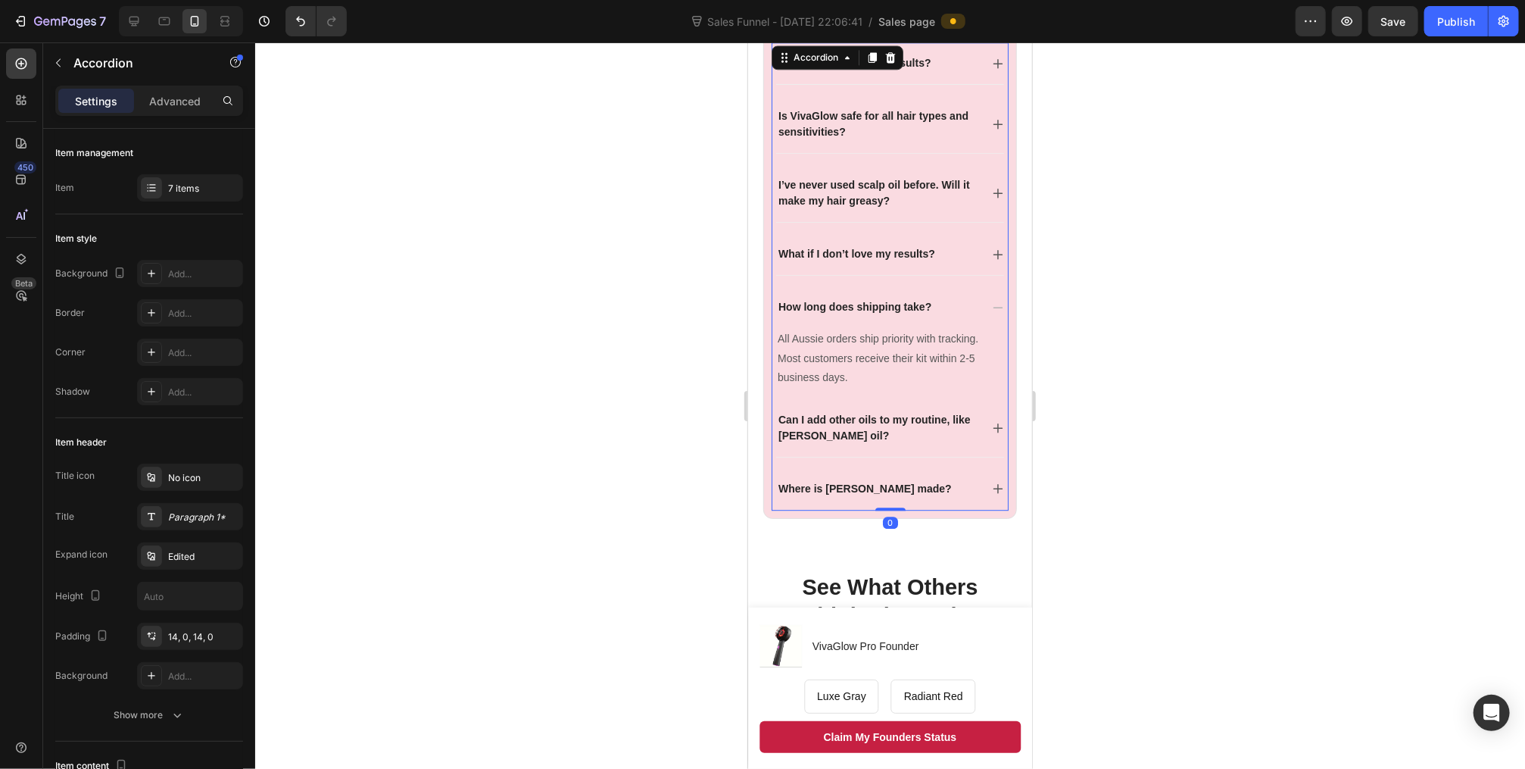
click at [988, 244] on div "What if I don’t love my results?" at bounding box center [890, 254] width 228 height 42
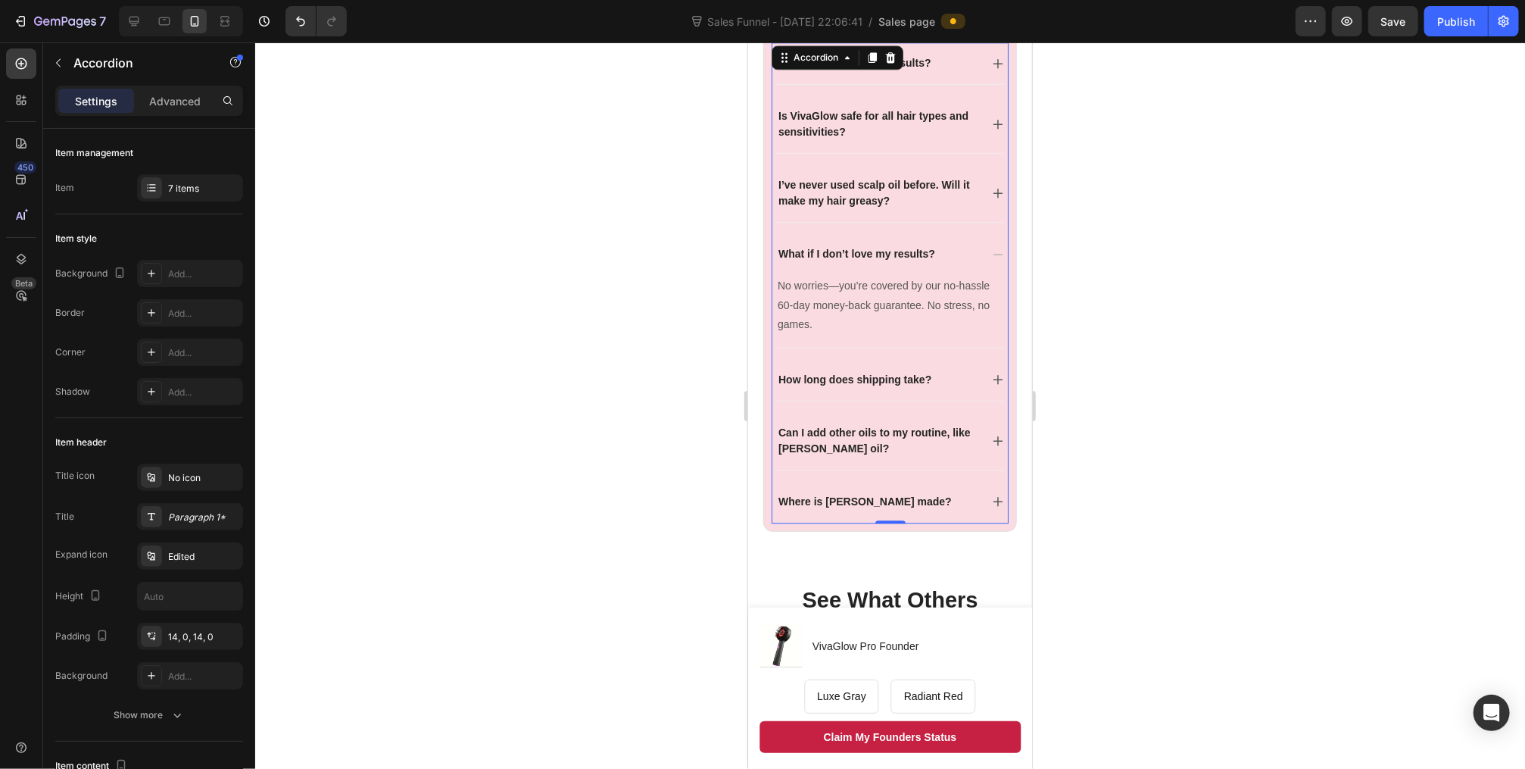
click at [974, 373] on div "How long does shipping take?" at bounding box center [890, 379] width 228 height 42
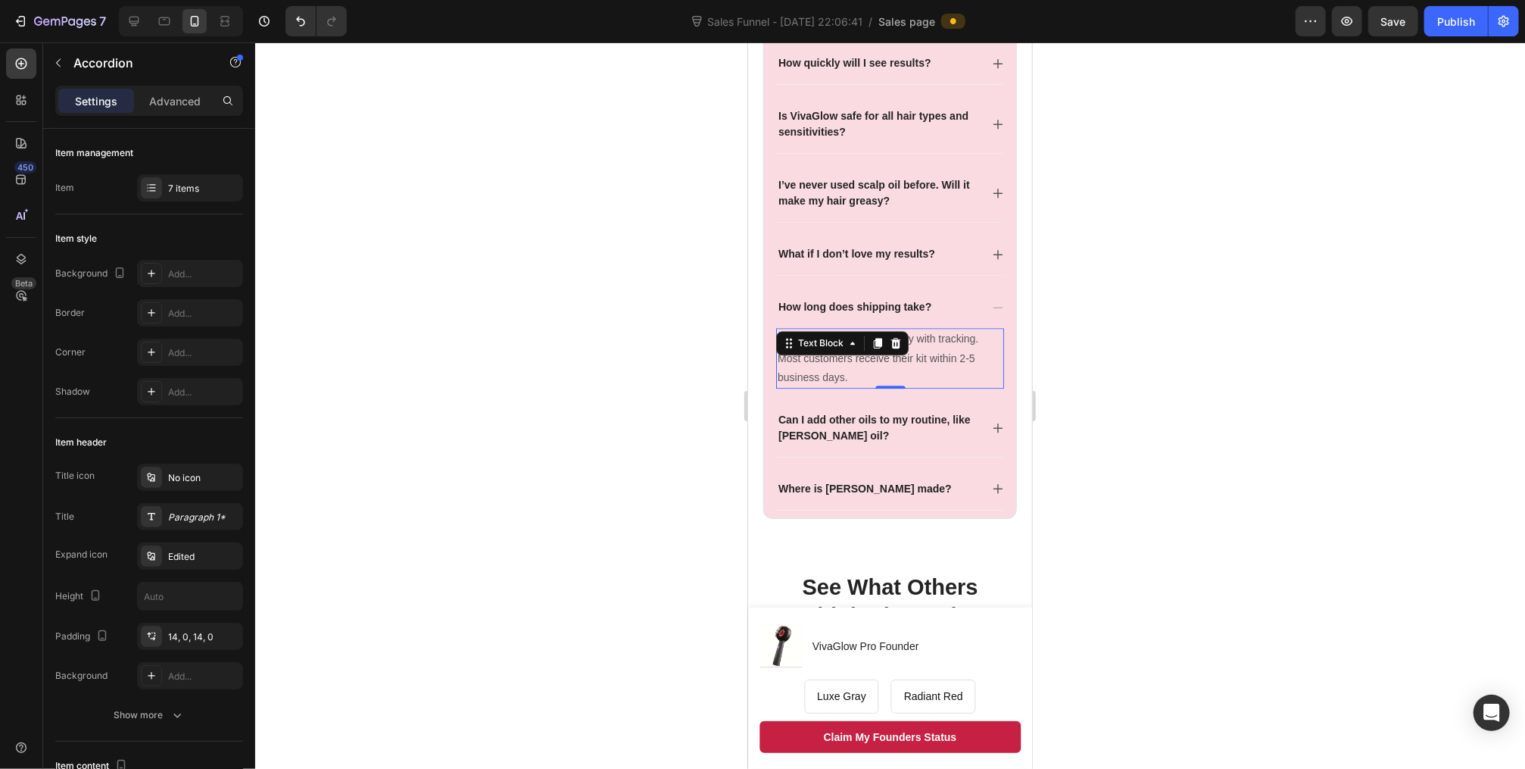
click at [970, 352] on span "All Aussie orders ship priority with tracking. Most customers receive their kit…" at bounding box center [877, 357] width 201 height 50
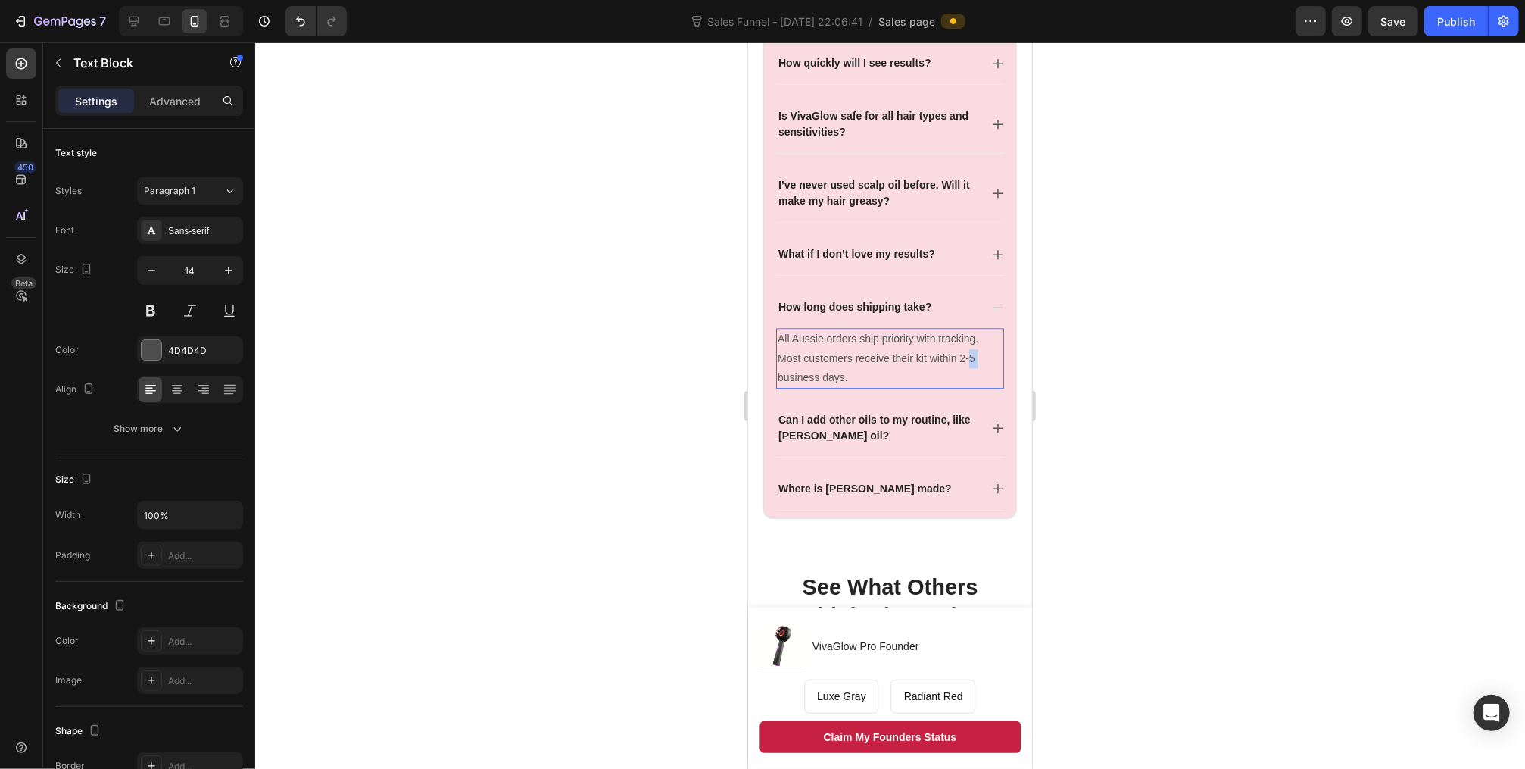
click at [970, 352] on span "All Aussie orders ship priority with tracking. Most customers receive their kit…" at bounding box center [877, 357] width 201 height 50
click at [963, 354] on span "All Aussie orders ship priority with tracking. Most customers receive their kit…" at bounding box center [877, 357] width 201 height 50
click at [966, 351] on span "All Aussie orders ship priority with tracking. Most customers receive their kit…" at bounding box center [877, 357] width 201 height 50
click at [968, 354] on span "All Aussie orders ship priority with tracking. Most customers receive their kit…" at bounding box center [877, 357] width 201 height 50
click at [928, 376] on p "All Aussie orders ship priority with tracking. Most customers receive their kit…" at bounding box center [889, 358] width 225 height 58
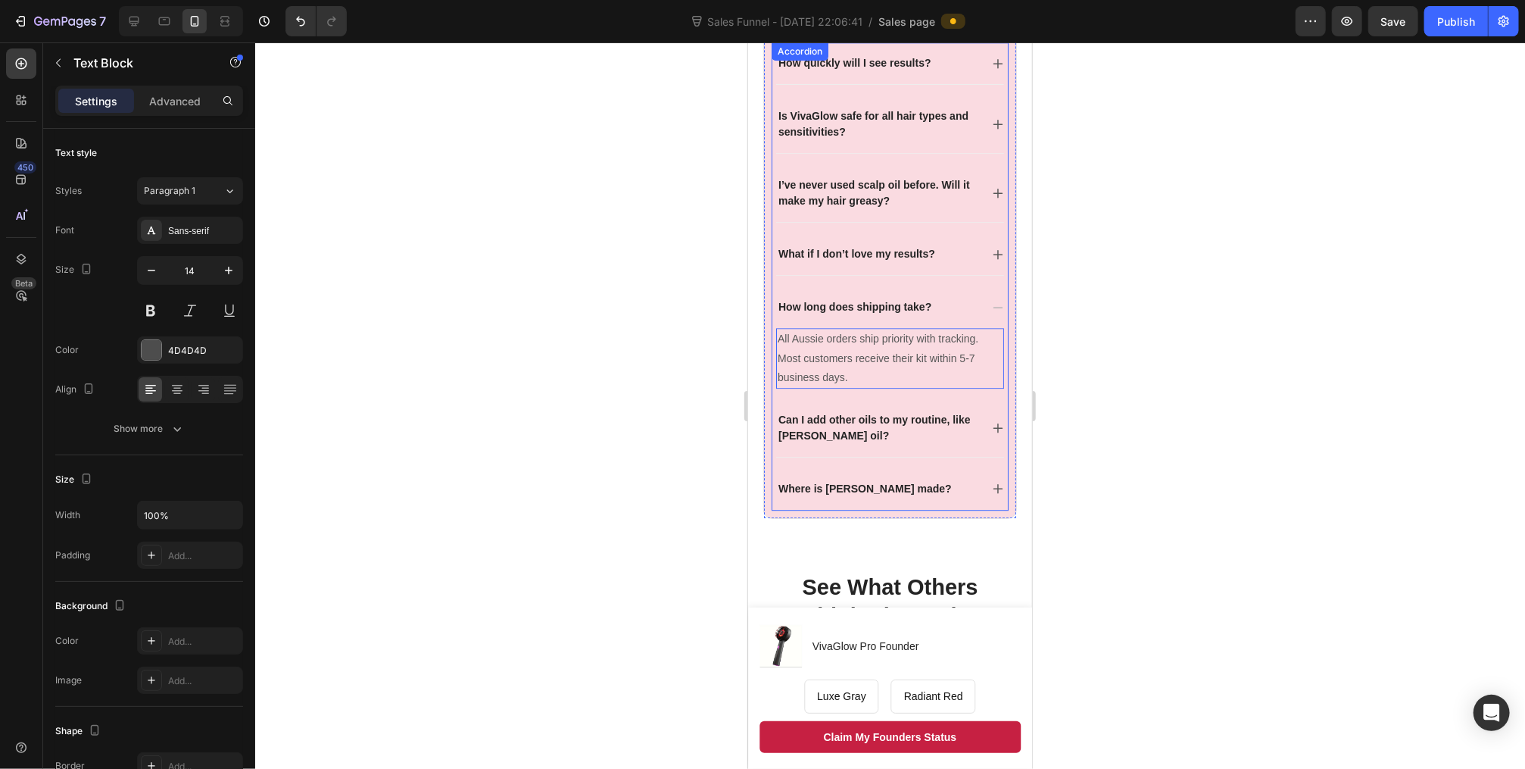
click at [980, 420] on div "Can I add other oils to my routine, like [PERSON_NAME] oil?" at bounding box center [890, 427] width 228 height 58
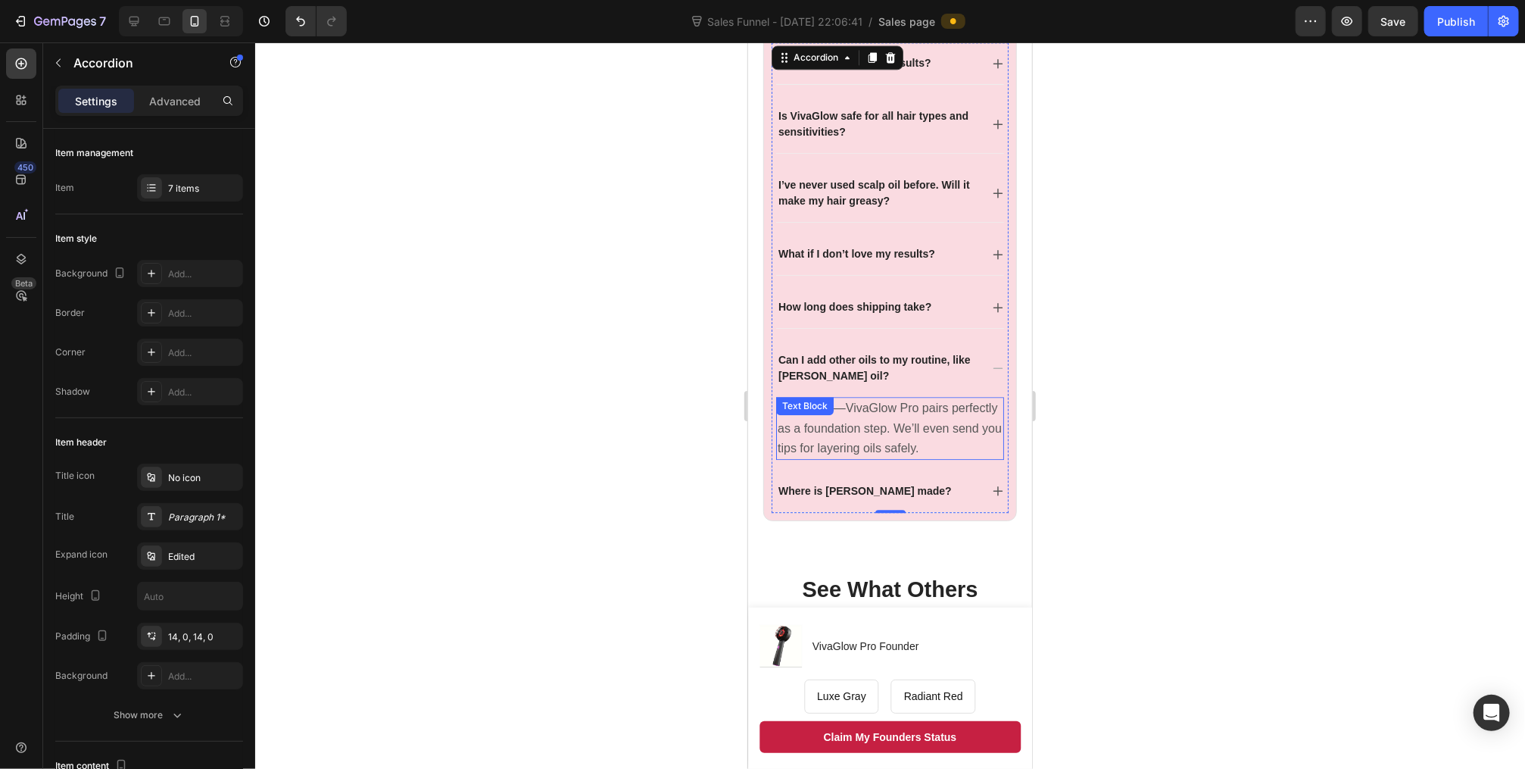
click at [847, 403] on div "Absolutely—VivaGlow Pro pairs perfectly as a foundation step. We’ll even send y…" at bounding box center [890, 427] width 228 height 63
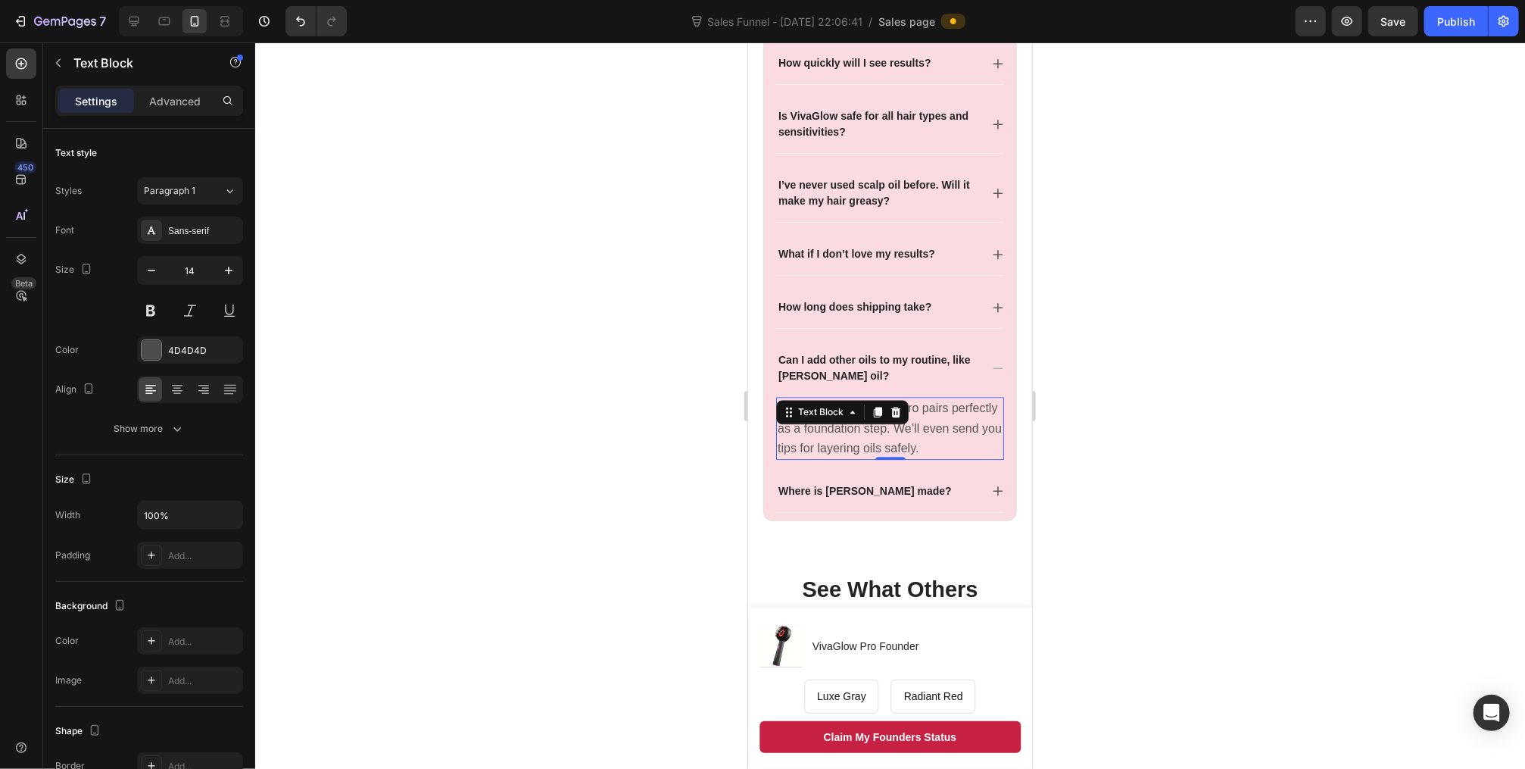
click at [955, 419] on span "Absolutely—VivaGlow Pro pairs perfectly as a foundation step. We’ll even send y…" at bounding box center [889, 427] width 224 height 52
click at [846, 404] on span "Absolutely—VivaGlow Pro pairs perfectly as a foundation step. We’ll even send y…" at bounding box center [889, 427] width 224 height 52
drag, startPoint x: 794, startPoint y: 424, endPoint x: 894, endPoint y: 428, distance: 100.1
click at [892, 426] on span "Absolutely—The VivaGlow Pro pairs perfectly as a foundation step. We’ll even se…" at bounding box center [887, 427] width 220 height 52
click at [935, 429] on span "Absolutely—The VivaGlow Pro pairs perfectly as a foundation step. We’ll even se…" at bounding box center [887, 427] width 220 height 52
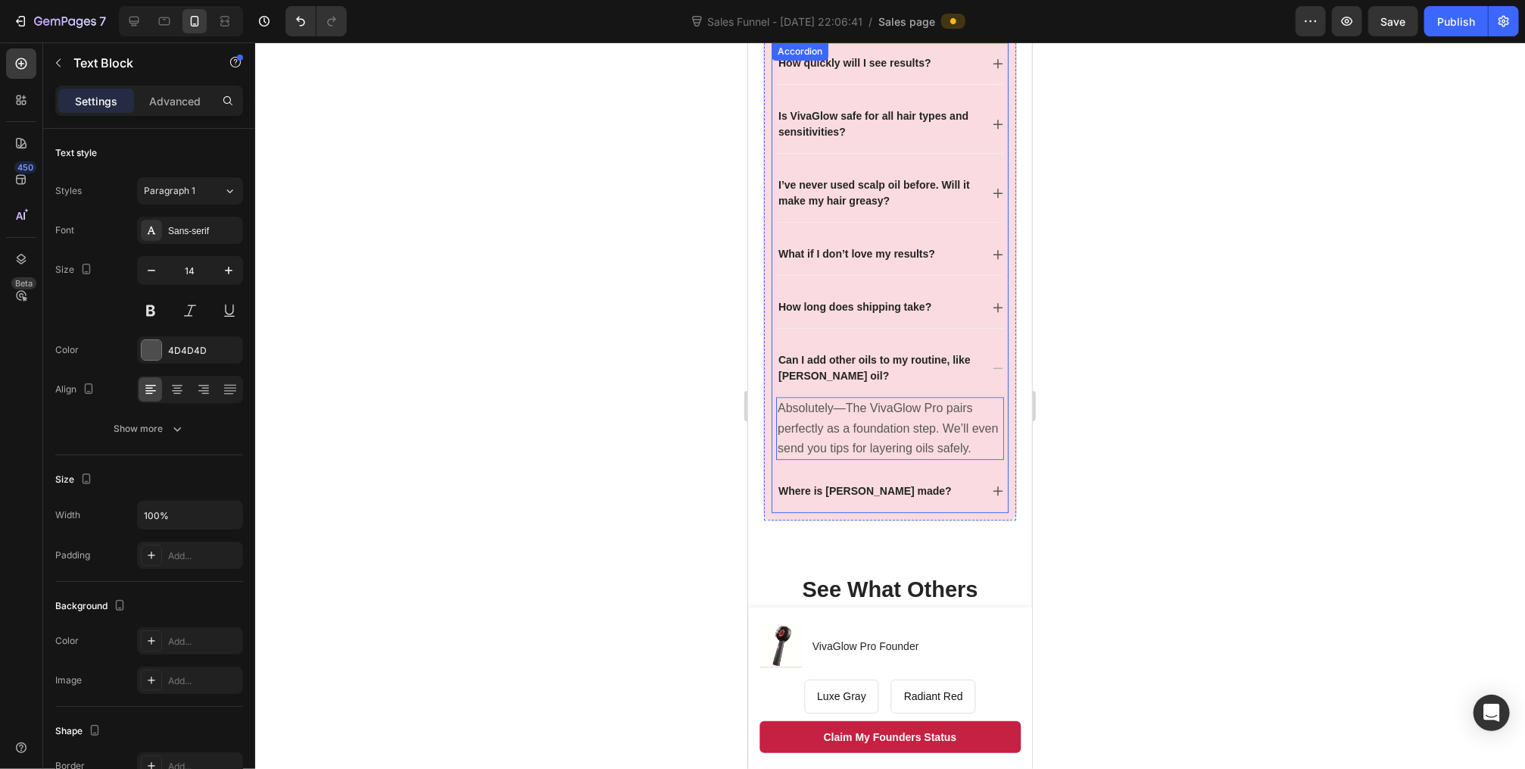
click at [958, 501] on div "Where is [PERSON_NAME] made?" at bounding box center [878, 490] width 204 height 20
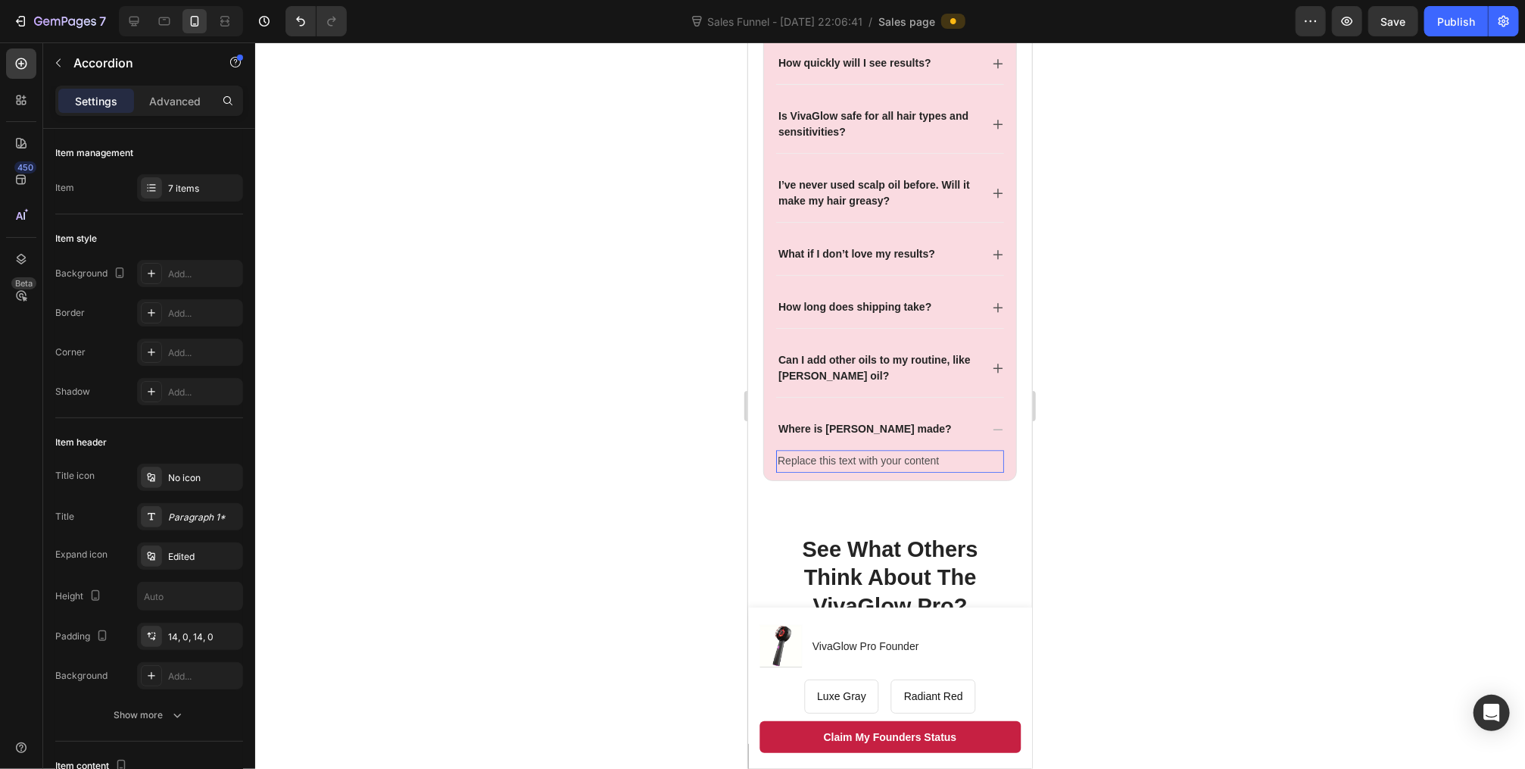
click at [835, 454] on div "Replace this text with your content" at bounding box center [890, 460] width 228 height 22
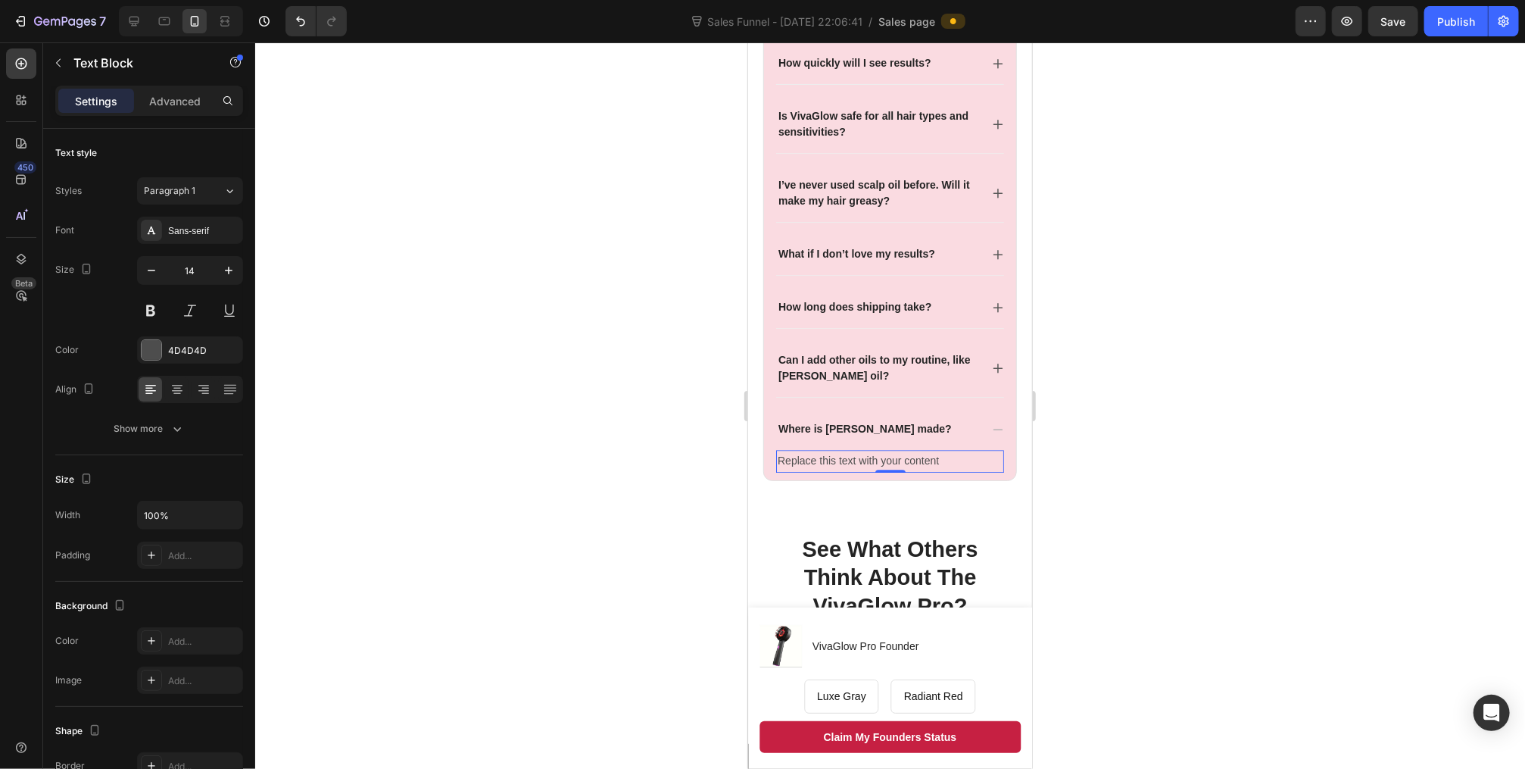
click at [830, 458] on div "Replace this text with your content" at bounding box center [890, 460] width 228 height 22
click at [830, 458] on p "Replace this text with your content" at bounding box center [889, 460] width 225 height 19
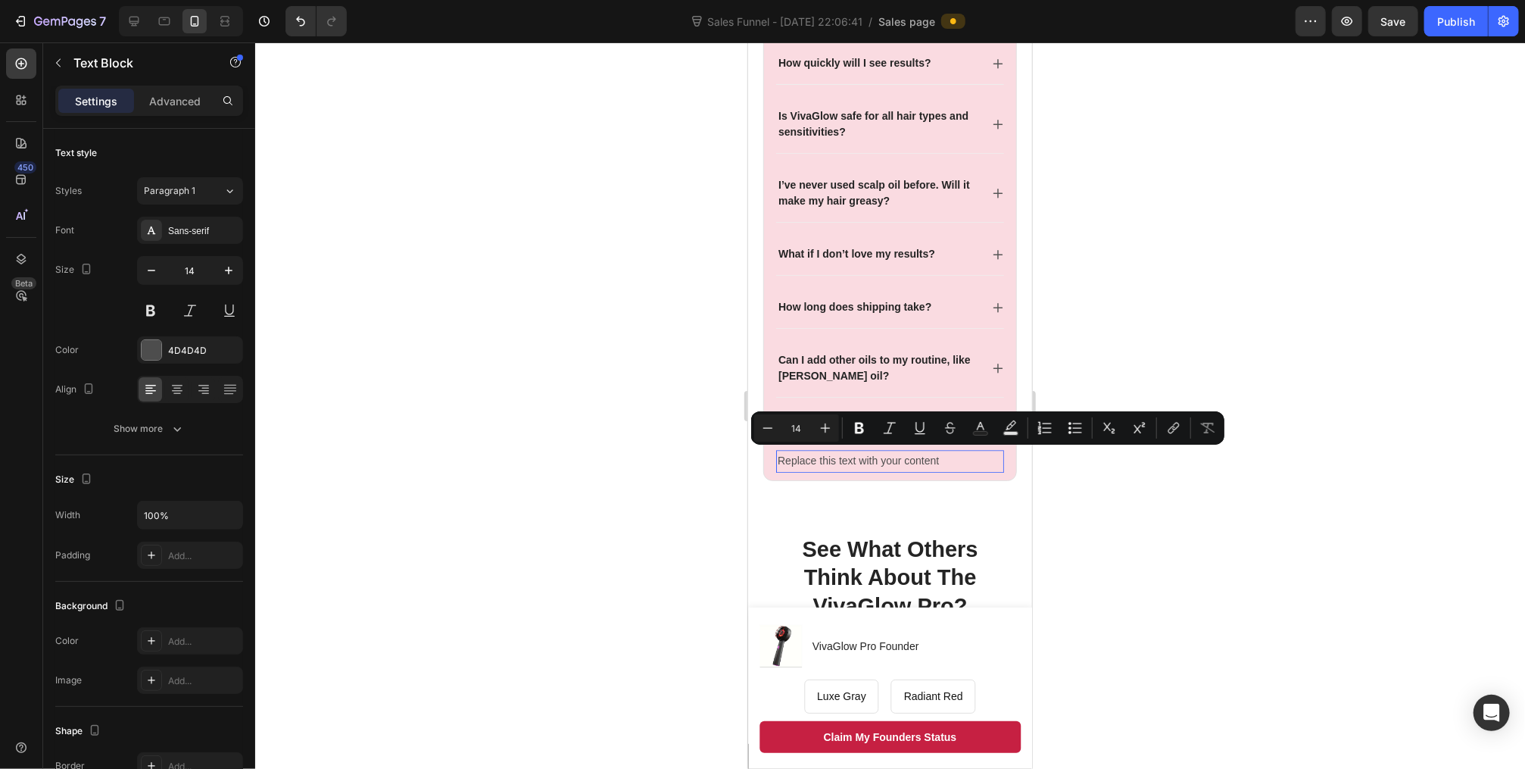
click at [832, 456] on p "Replace this text with your content" at bounding box center [889, 460] width 225 height 19
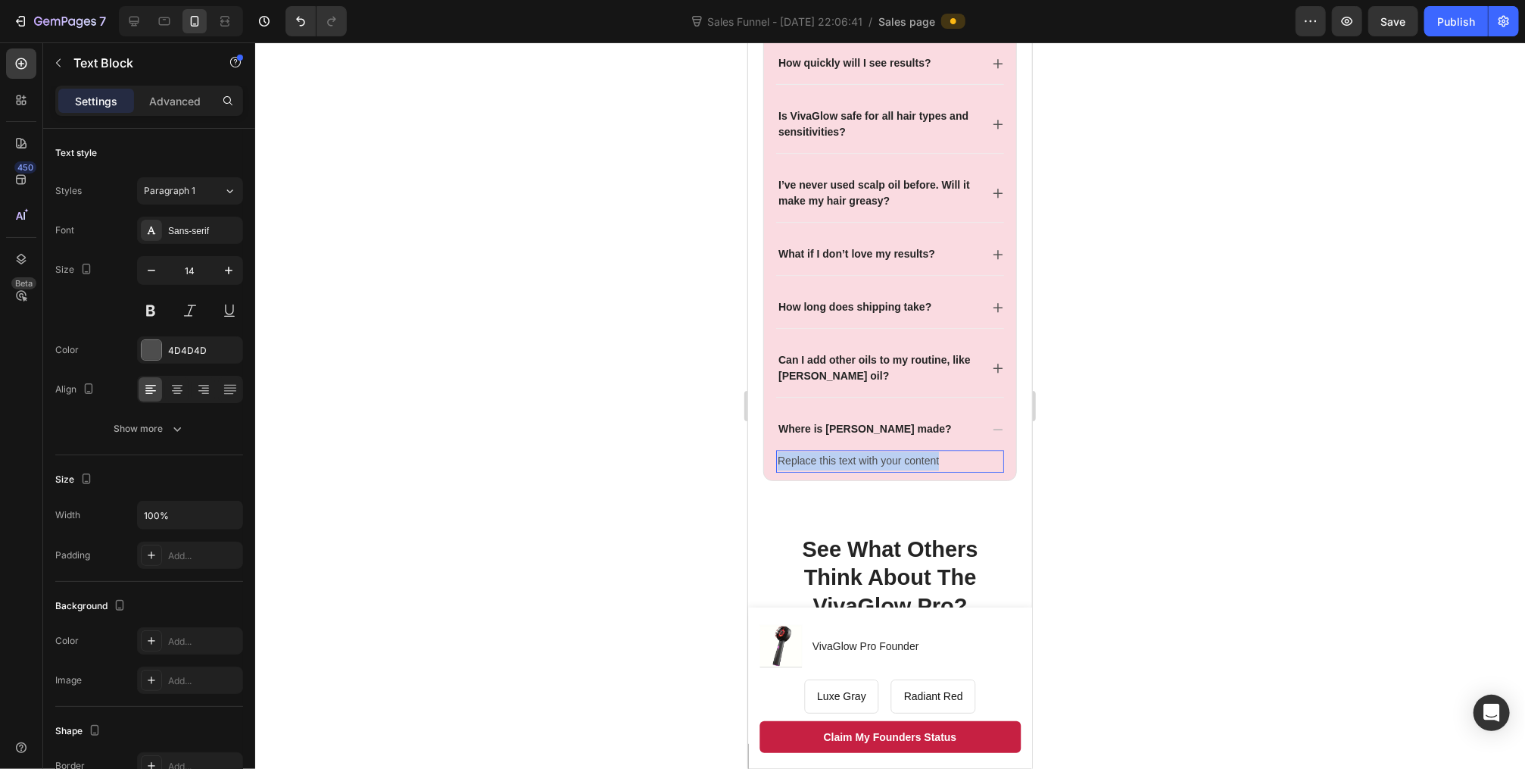
click at [832, 456] on p "Replace this text with your content" at bounding box center [889, 460] width 225 height 19
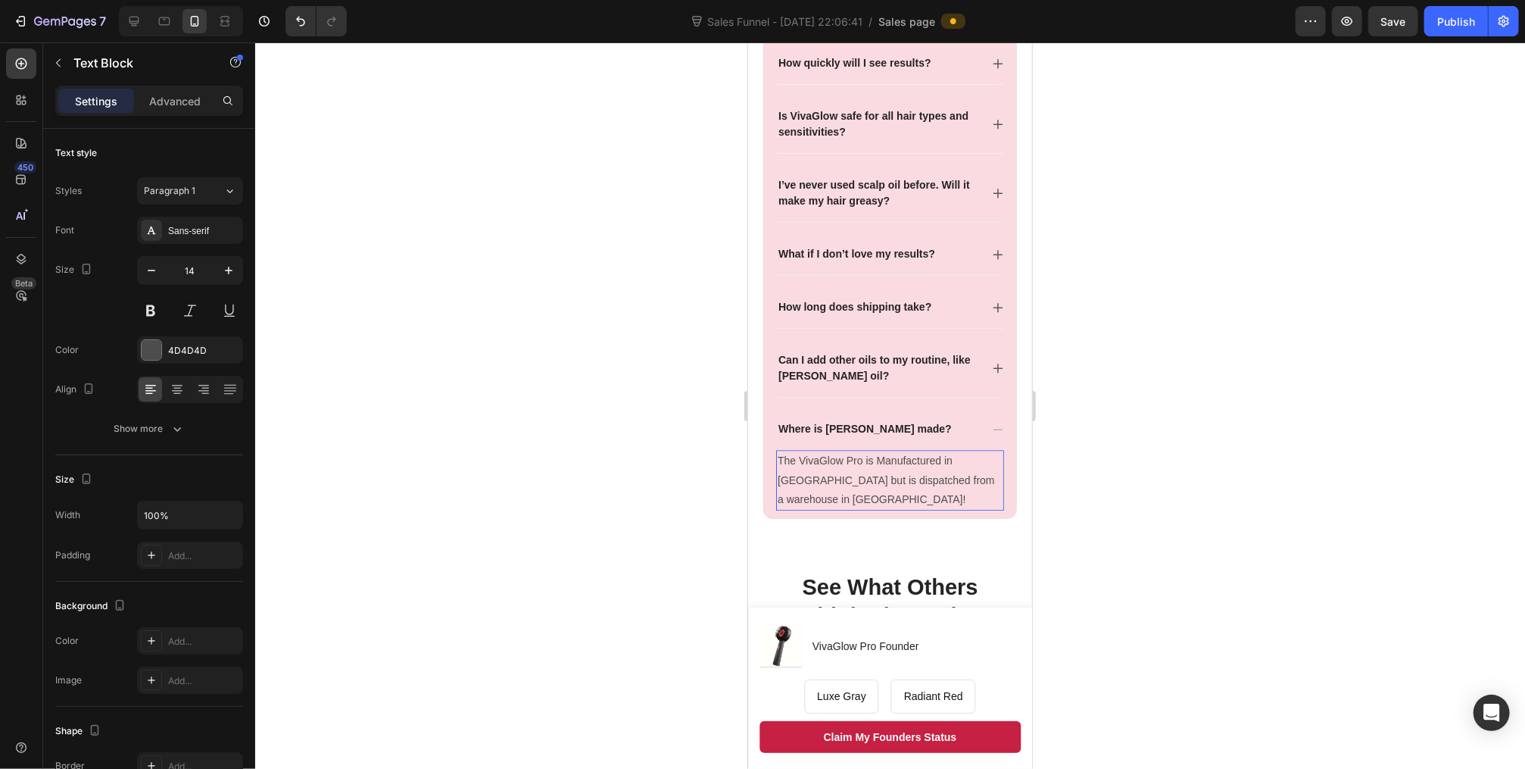
click at [951, 476] on p "The VivaGlow Pro is Manufactured in [GEOGRAPHIC_DATA] but is dispatched from a …" at bounding box center [889, 480] width 225 height 58
click at [868, 492] on p "The VivaGlow Pro is Manufactured in [GEOGRAPHIC_DATA] but is dispatched from a …" at bounding box center [889, 480] width 225 height 58
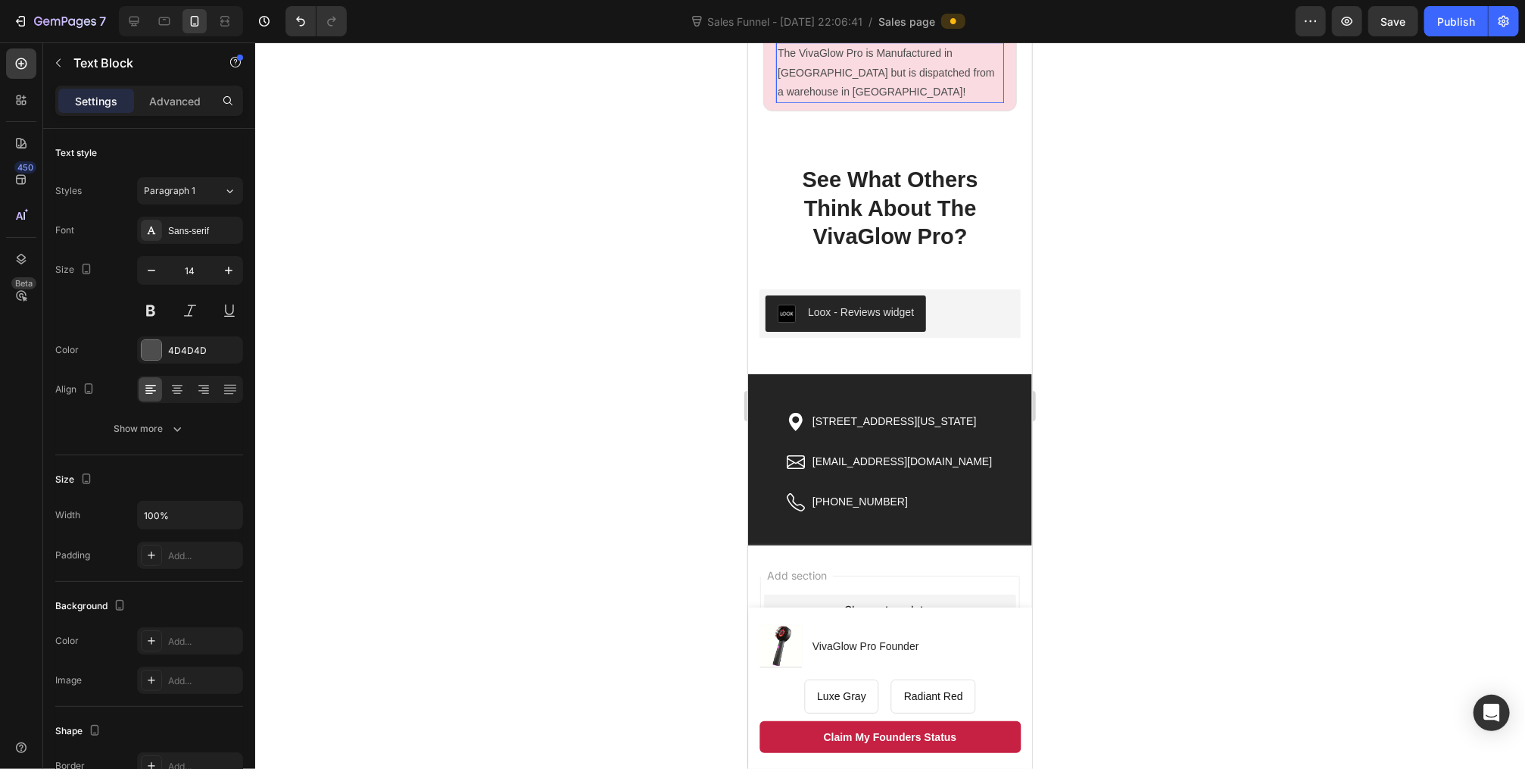
scroll to position [3031, 0]
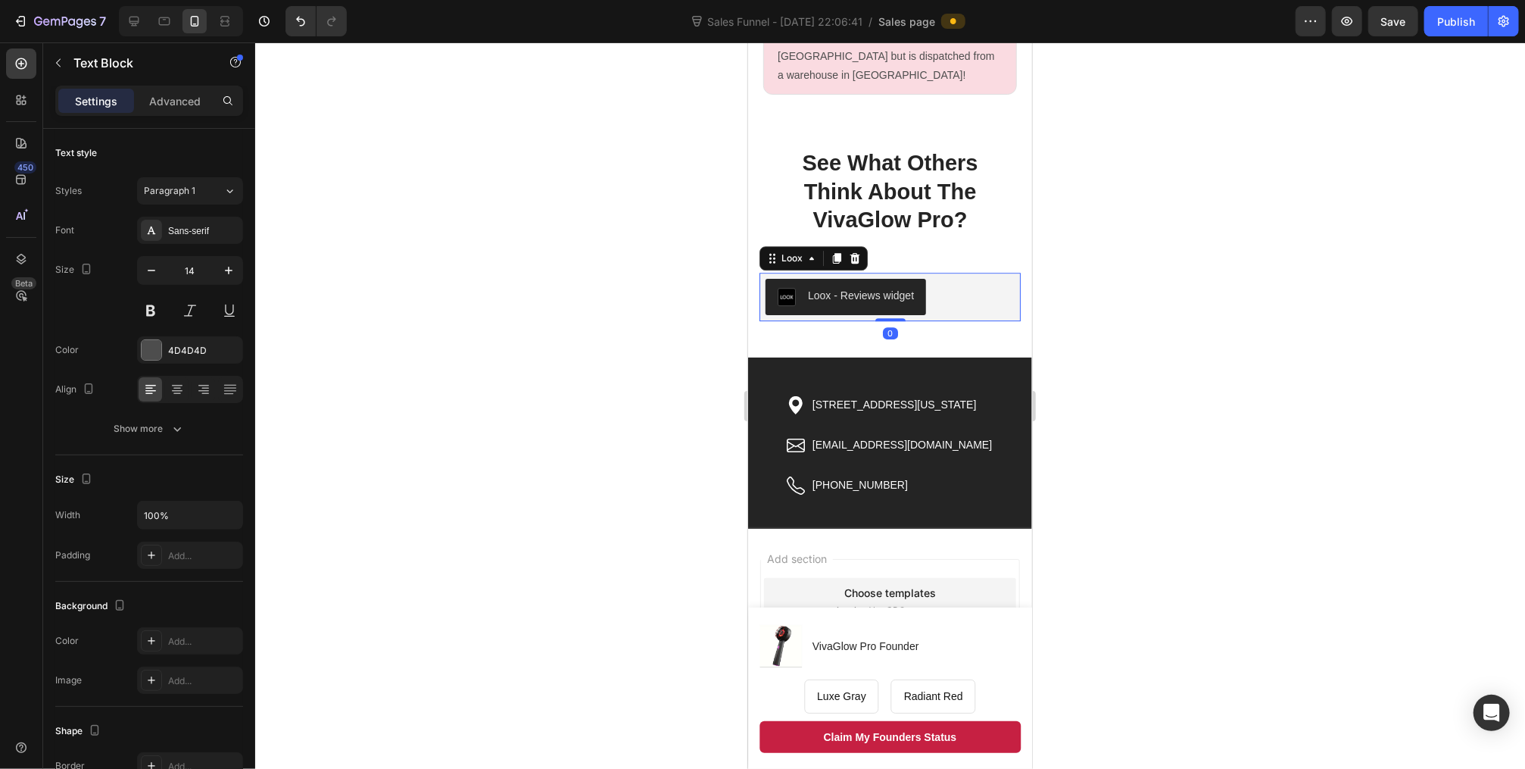
click at [850, 279] on button "Loox - Reviews widget" at bounding box center [845, 296] width 161 height 36
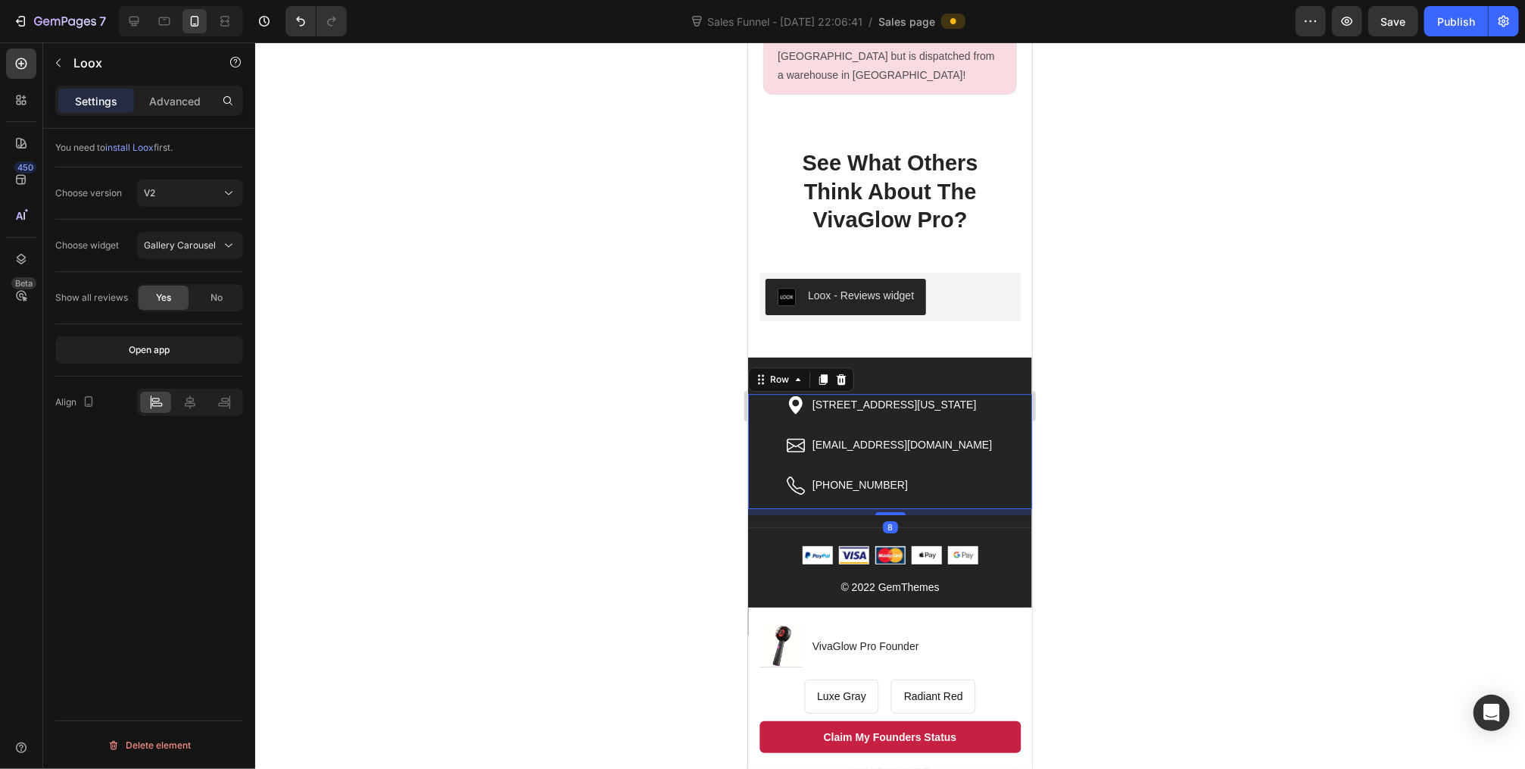
click at [1000, 423] on div "Icon [STREET_ADDRESS][US_STATE] Text block Row Icon [EMAIL_ADDRESS][DOMAIN_NAME…" at bounding box center [890, 450] width 284 height 115
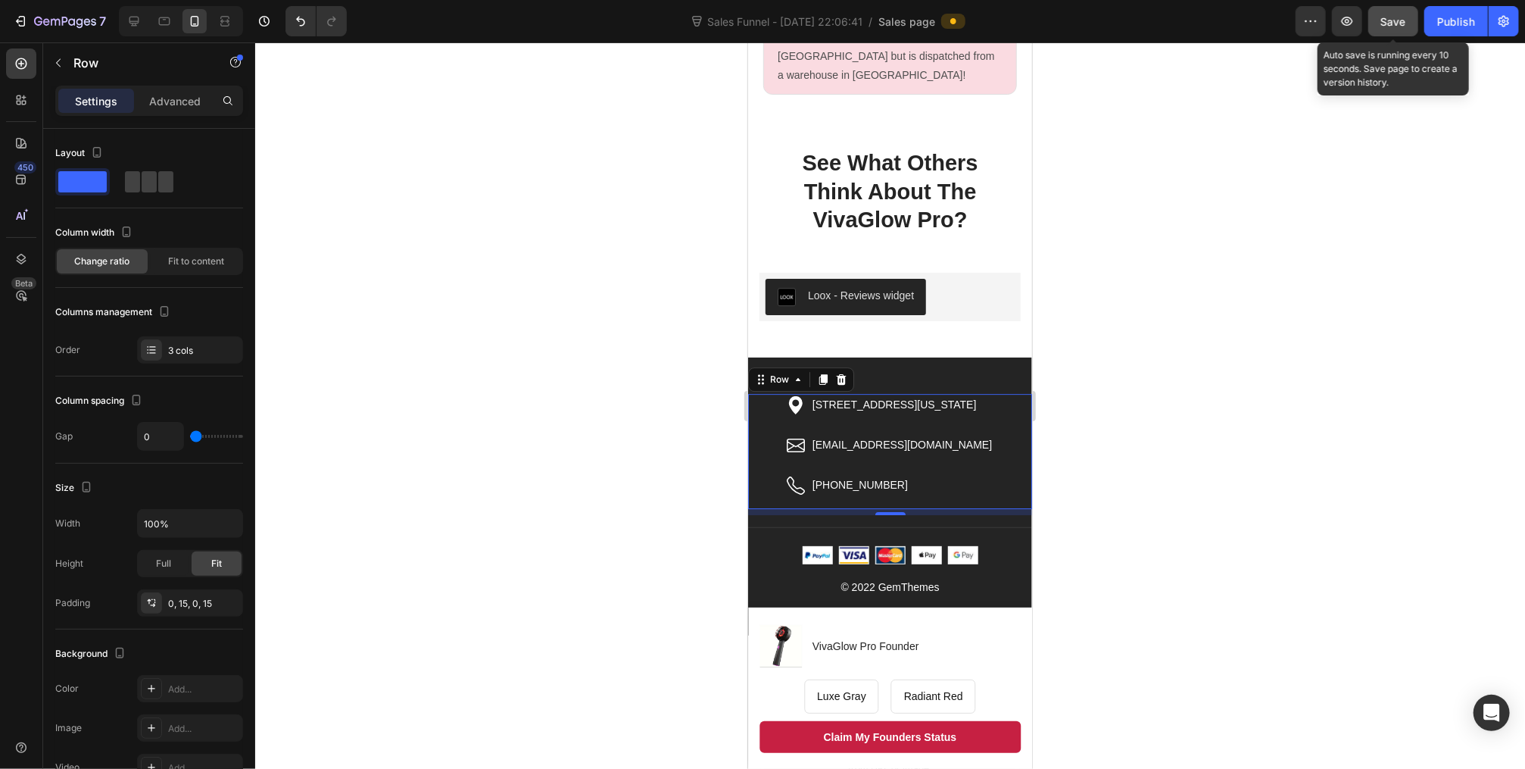
click at [1388, 14] on div "Save" at bounding box center [1394, 22] width 25 height 16
click at [589, 302] on div at bounding box center [890, 405] width 1270 height 726
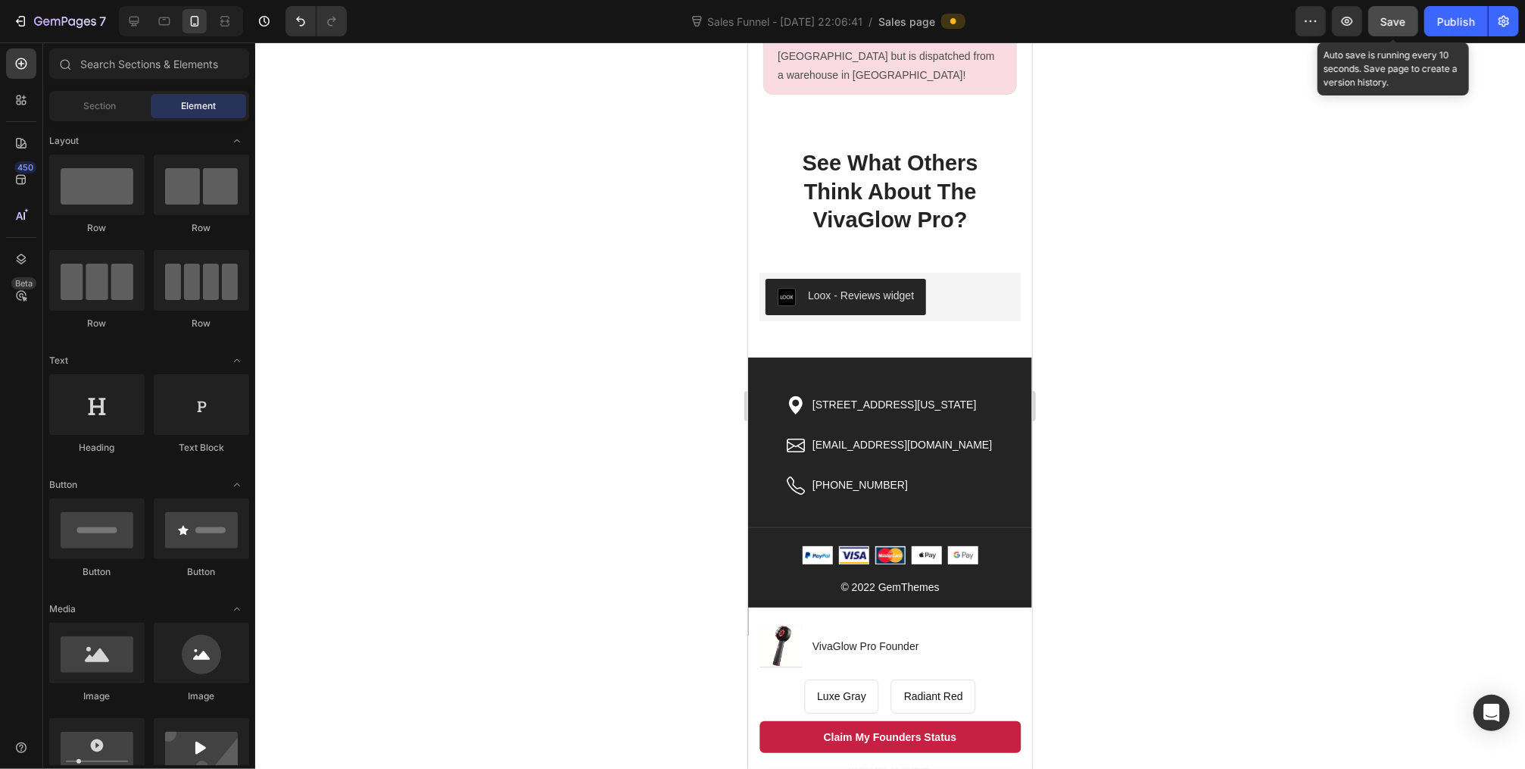
click at [1401, 15] on span "Save" at bounding box center [1394, 21] width 25 height 13
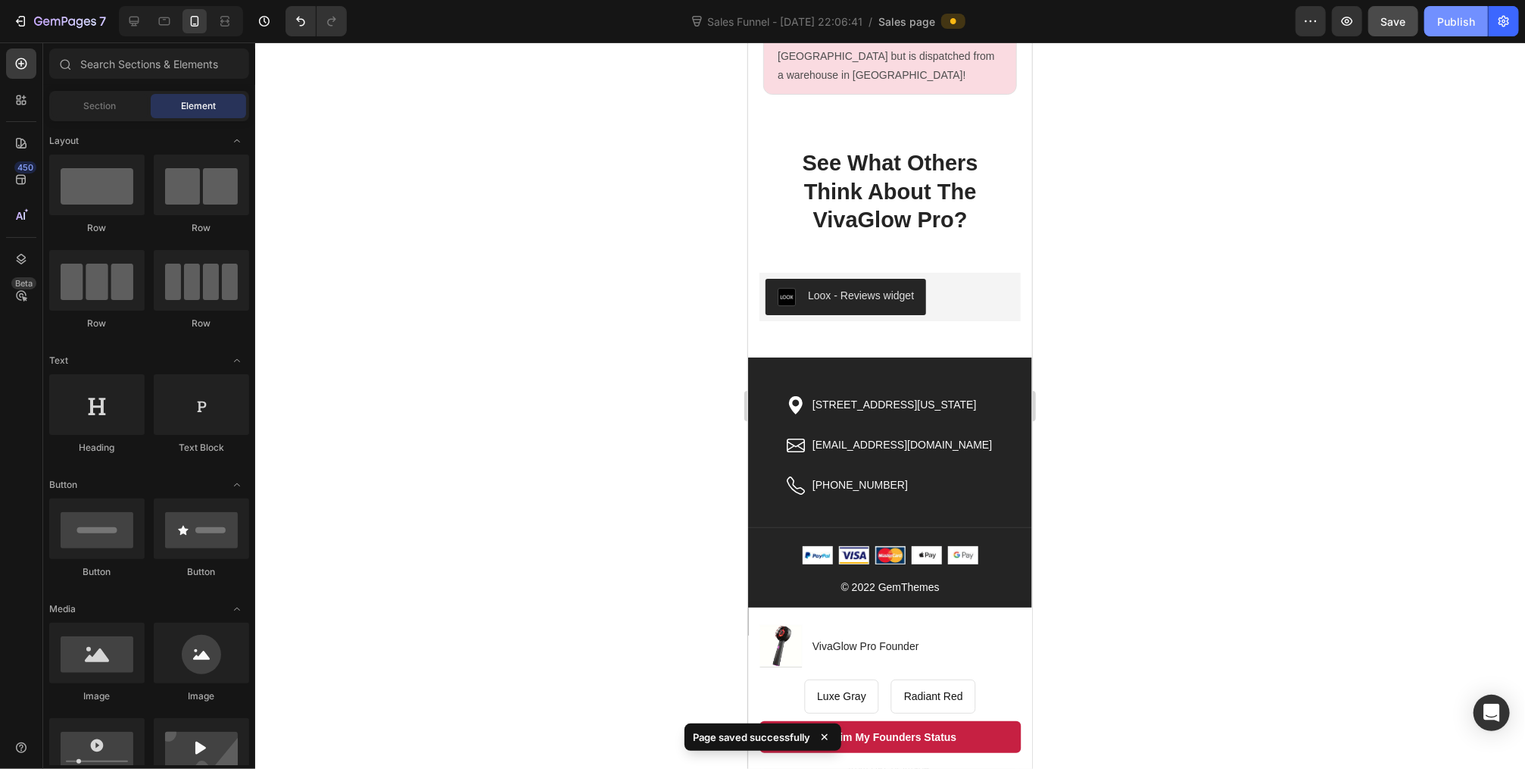
click at [1453, 18] on div "Publish" at bounding box center [1457, 22] width 38 height 16
